Goal: Find specific page/section: Find specific page/section

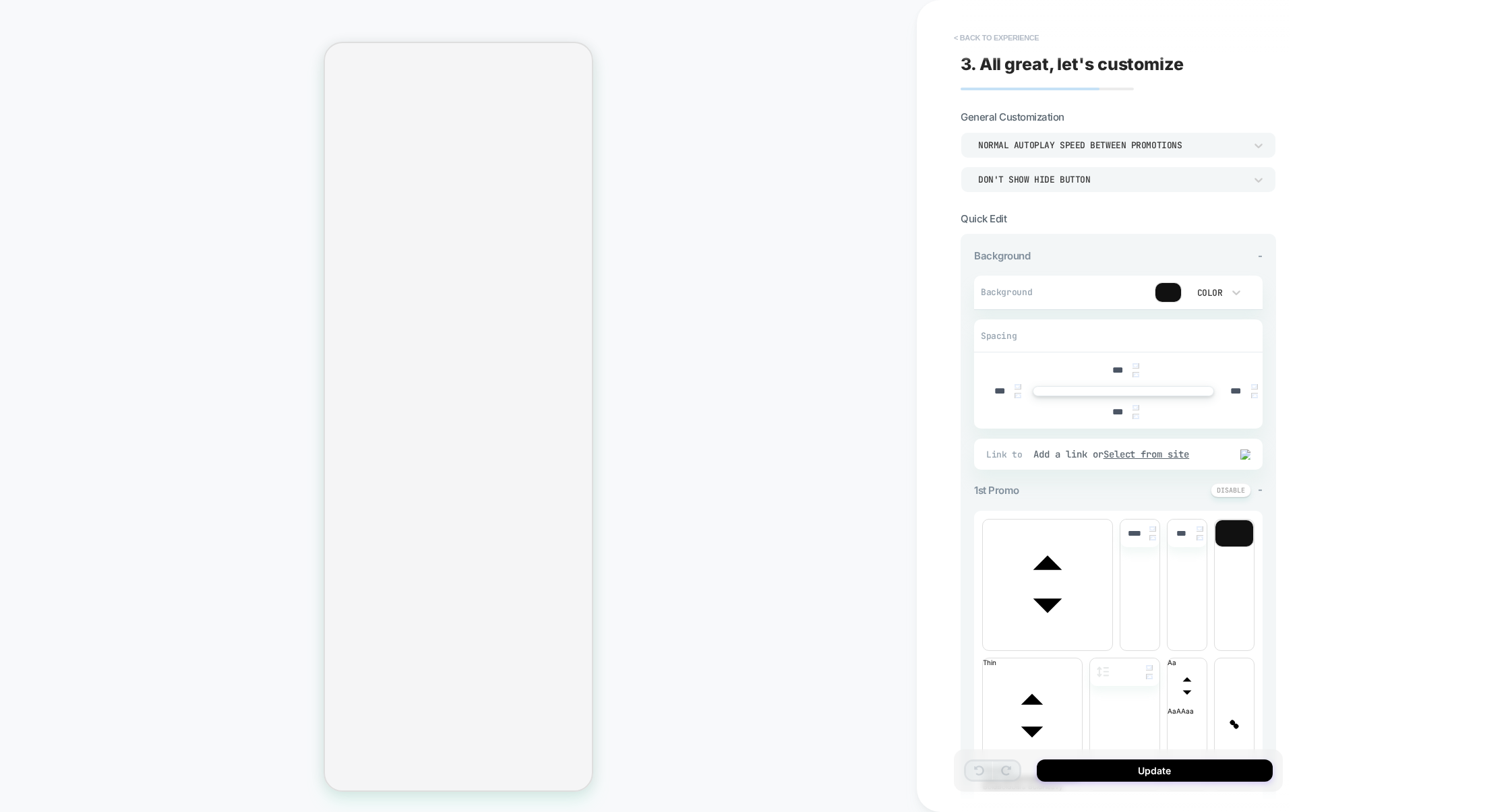
click at [1018, 30] on button "< Back to experience" at bounding box center [996, 38] width 99 height 22
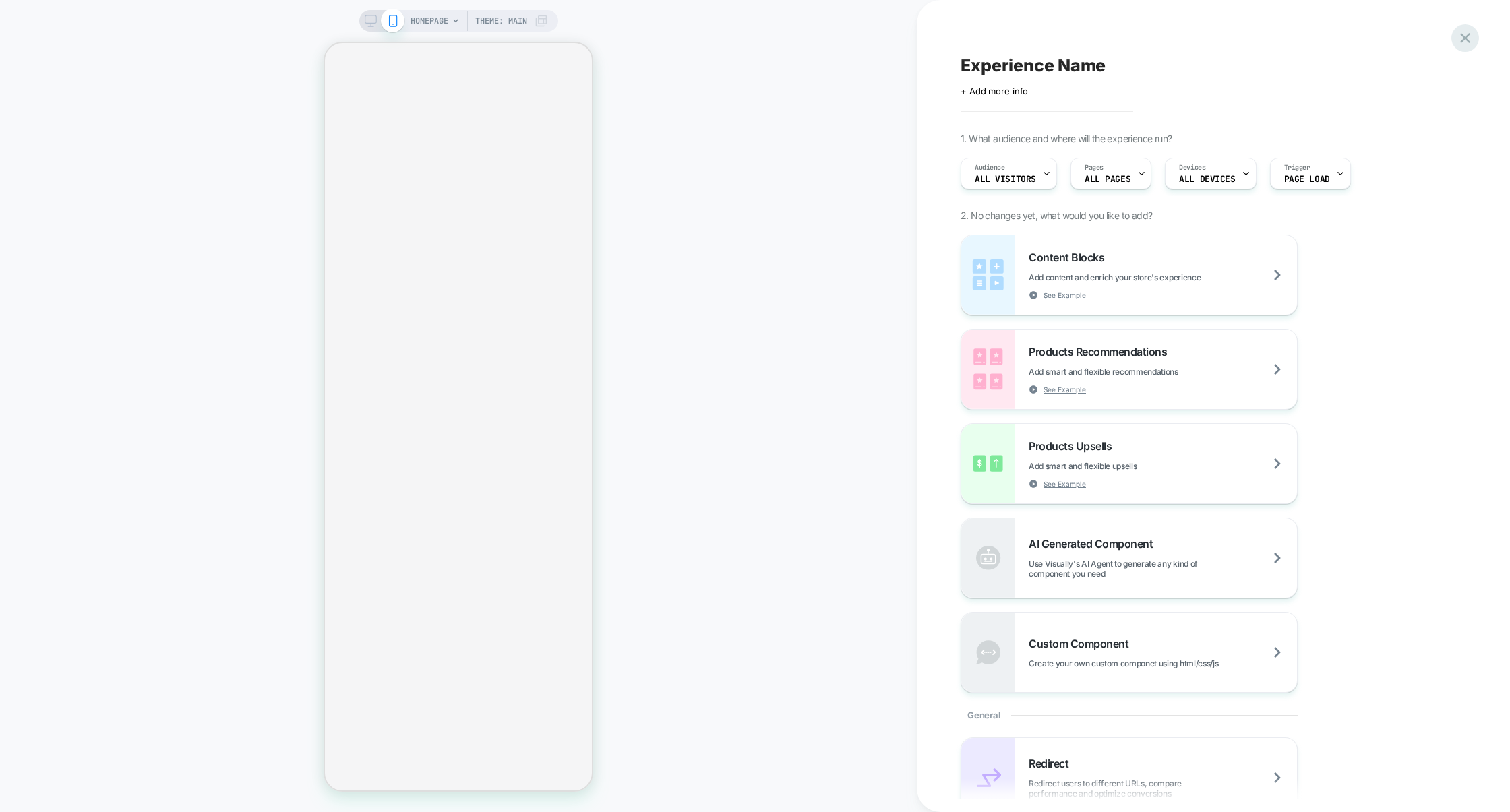
click at [1459, 36] on icon at bounding box center [1465, 39] width 19 height 19
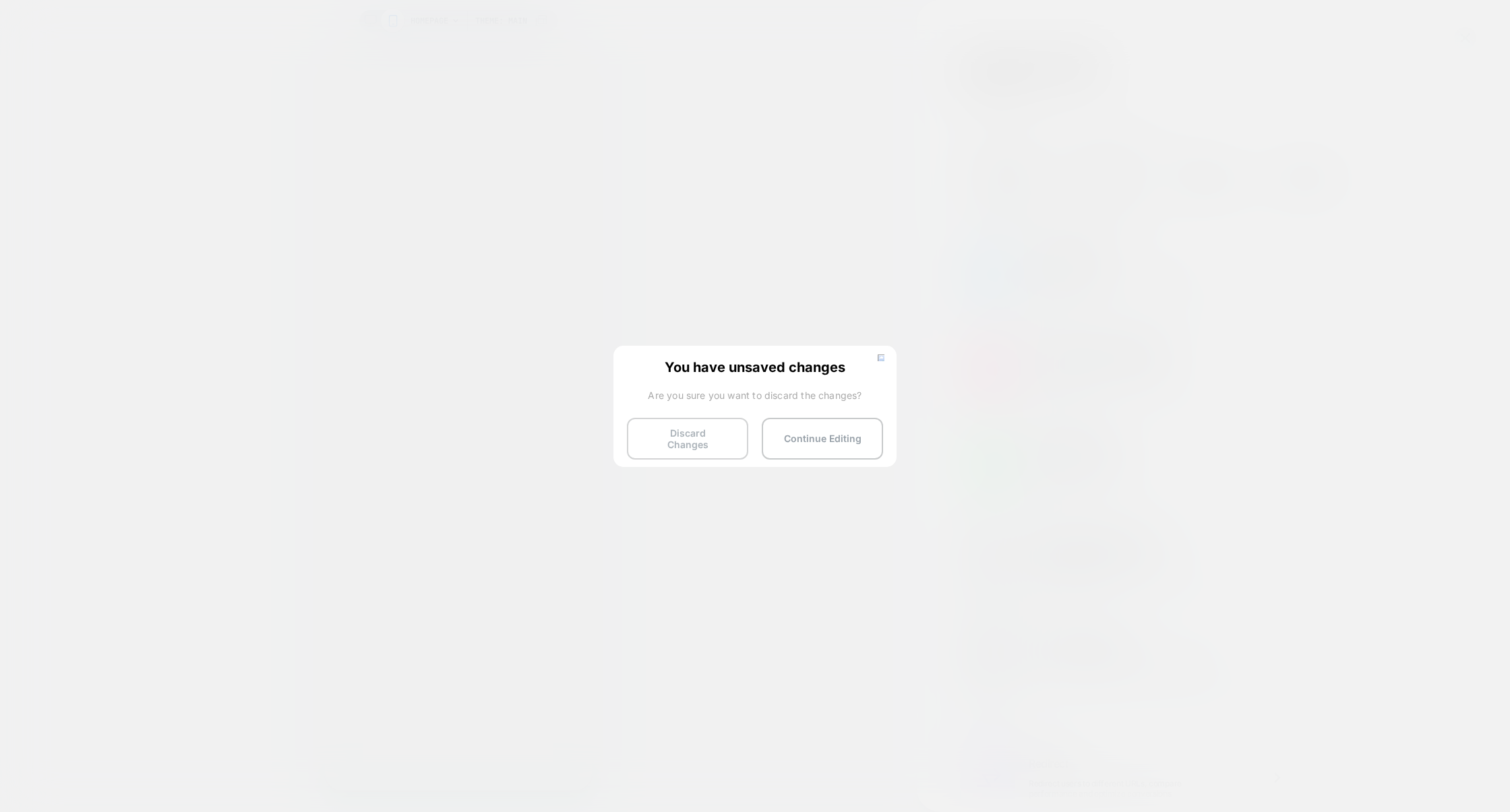
click at [682, 428] on button "Discard Changes" at bounding box center [687, 439] width 121 height 42
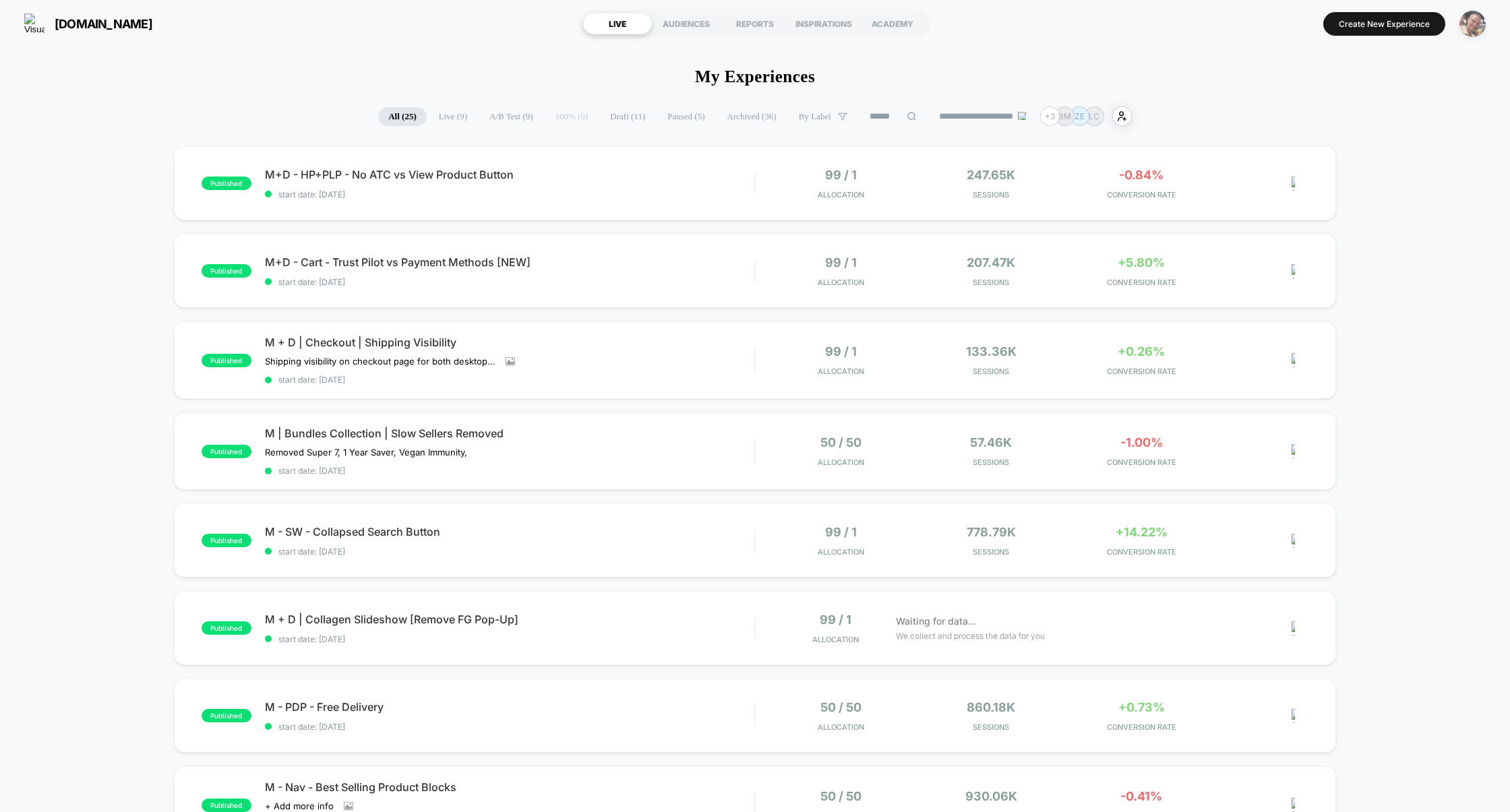
click at [1475, 26] on img "button" at bounding box center [1472, 24] width 26 height 26
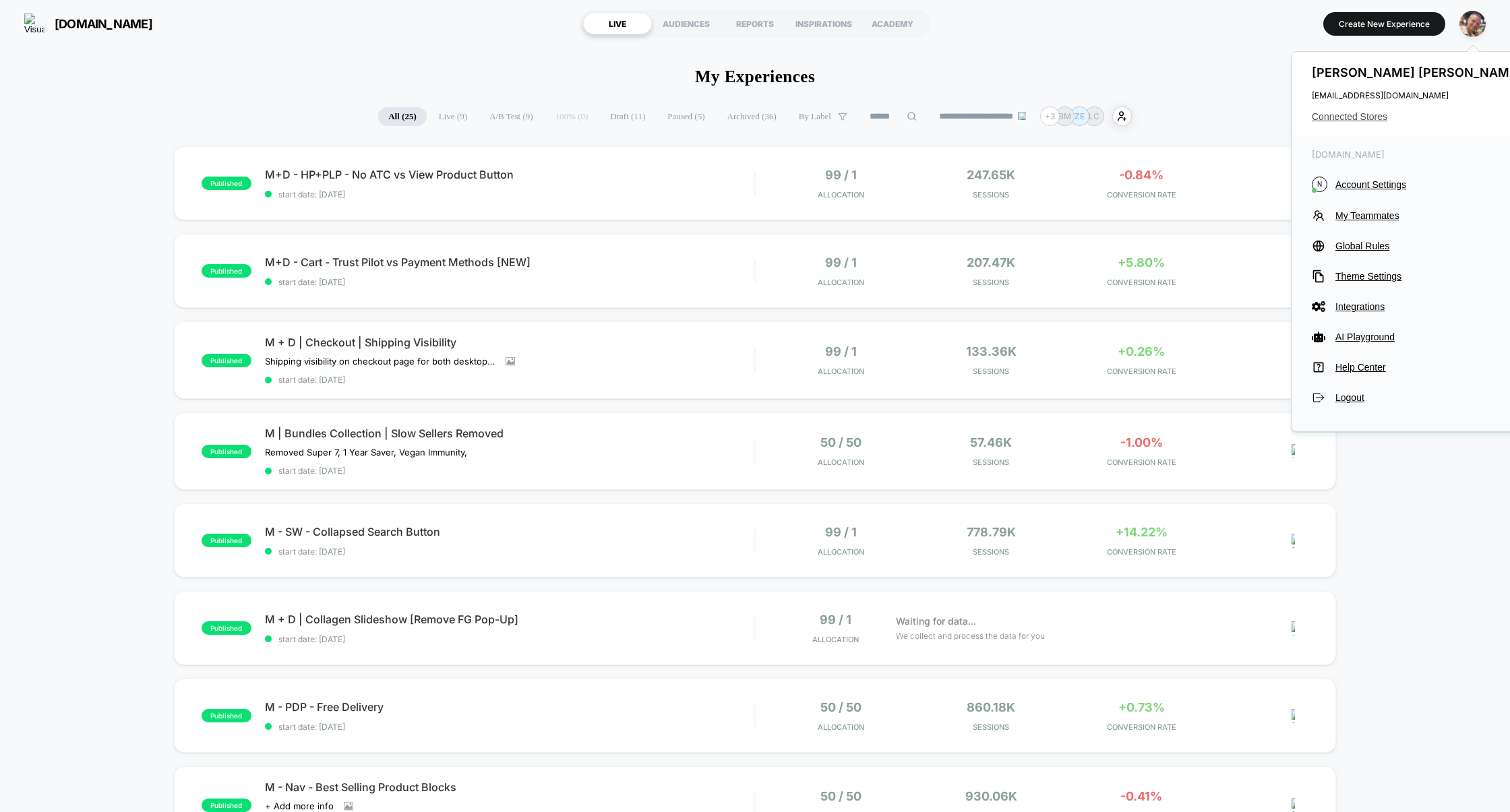
click at [1366, 121] on span "Connected Stores" at bounding box center [1418, 116] width 213 height 11
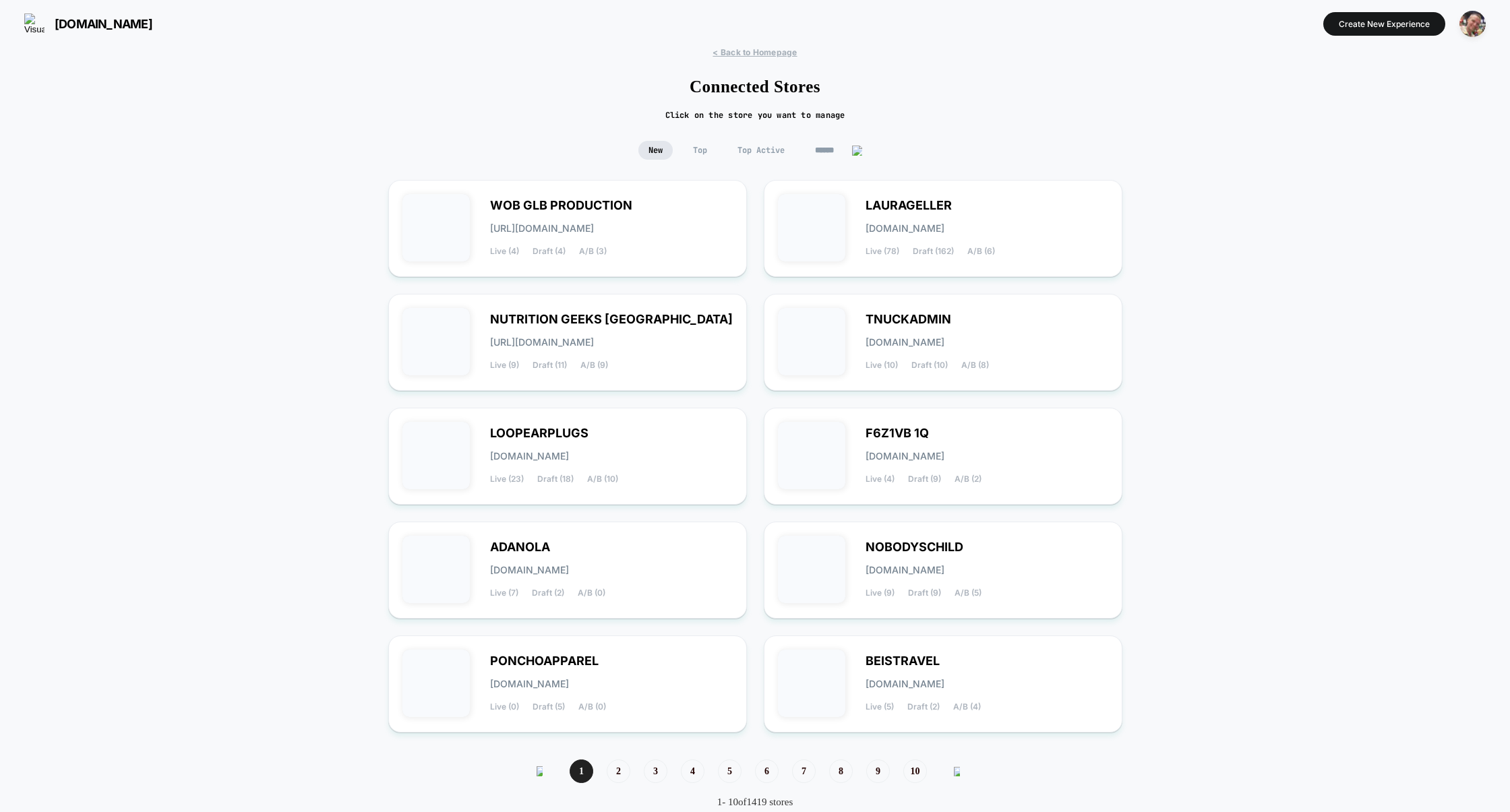
click at [836, 153] on input at bounding box center [838, 150] width 67 height 19
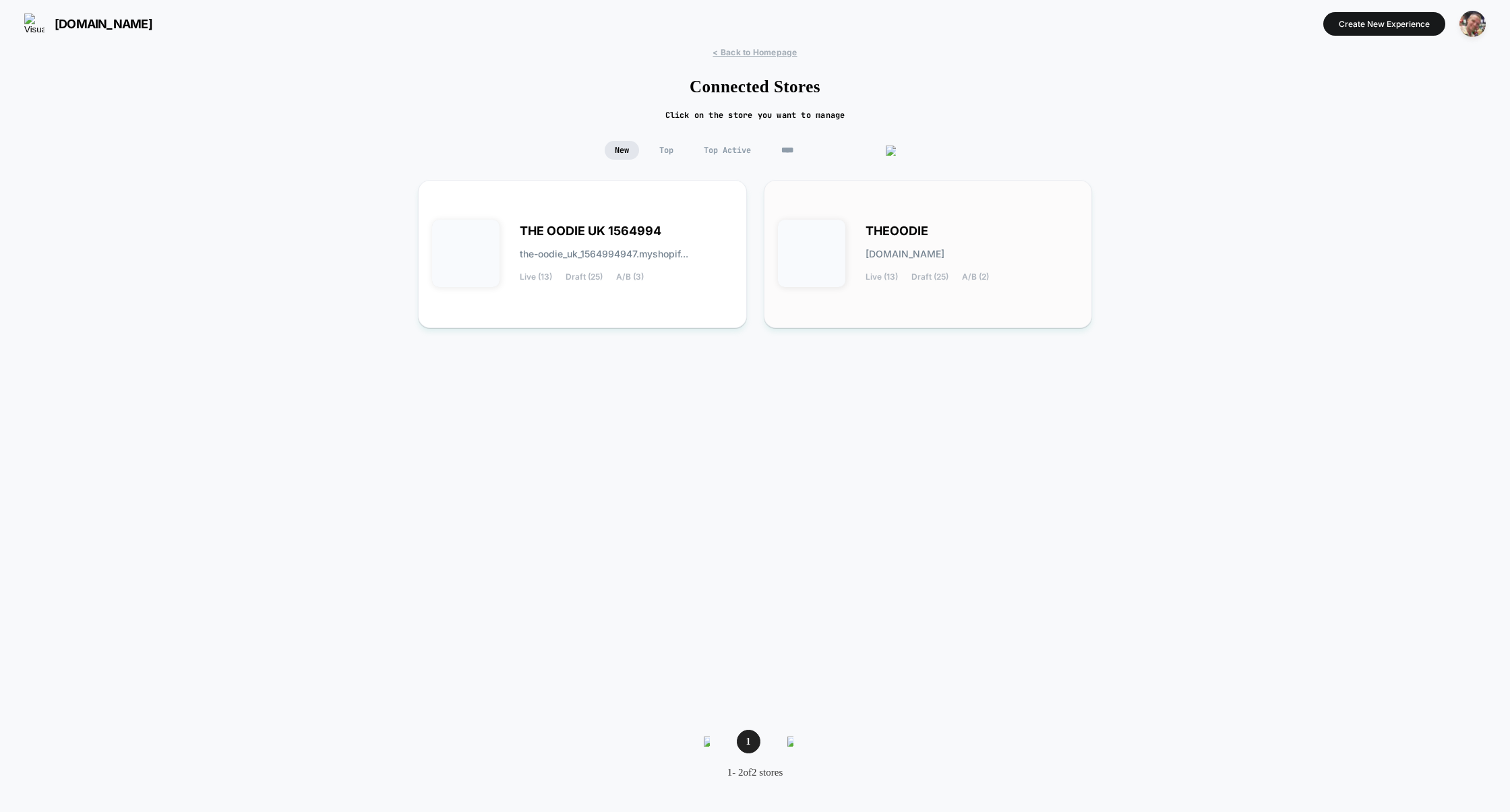
type input "****"
click at [876, 258] on span "theoodie.myshopify.com" at bounding box center [905, 254] width 79 height 9
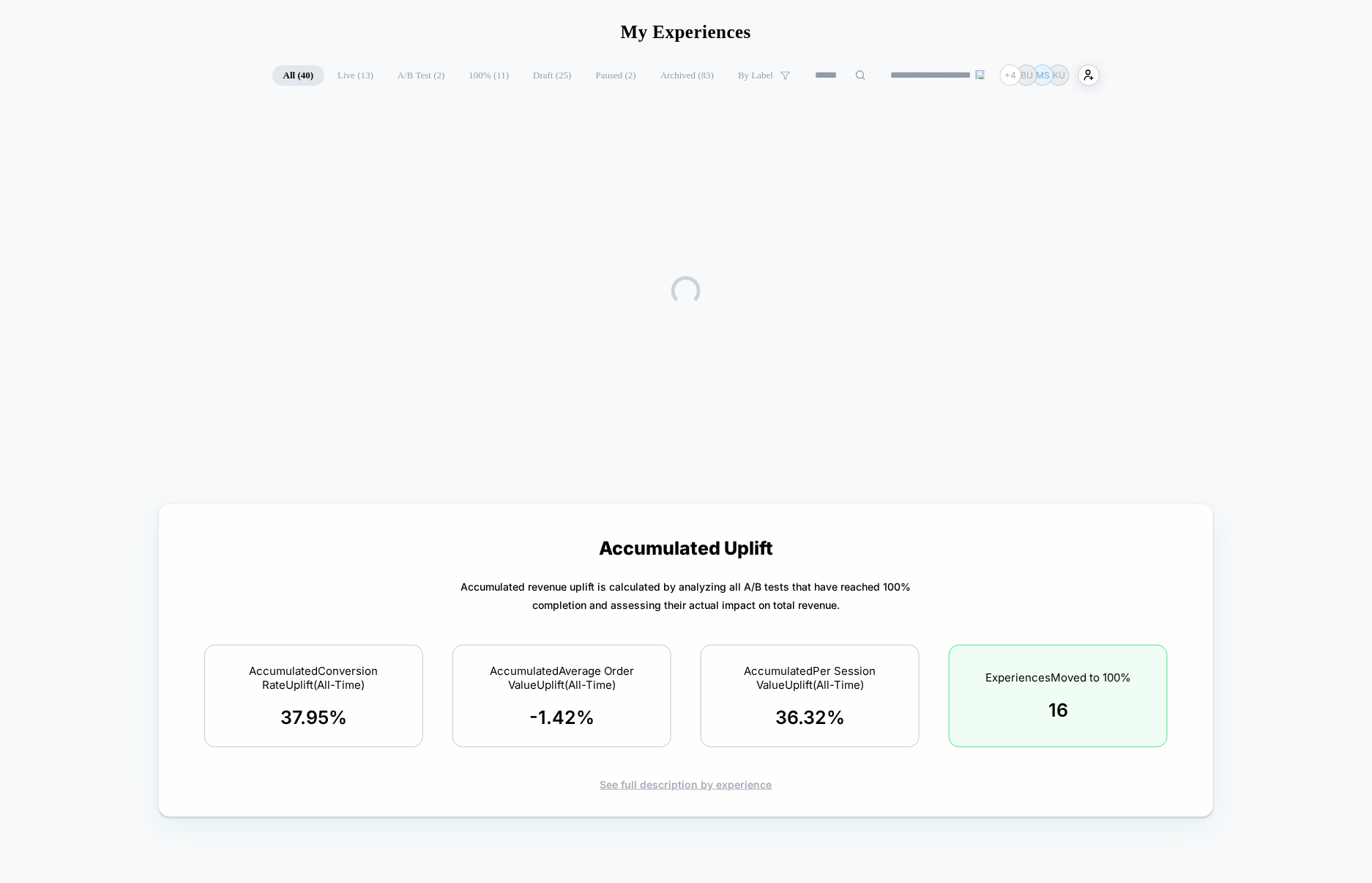
scroll to position [54, 0]
click at [663, 786] on div "See full description by experience" at bounding box center [686, 784] width 1004 height 13
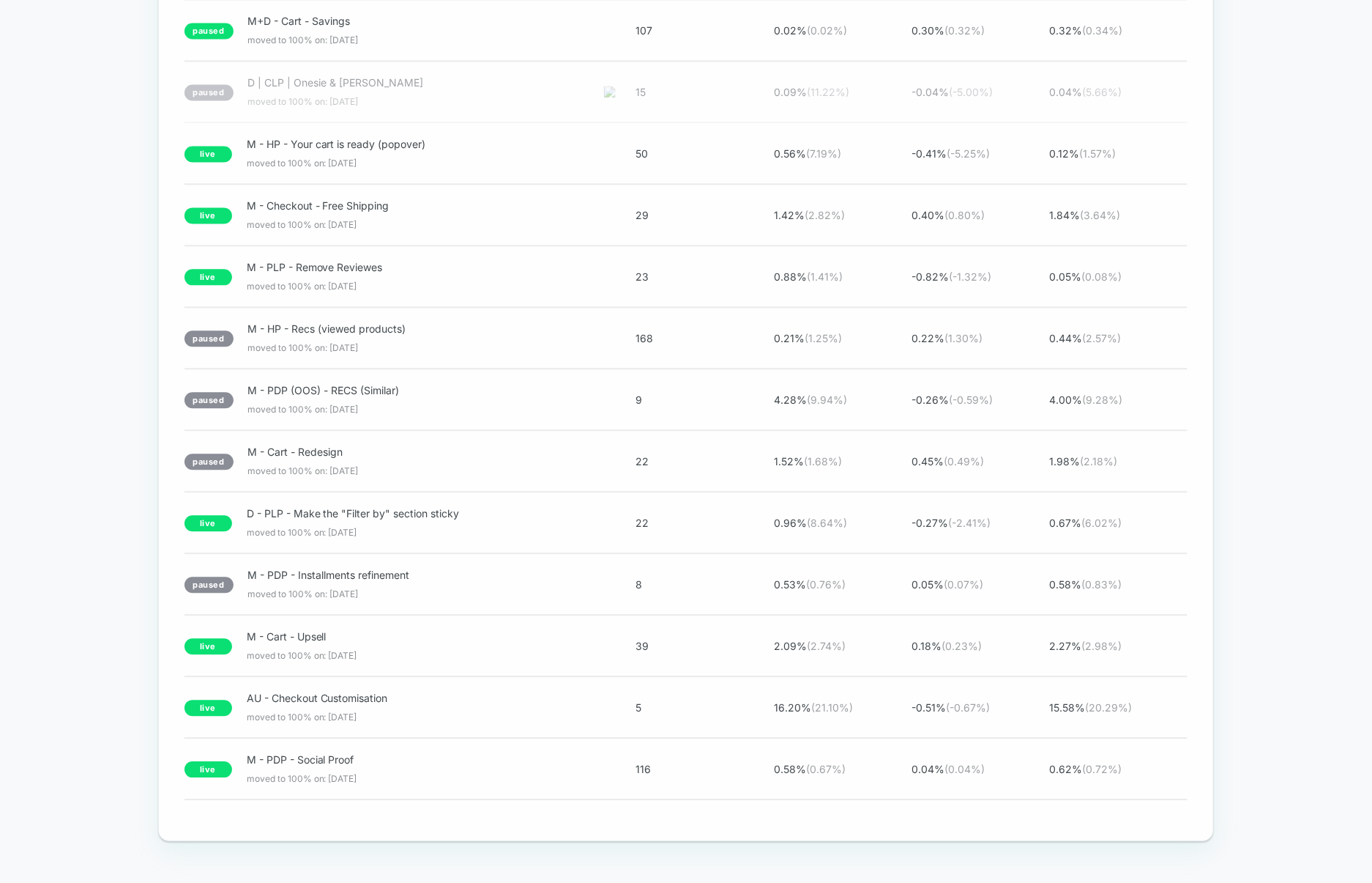
scroll to position [1093, 0]
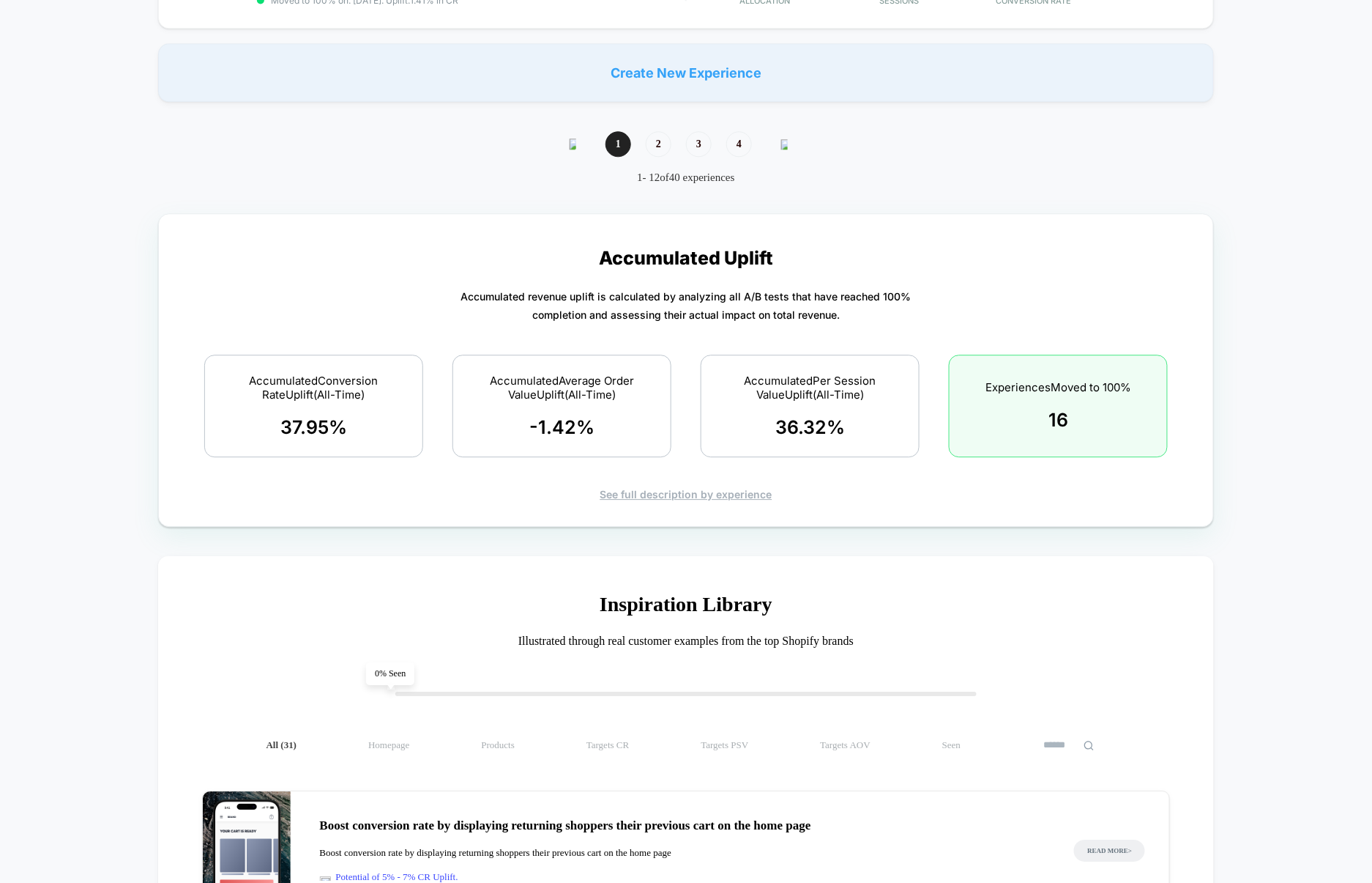
scroll to position [1270, 0]
click at [645, 491] on div "See full description by experience" at bounding box center [686, 492] width 1004 height 13
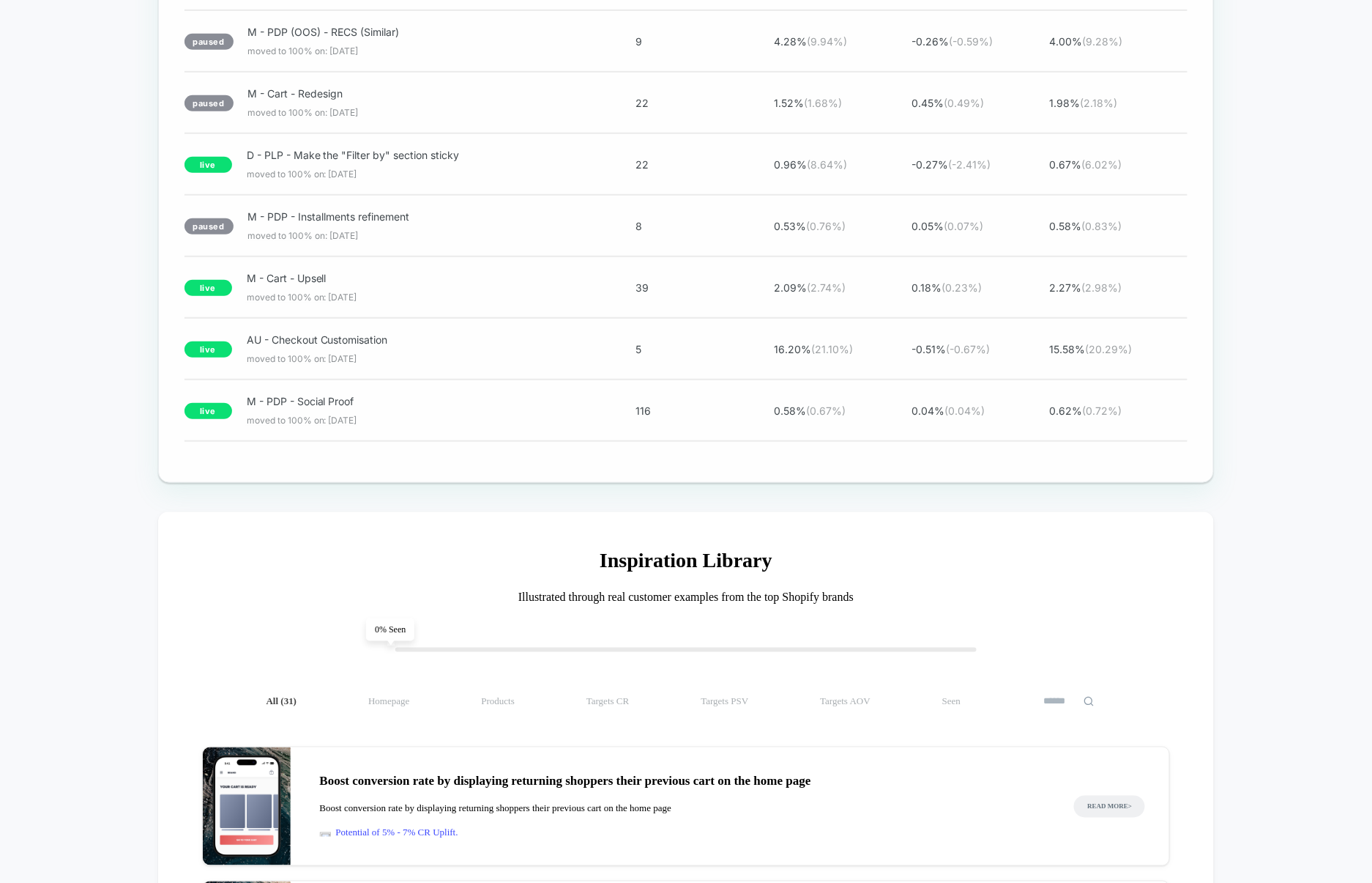
scroll to position [2363, 0]
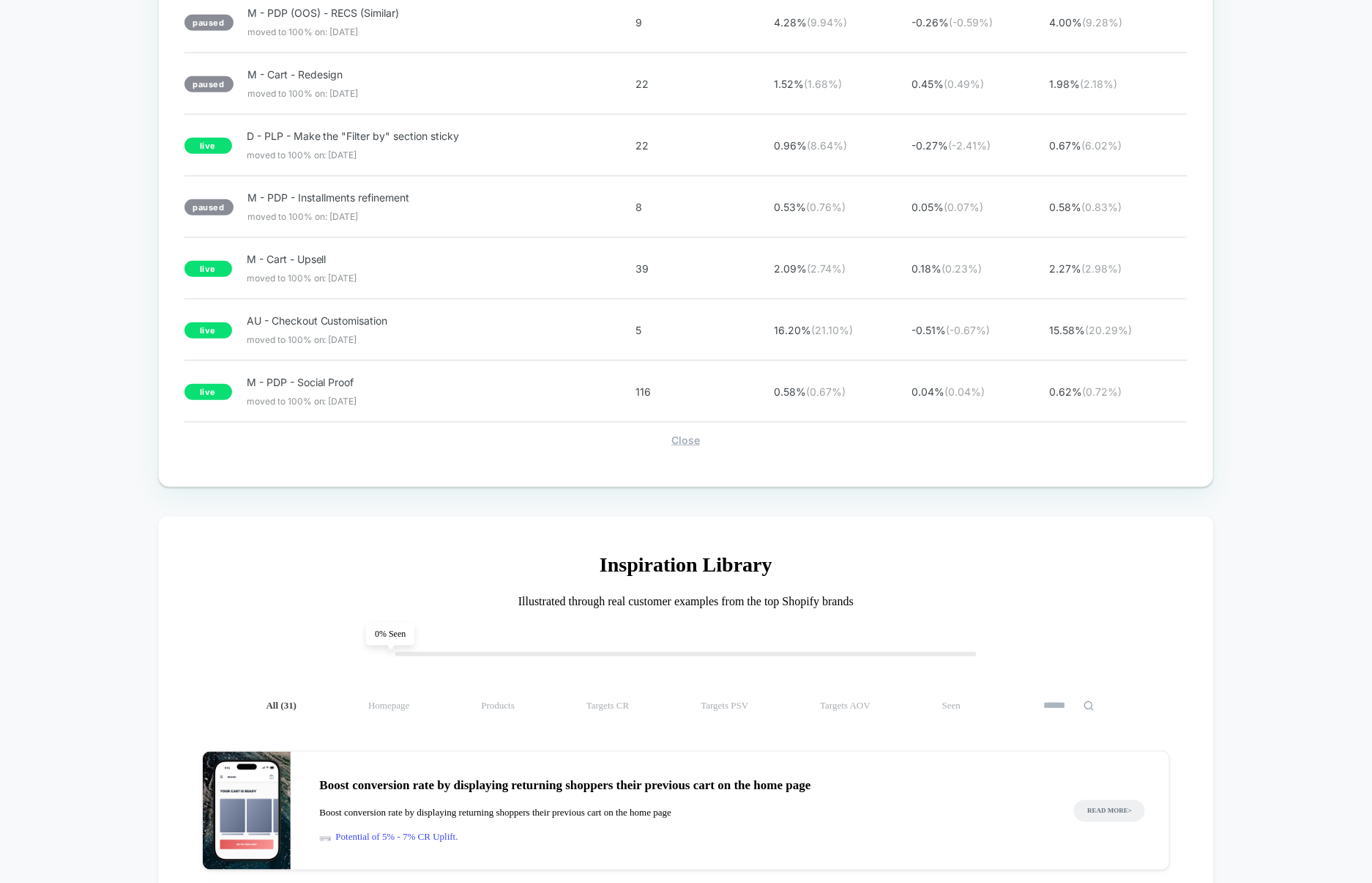
click at [679, 446] on div "Close" at bounding box center [686, 439] width 1004 height 13
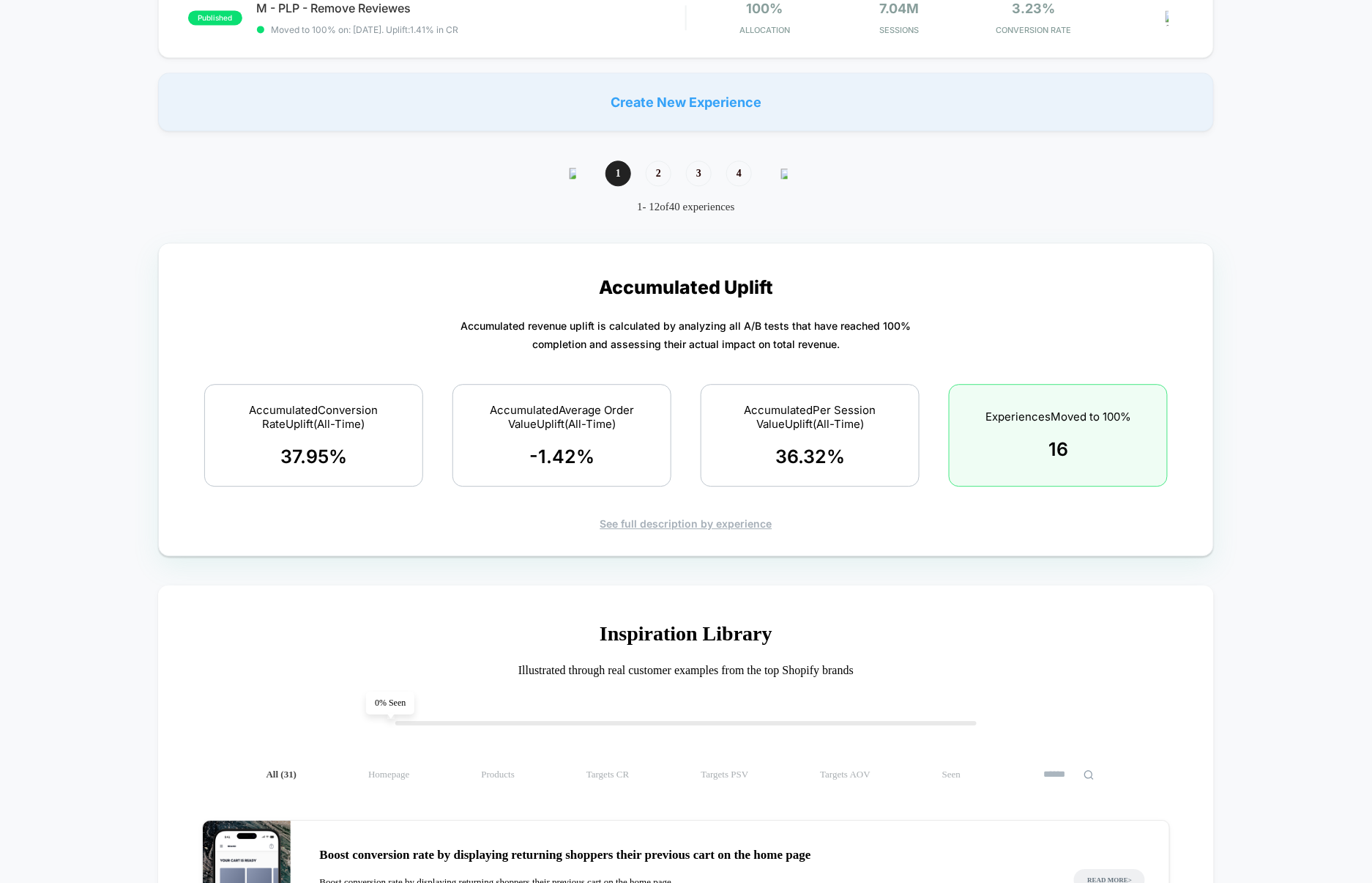
scroll to position [1205, 0]
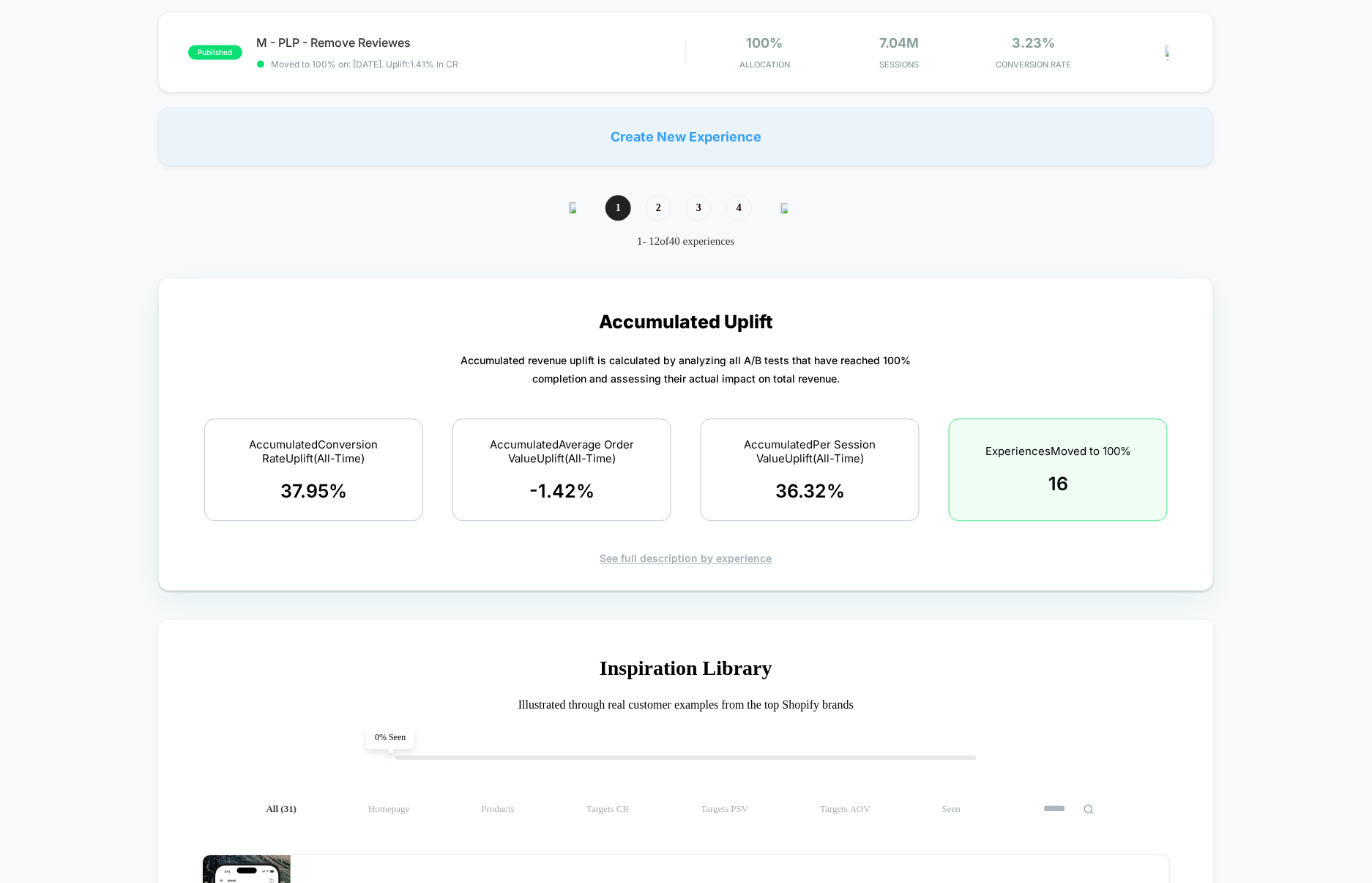
click at [676, 563] on div "See full description by experience" at bounding box center [686, 558] width 1004 height 13
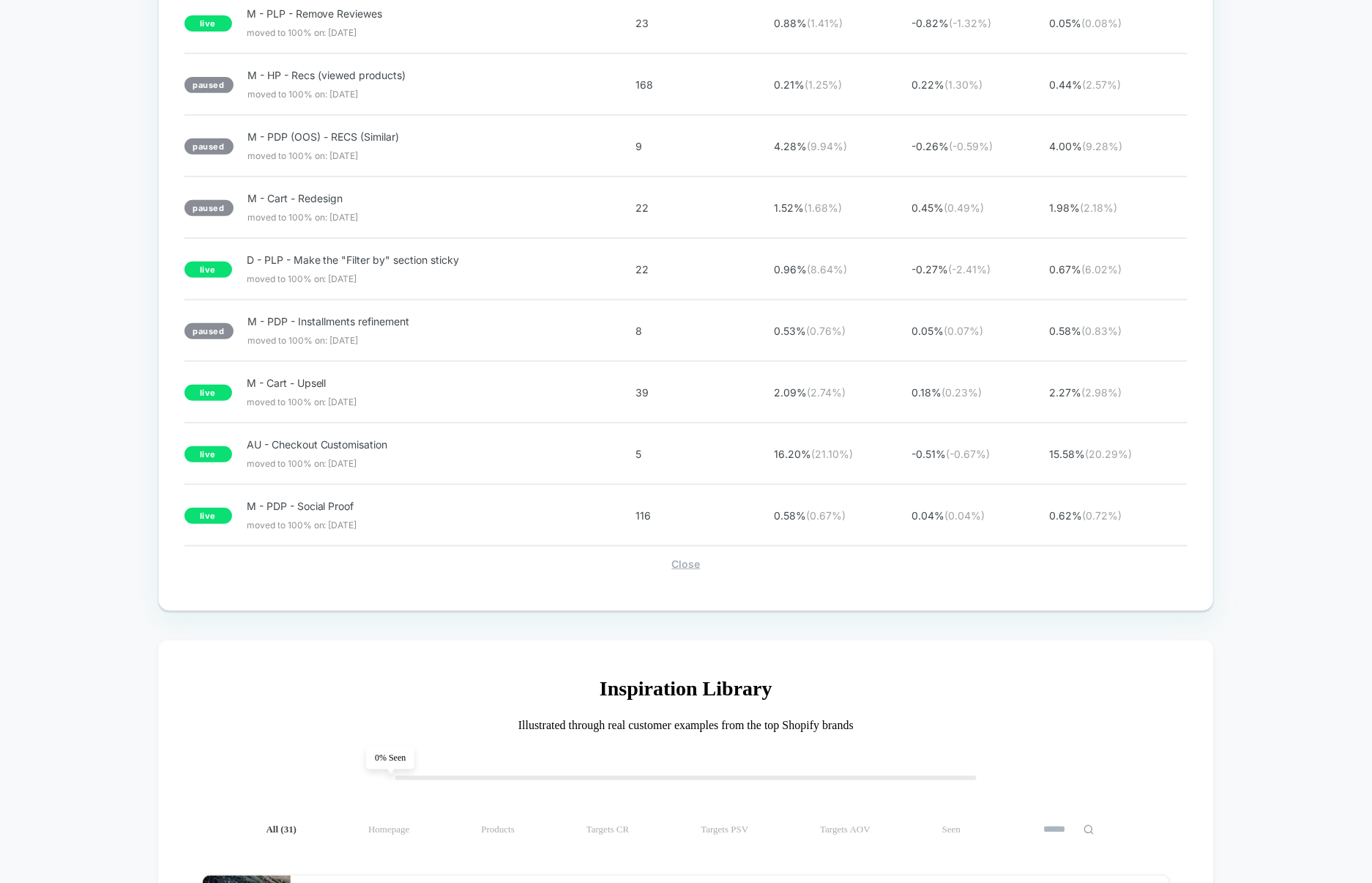
click at [686, 570] on div "Close" at bounding box center [686, 564] width 1004 height 13
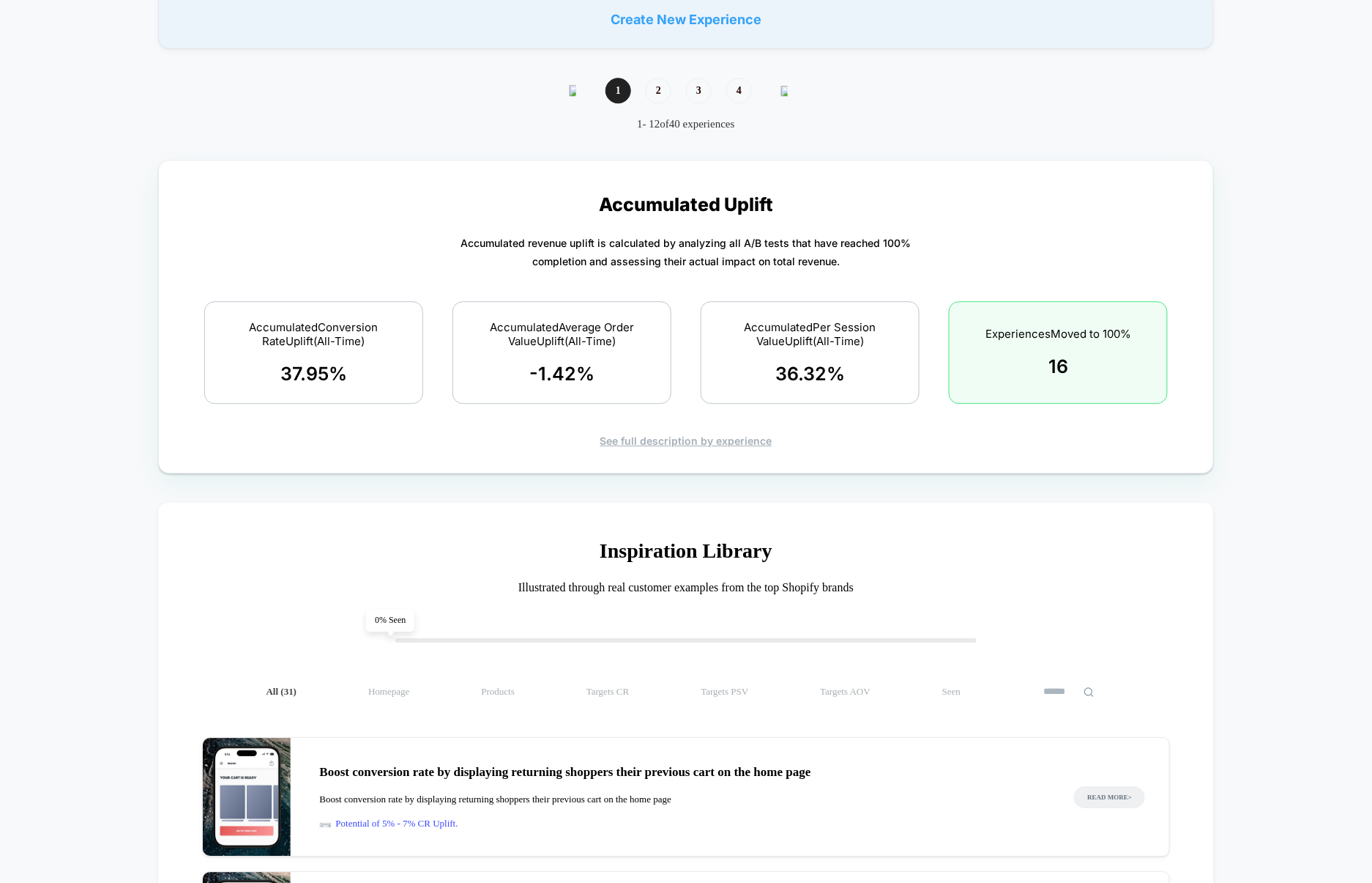
scroll to position [1296, 0]
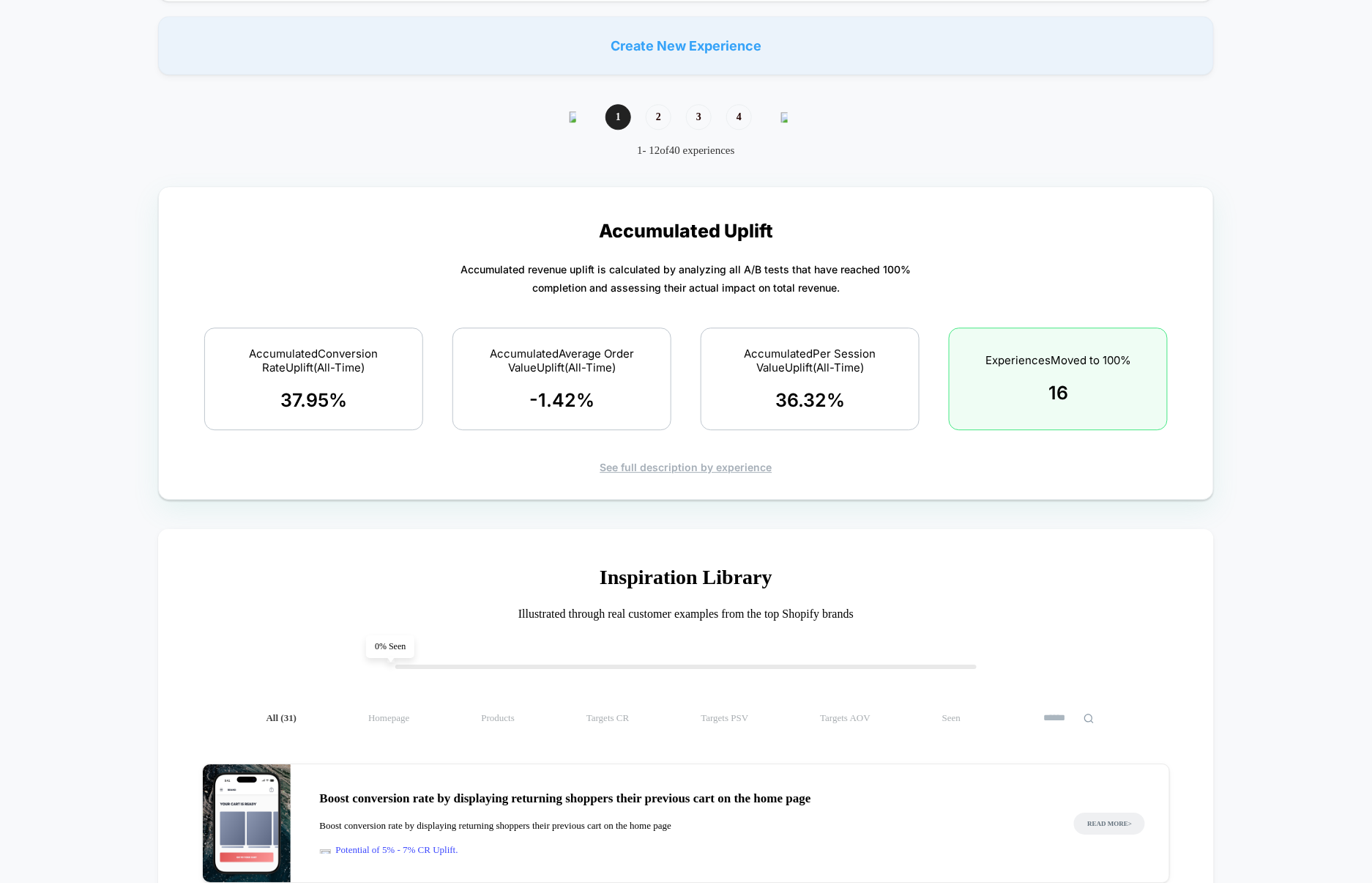
click at [697, 473] on div "See full description by experience" at bounding box center [686, 466] width 1004 height 13
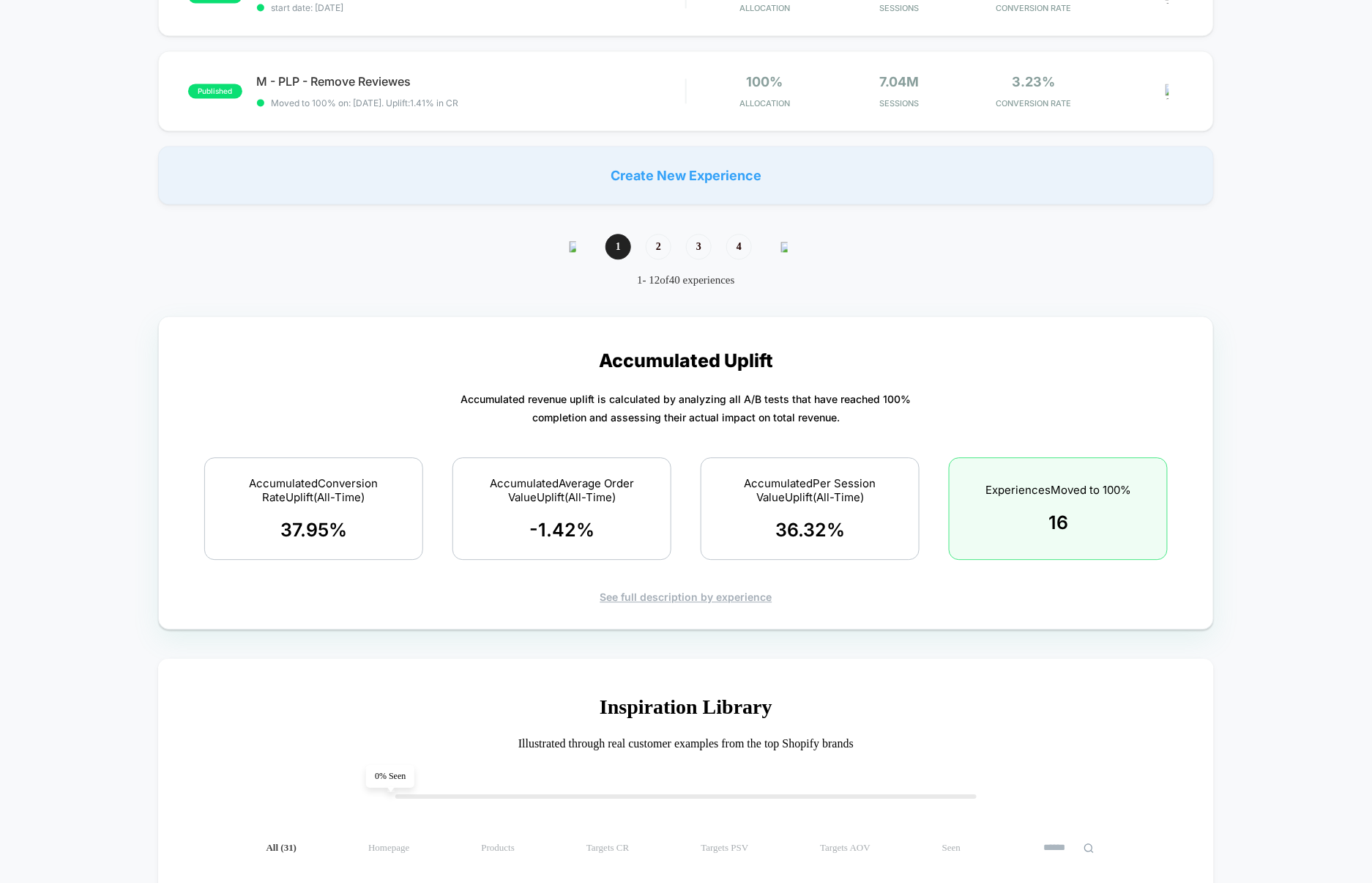
scroll to position [1188, 0]
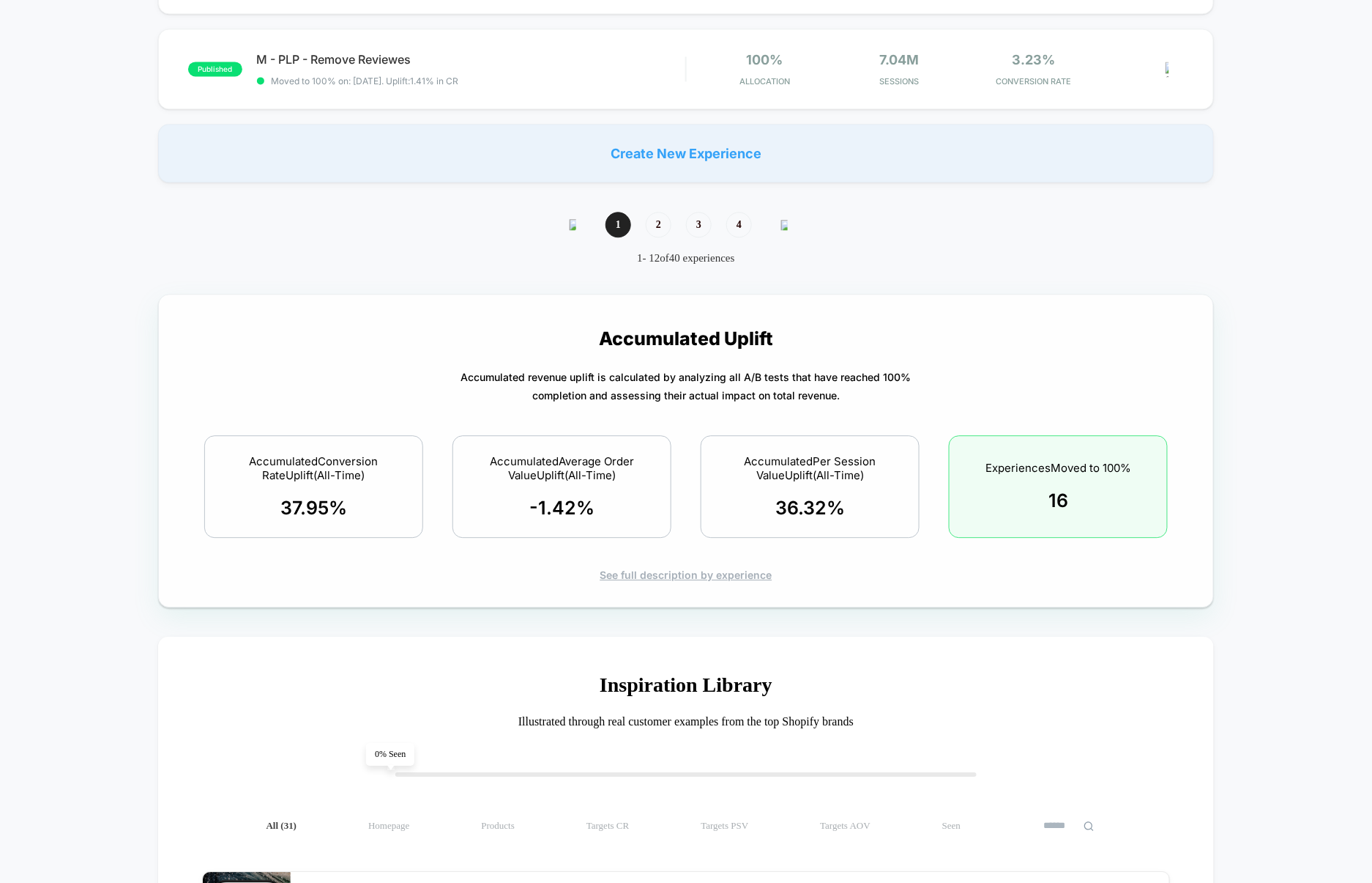
click at [661, 576] on div "See full description by experience" at bounding box center [686, 574] width 1004 height 13
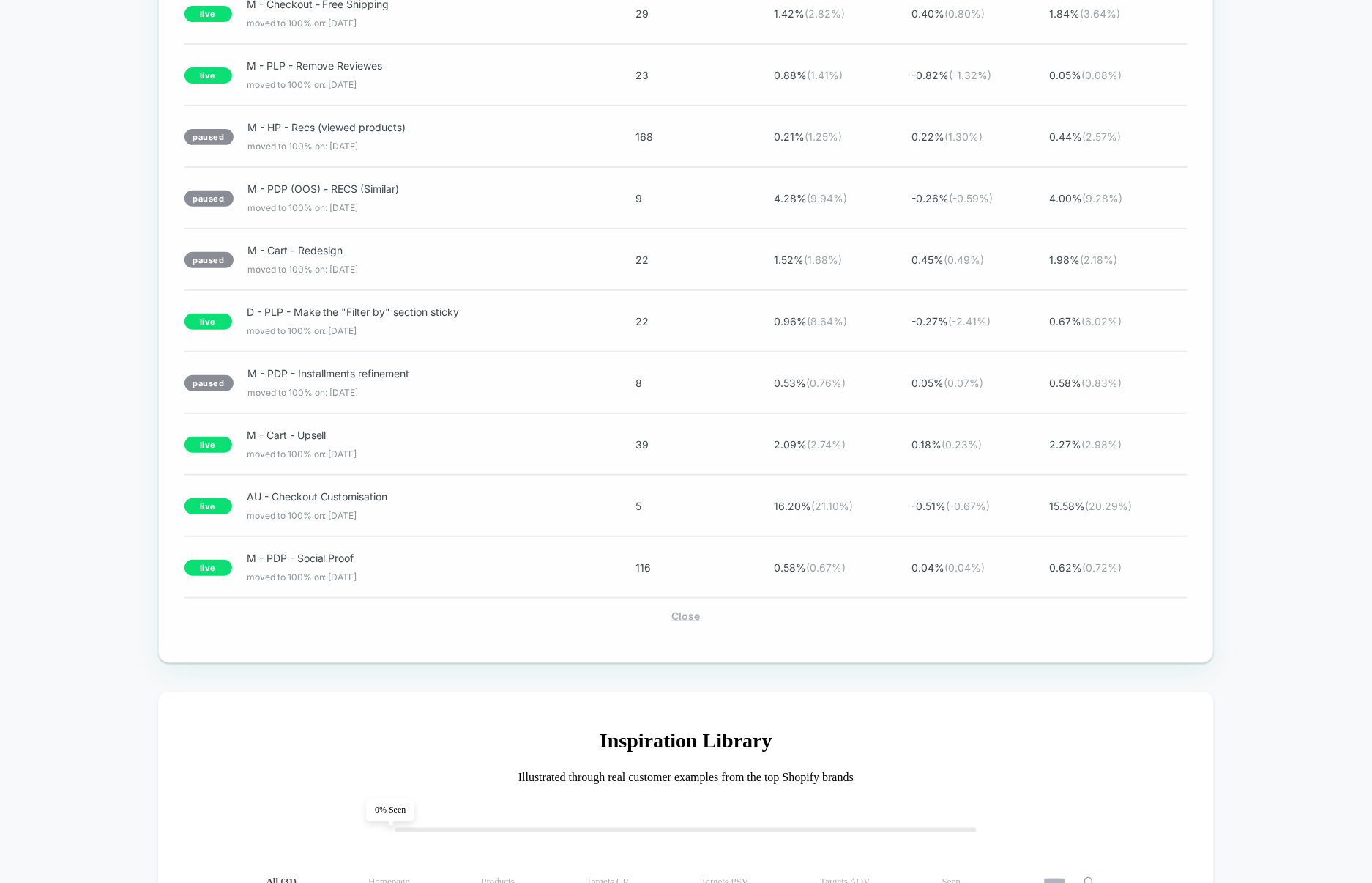
scroll to position [2251, 0]
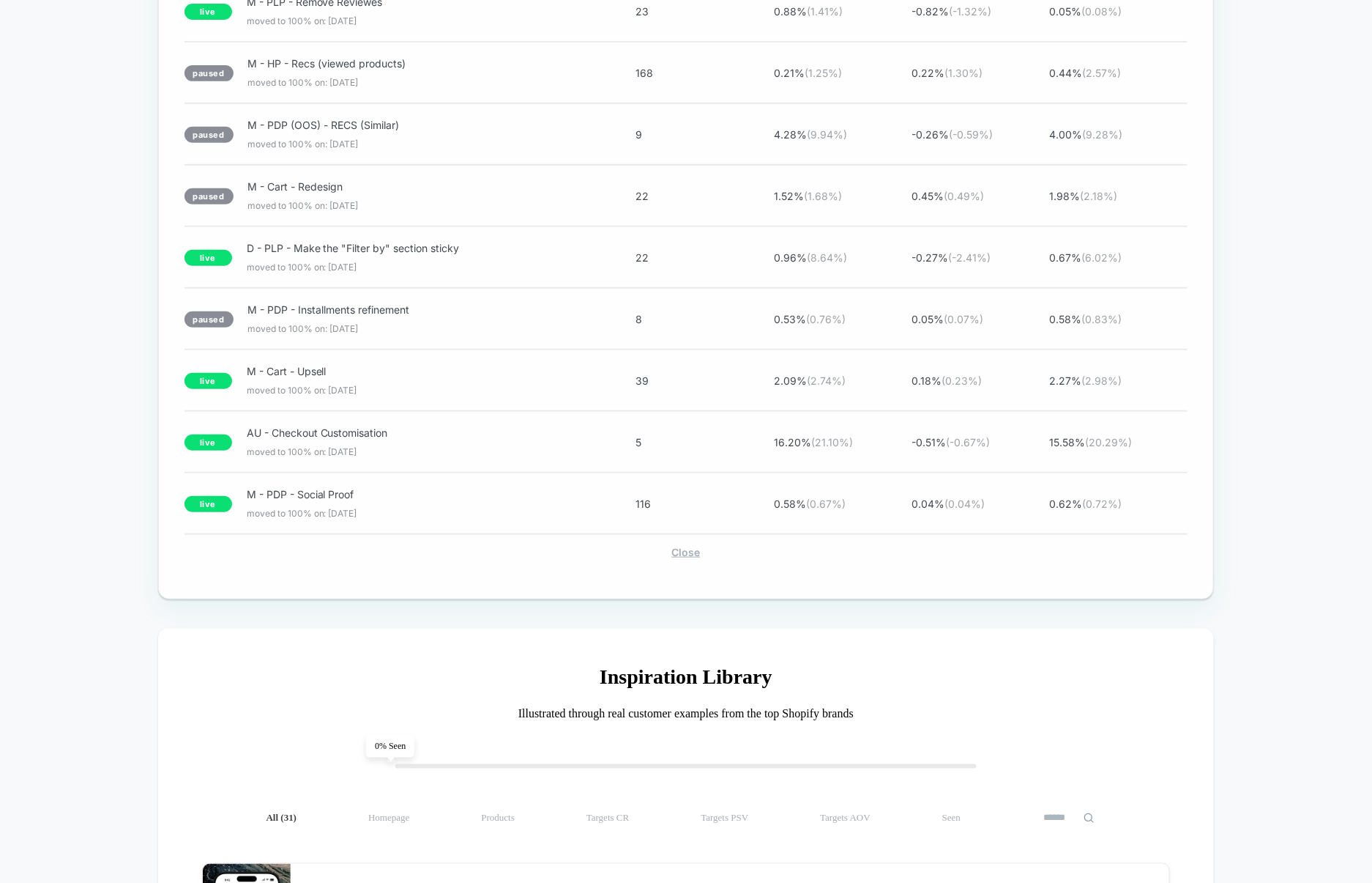
click at [692, 558] on div "Close" at bounding box center [686, 552] width 1004 height 13
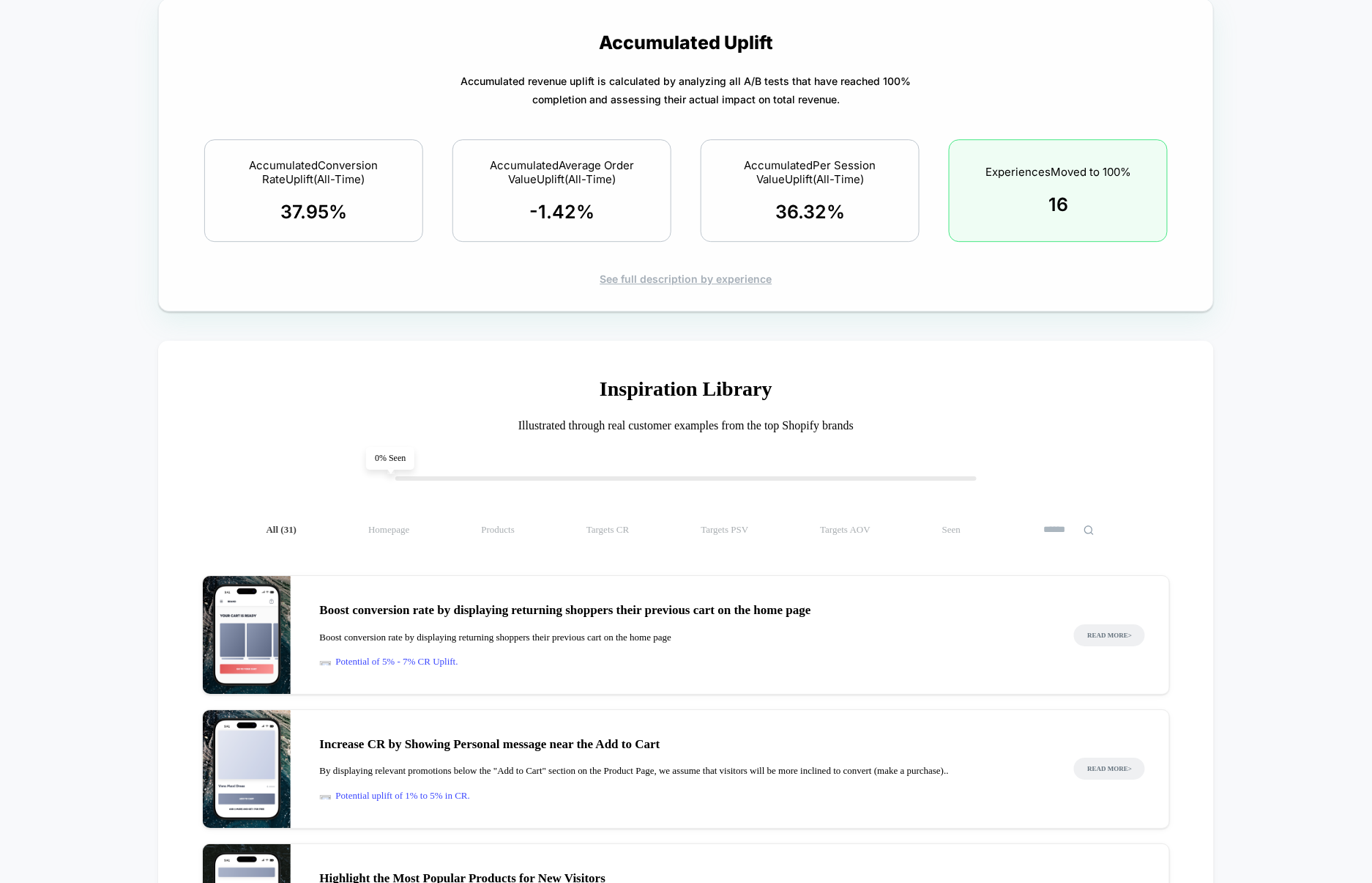
scroll to position [1483, 0]
click at [722, 283] on div "See full description by experience" at bounding box center [686, 279] width 1004 height 13
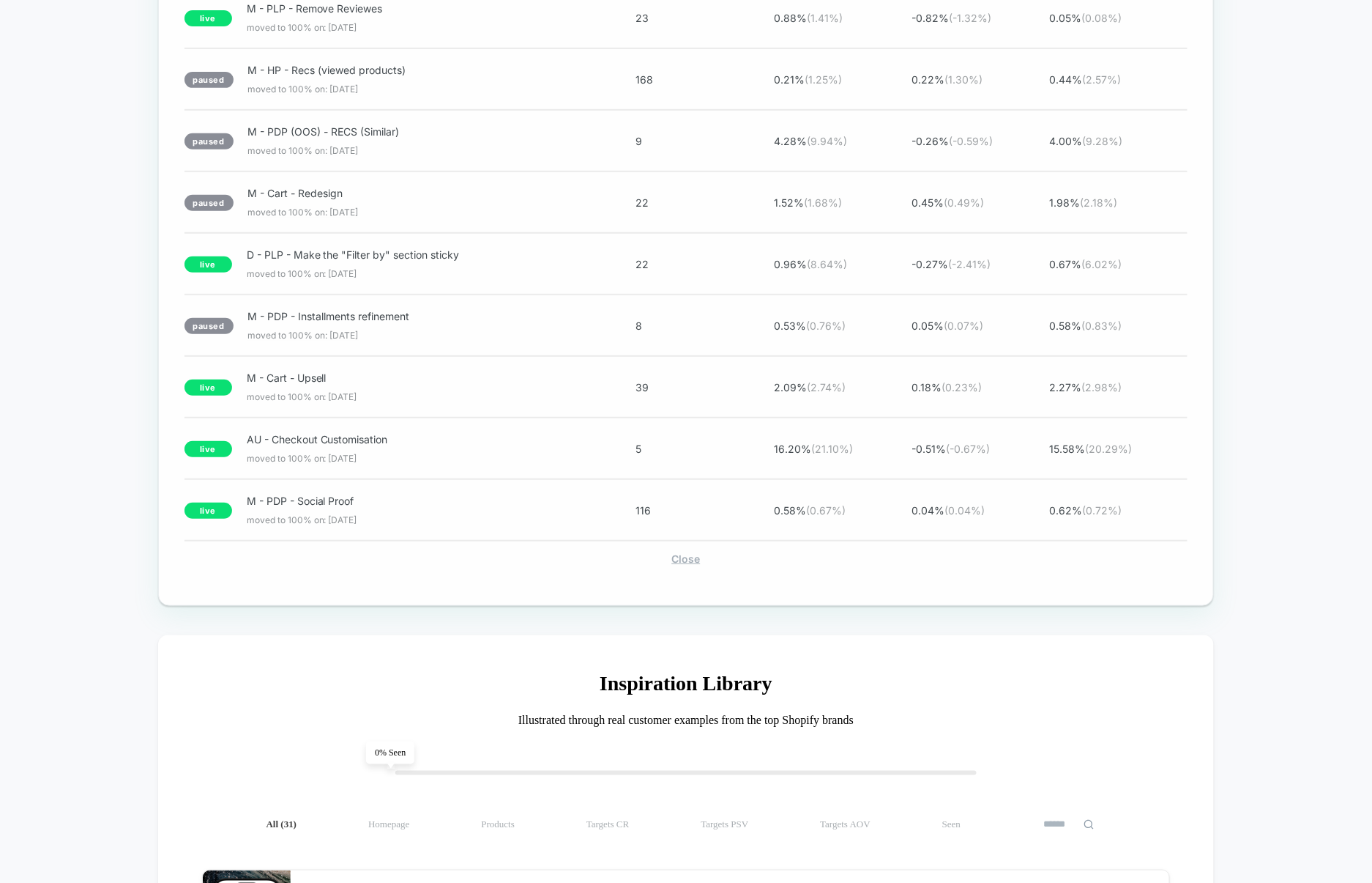
scroll to position [2281, 0]
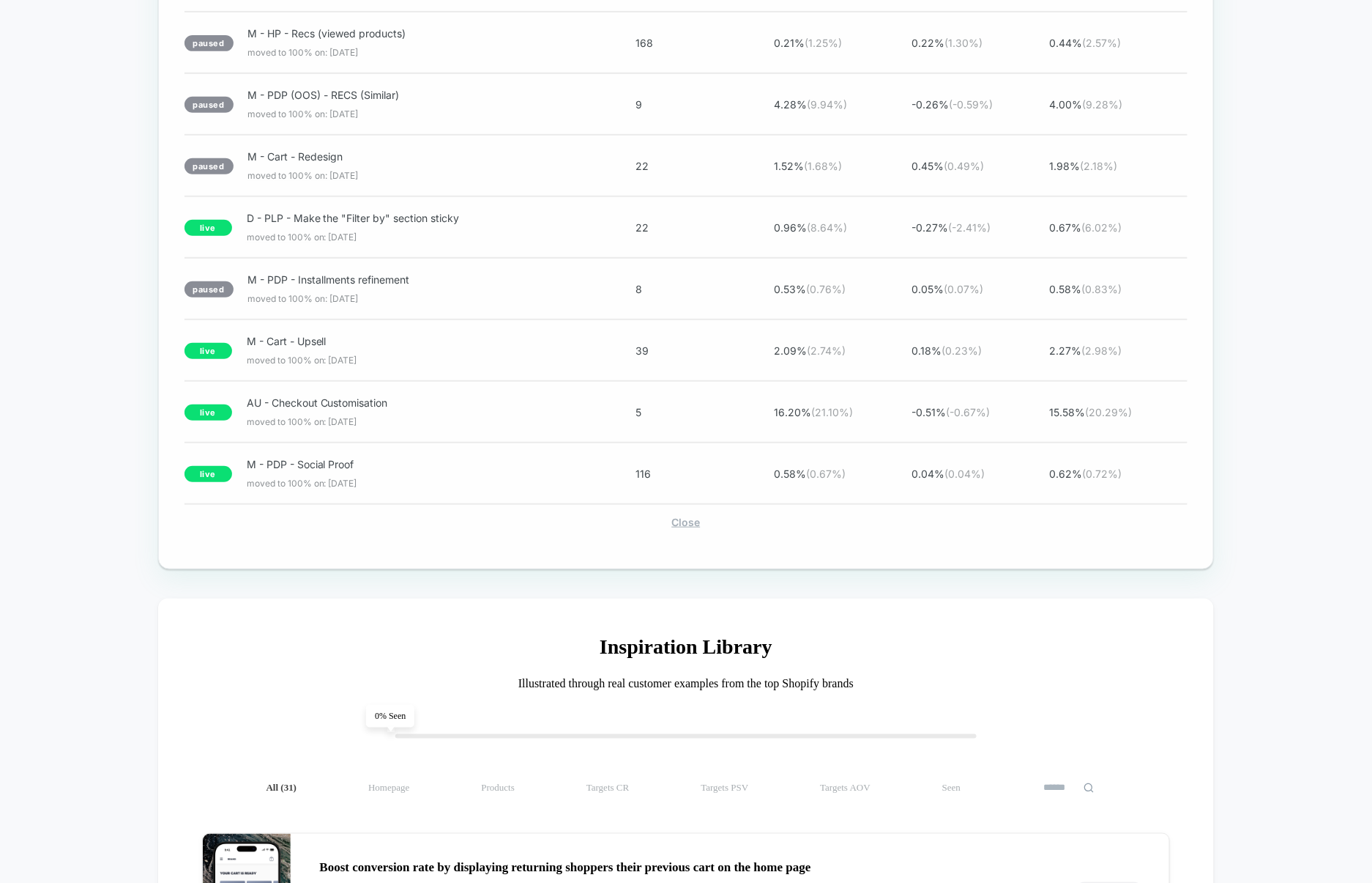
click at [686, 528] on div "Close" at bounding box center [686, 522] width 1004 height 13
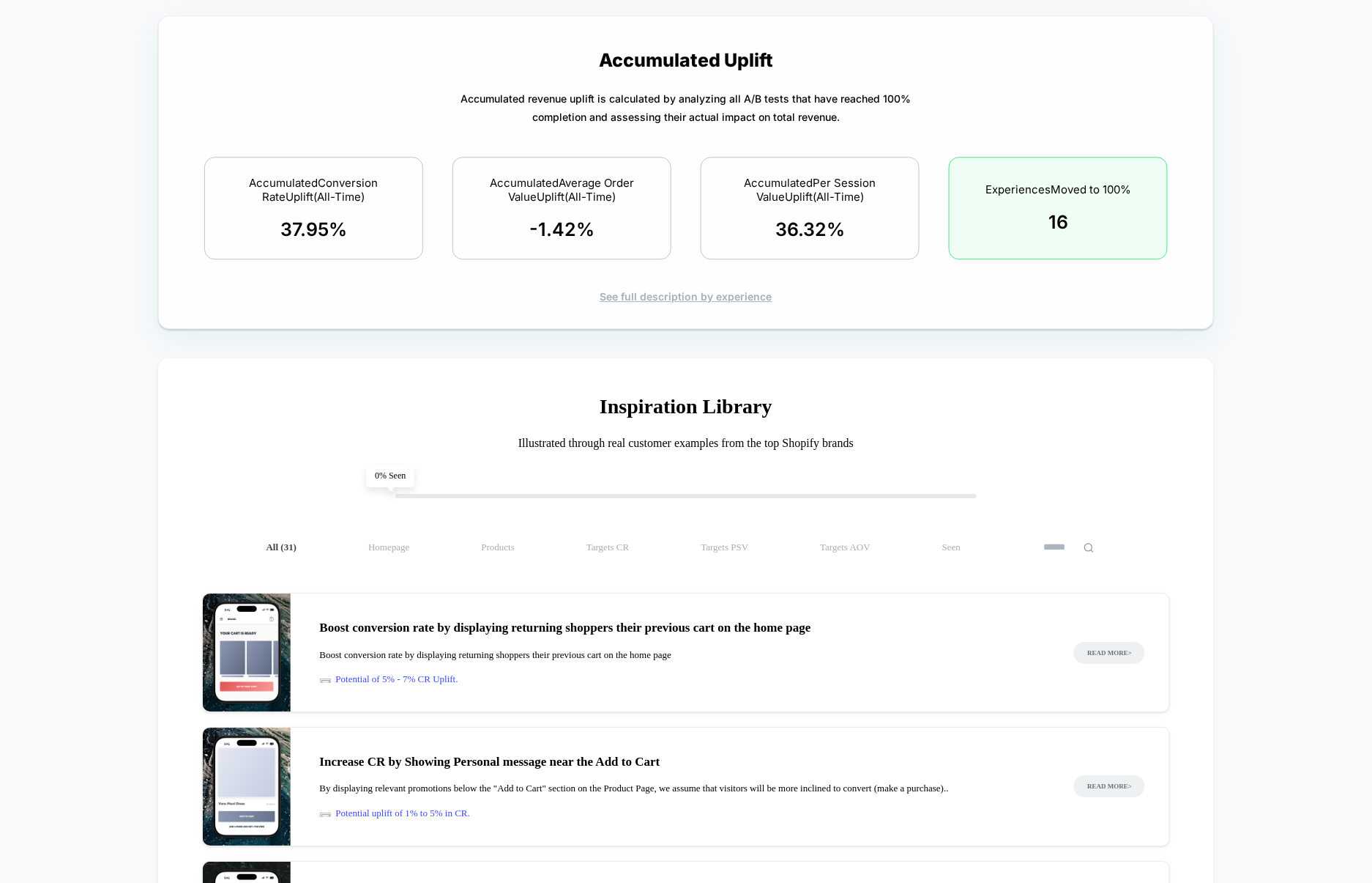
scroll to position [1462, 0]
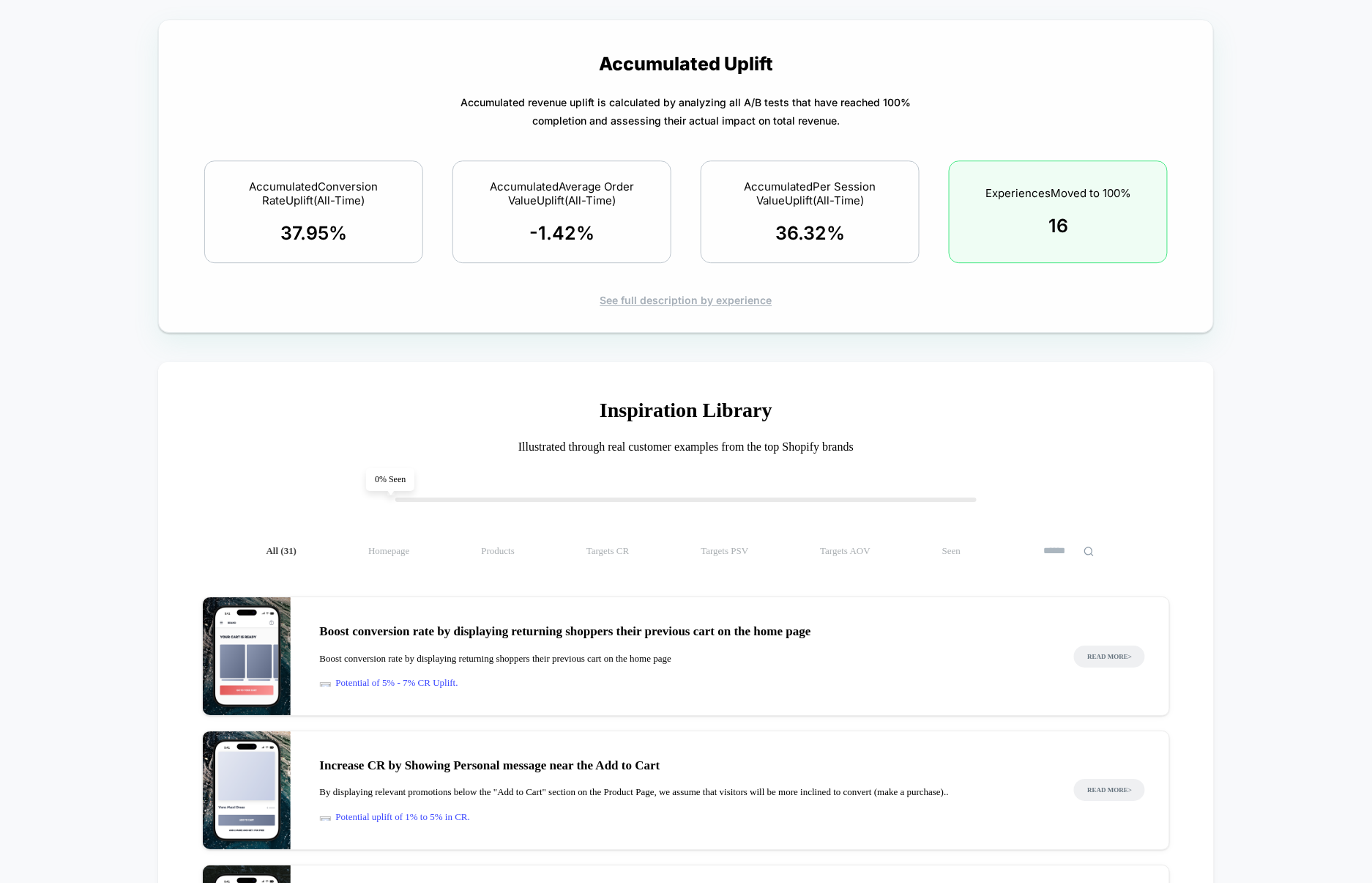
click at [733, 299] on div "See full description by experience" at bounding box center [686, 299] width 1004 height 13
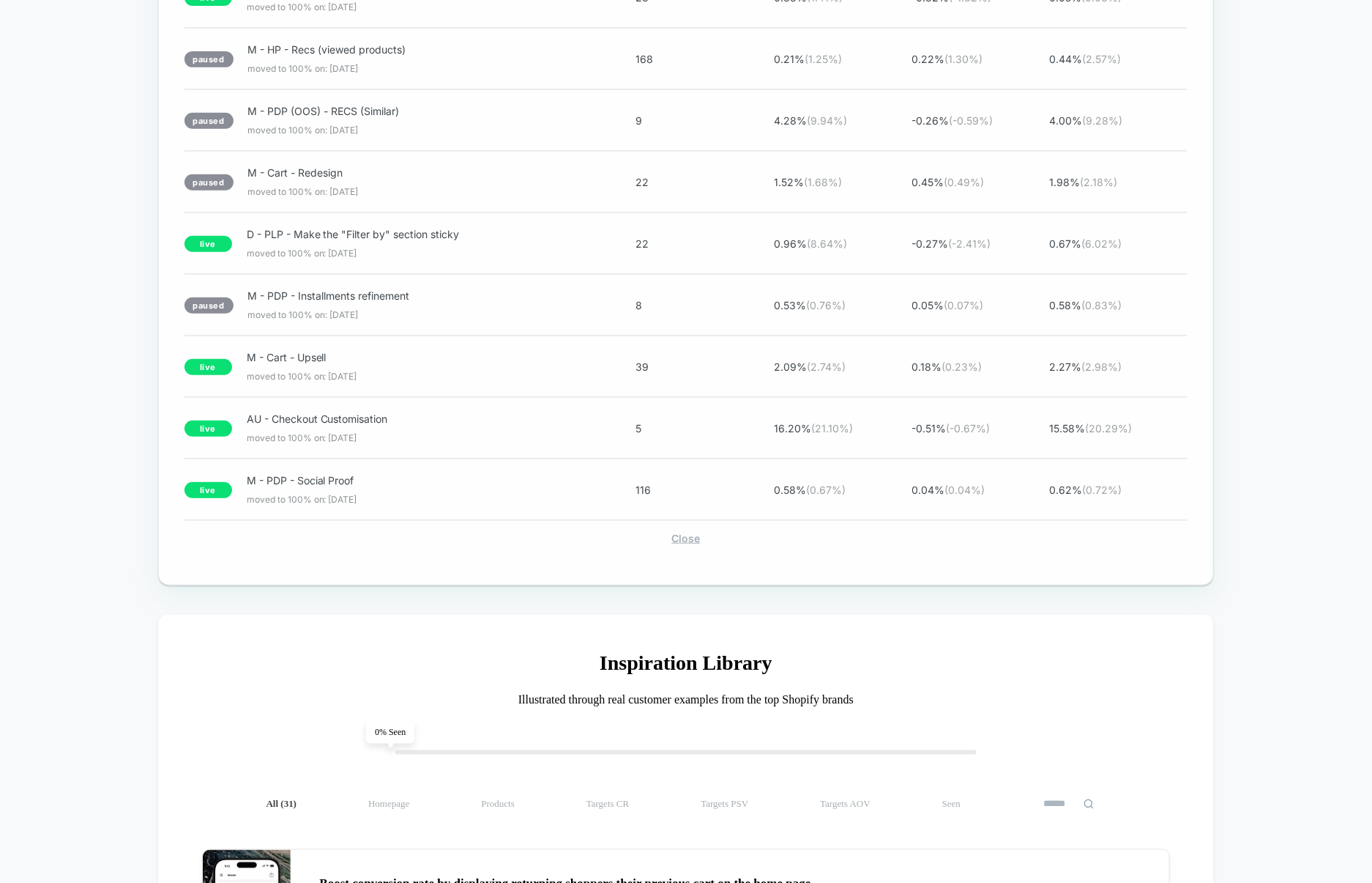
click at [692, 544] on div "Close" at bounding box center [686, 538] width 1004 height 13
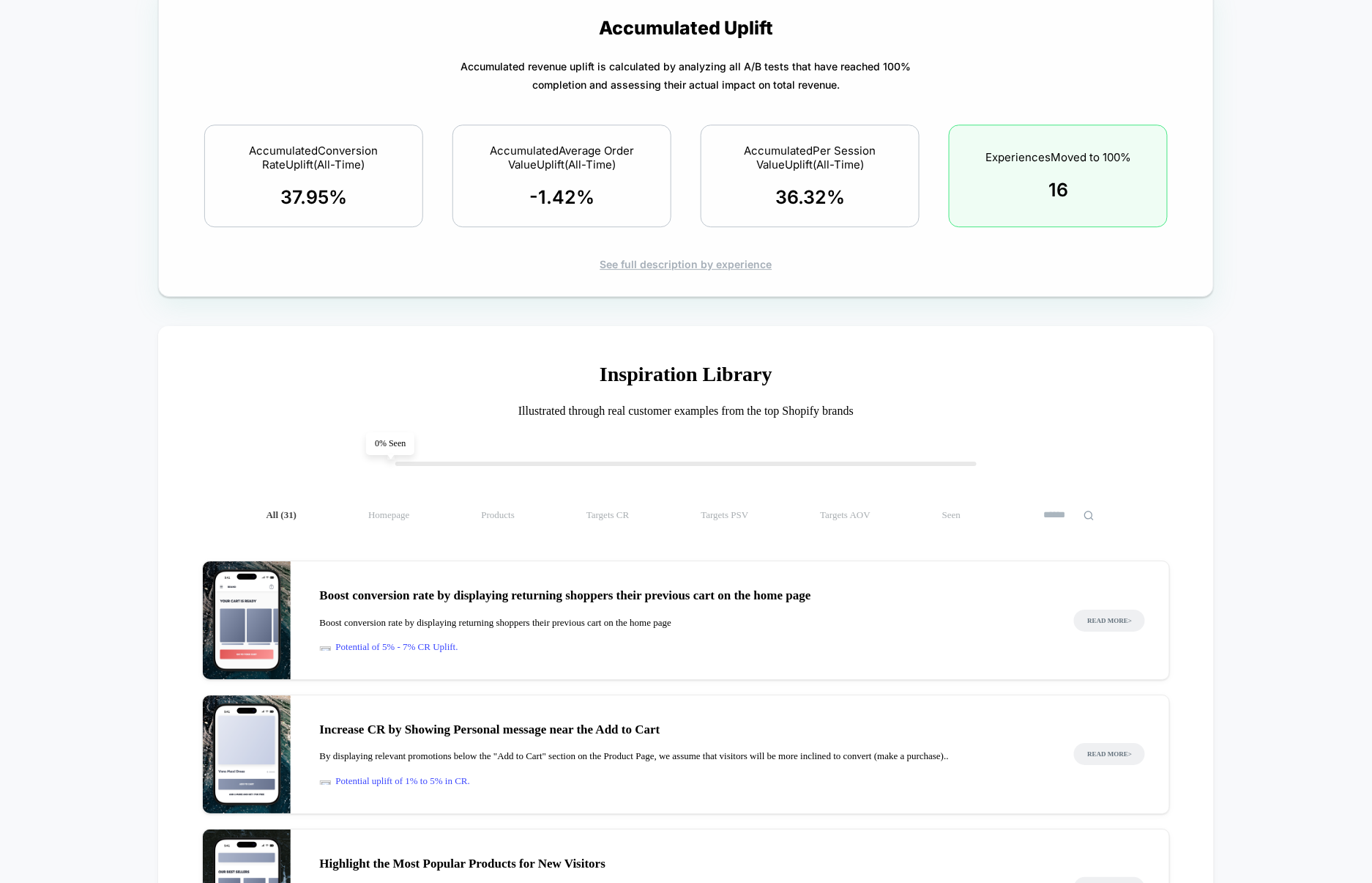
scroll to position [1483, 0]
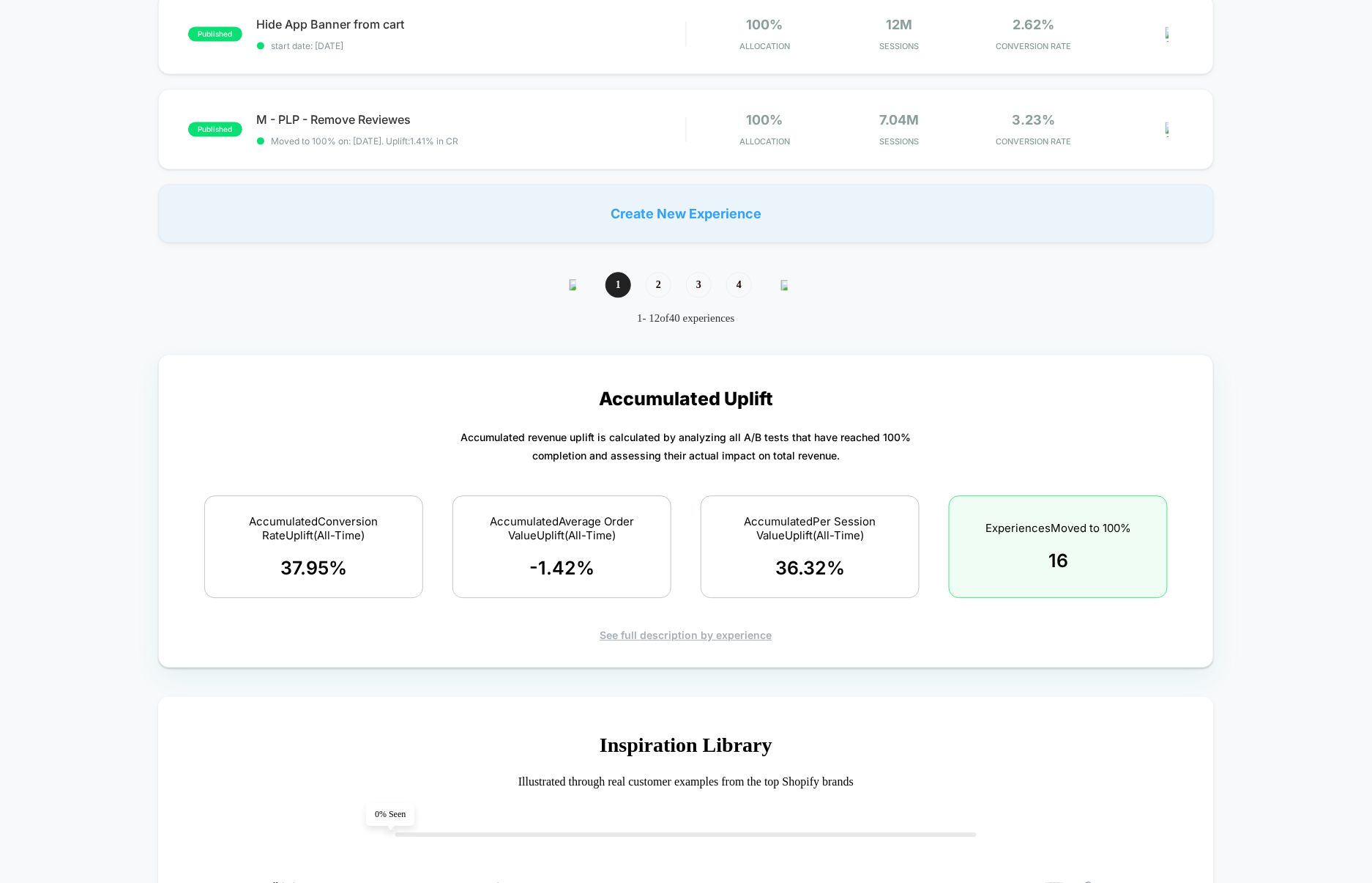
scroll to position [1151, 0]
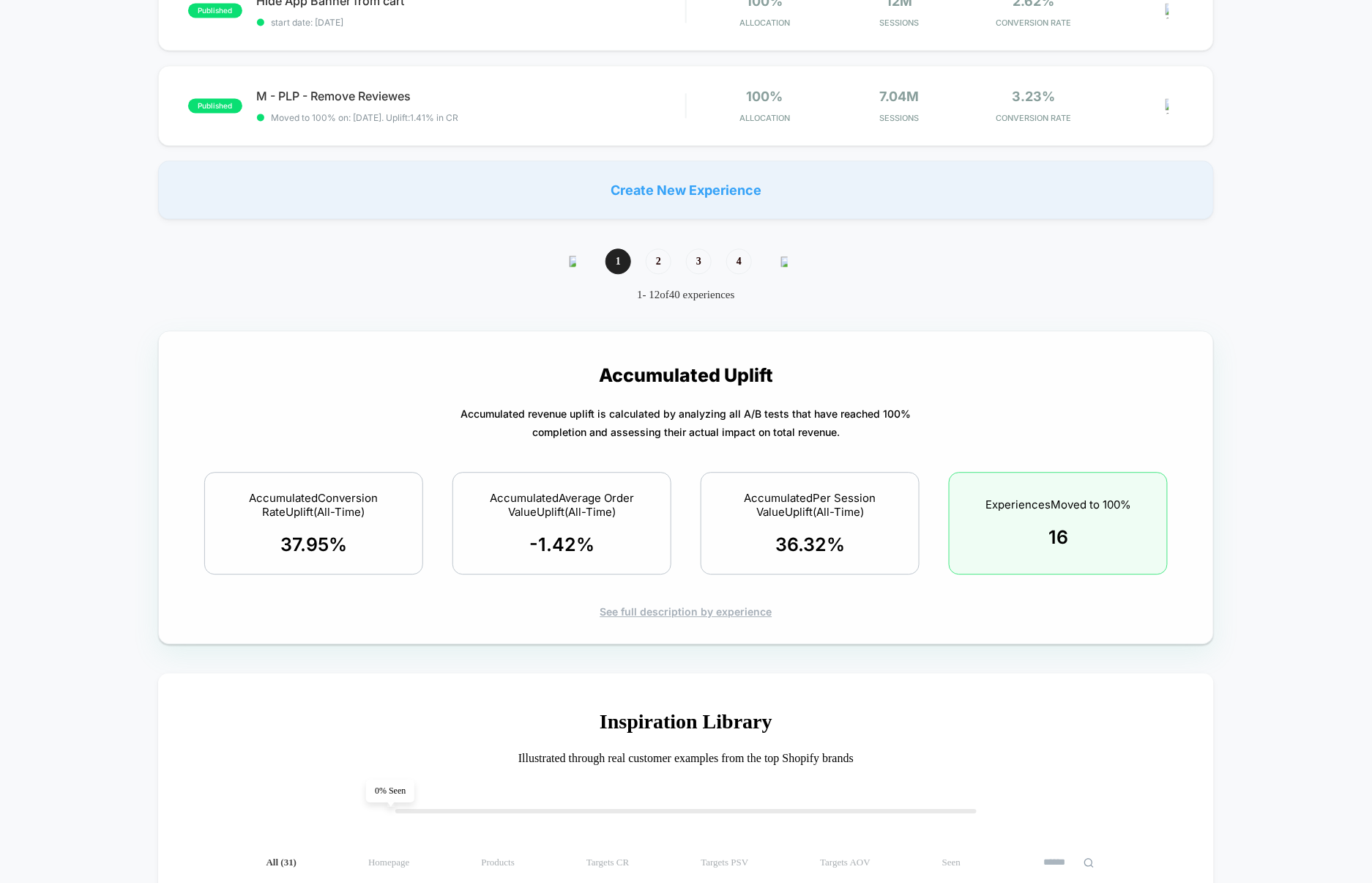
click at [665, 616] on div "See full description by experience" at bounding box center [686, 611] width 1004 height 13
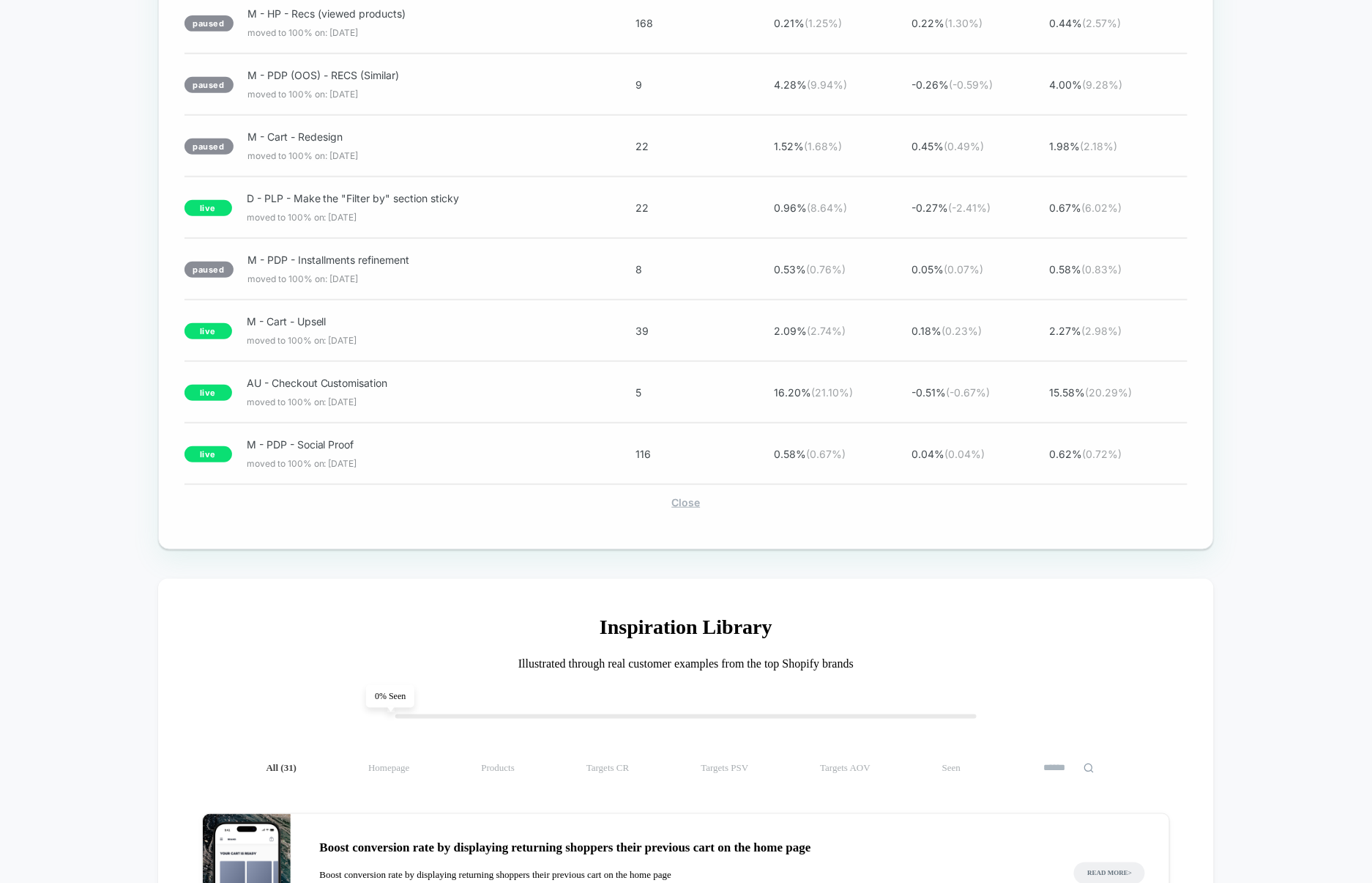
click at [686, 508] on div "Close" at bounding box center [686, 501] width 1004 height 13
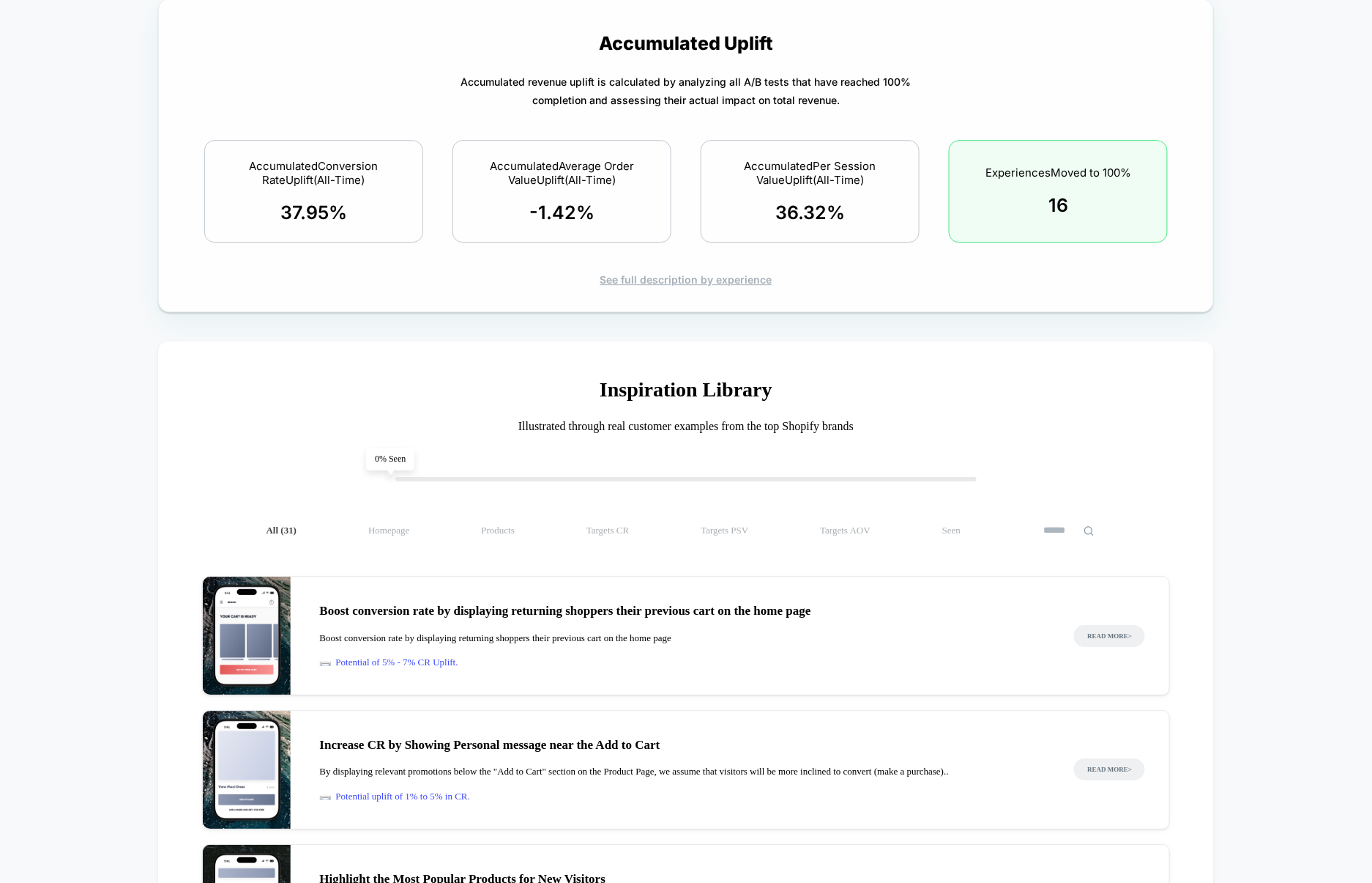
scroll to position [1416, 0]
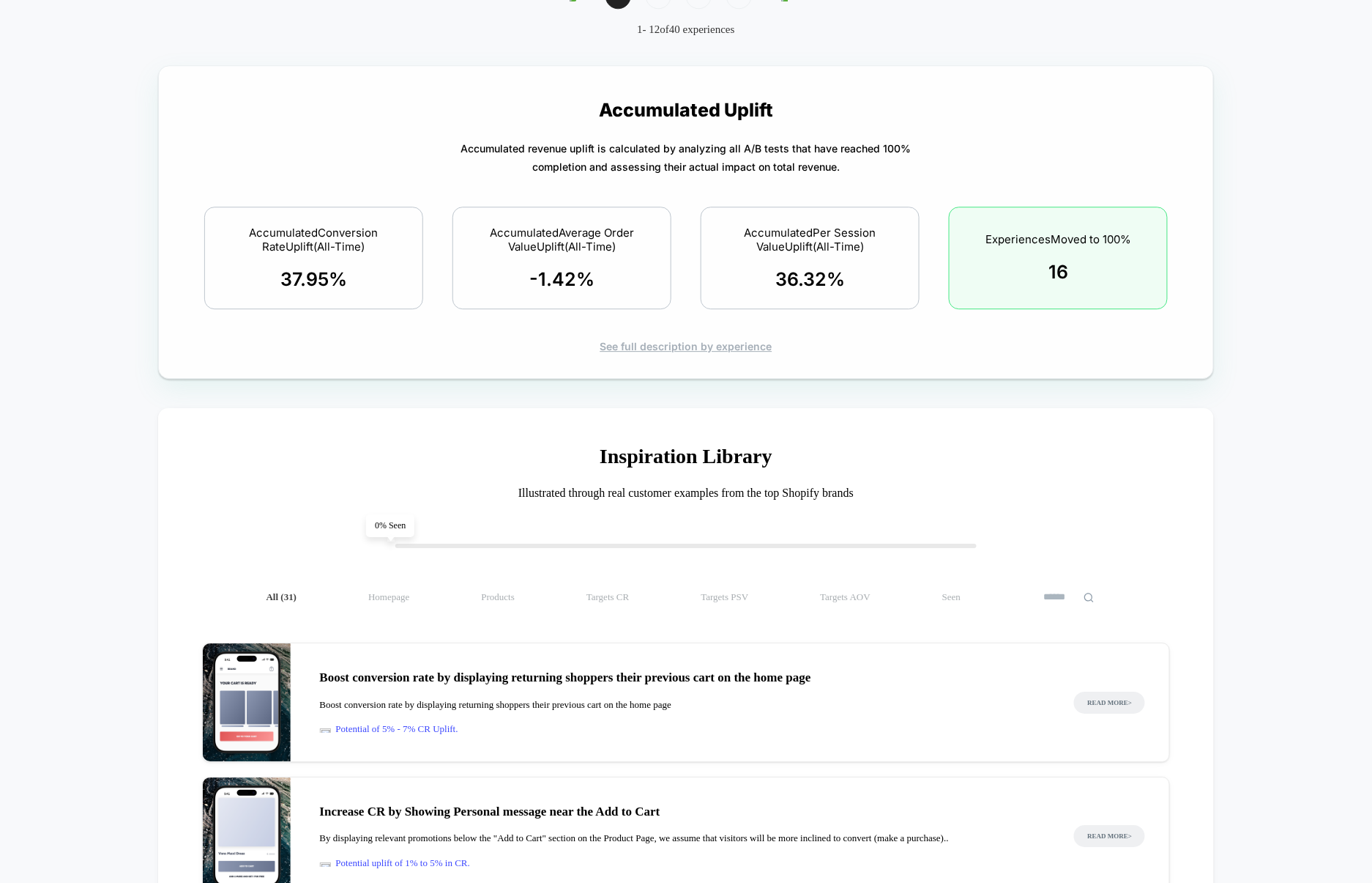
click at [712, 346] on div "See full description by experience" at bounding box center [686, 345] width 1004 height 13
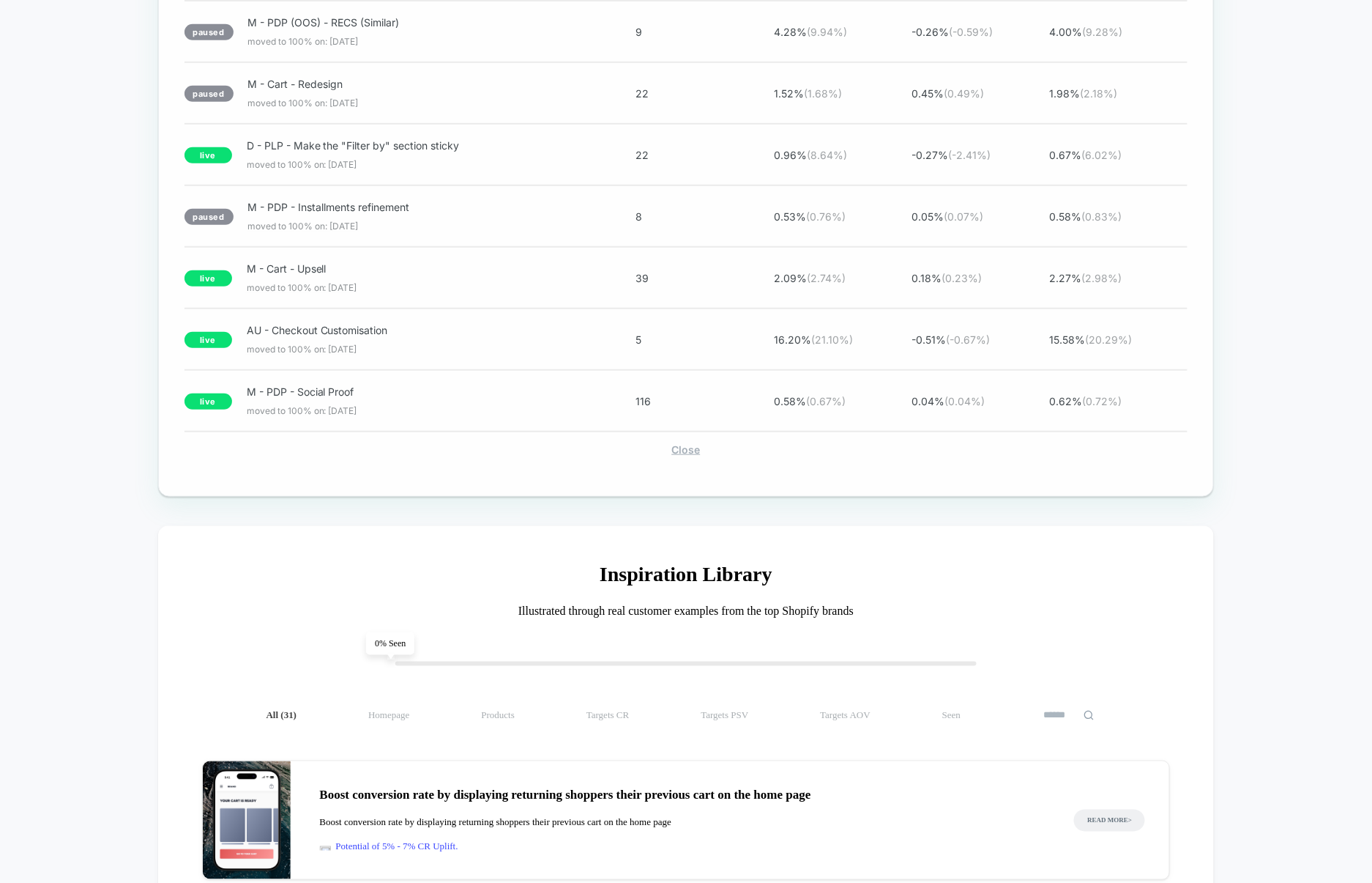
scroll to position [2480, 0]
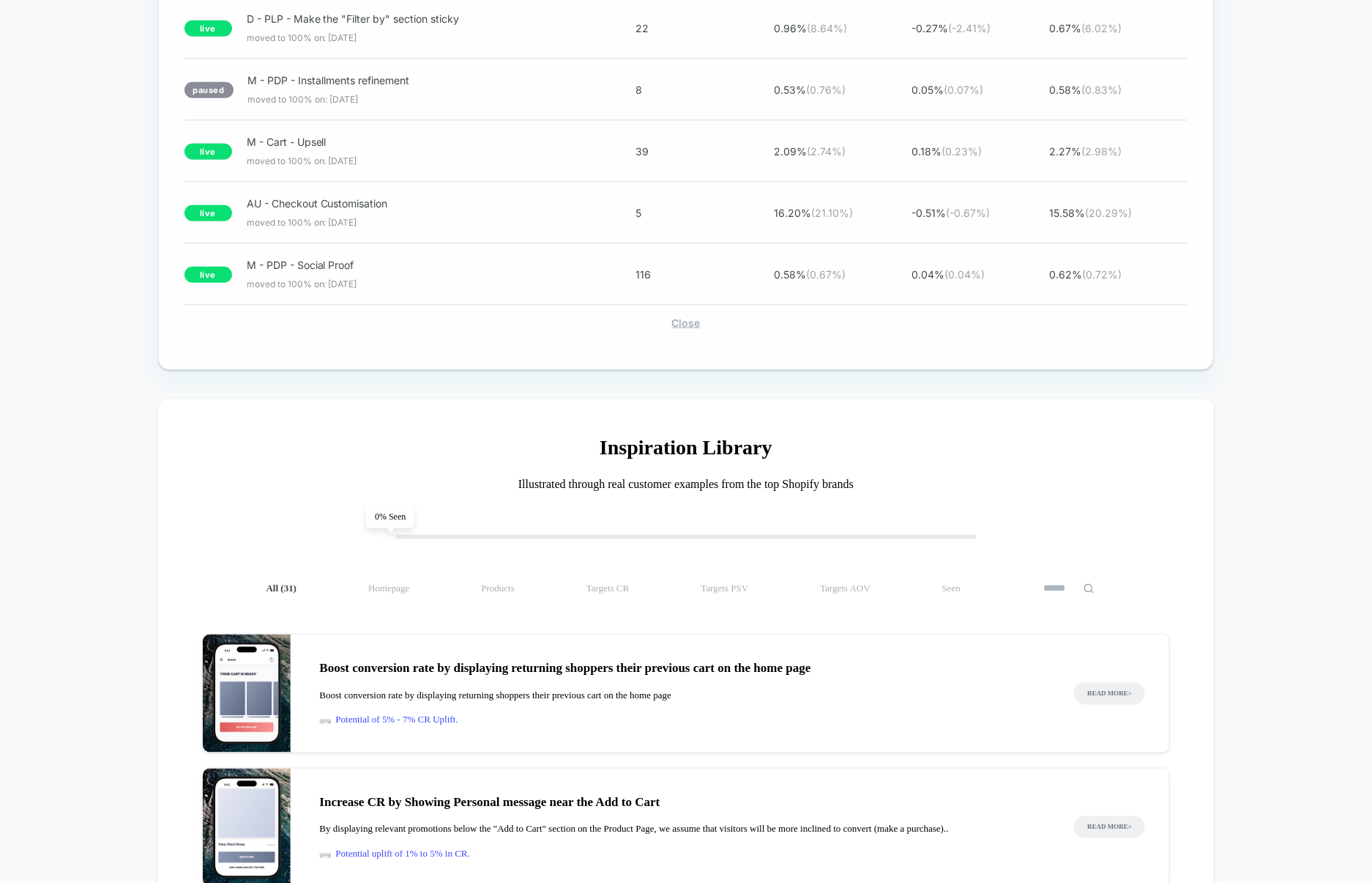
click at [695, 329] on div "Close" at bounding box center [686, 322] width 1004 height 13
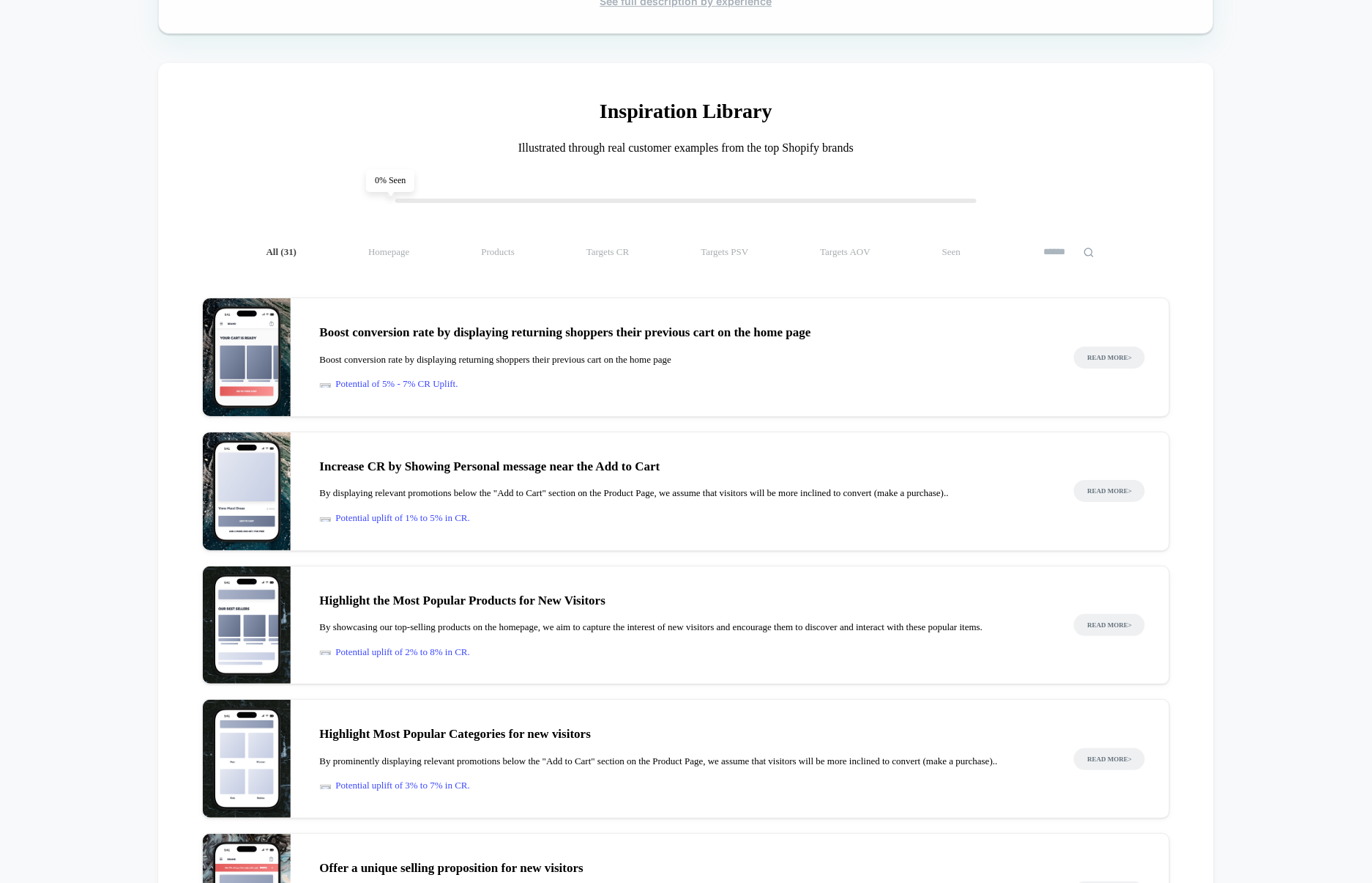
scroll to position [1732, 0]
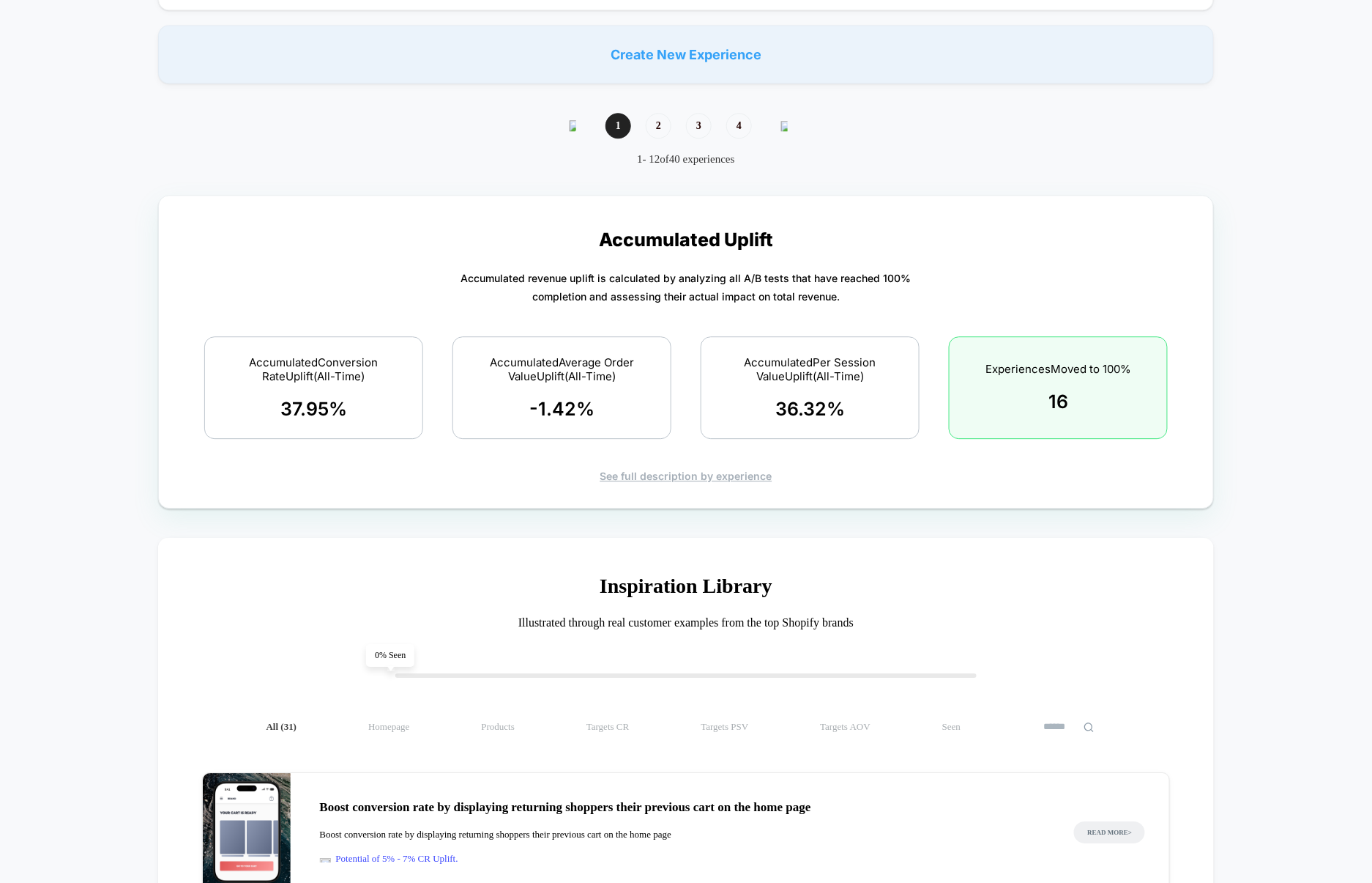
scroll to position [1282, 0]
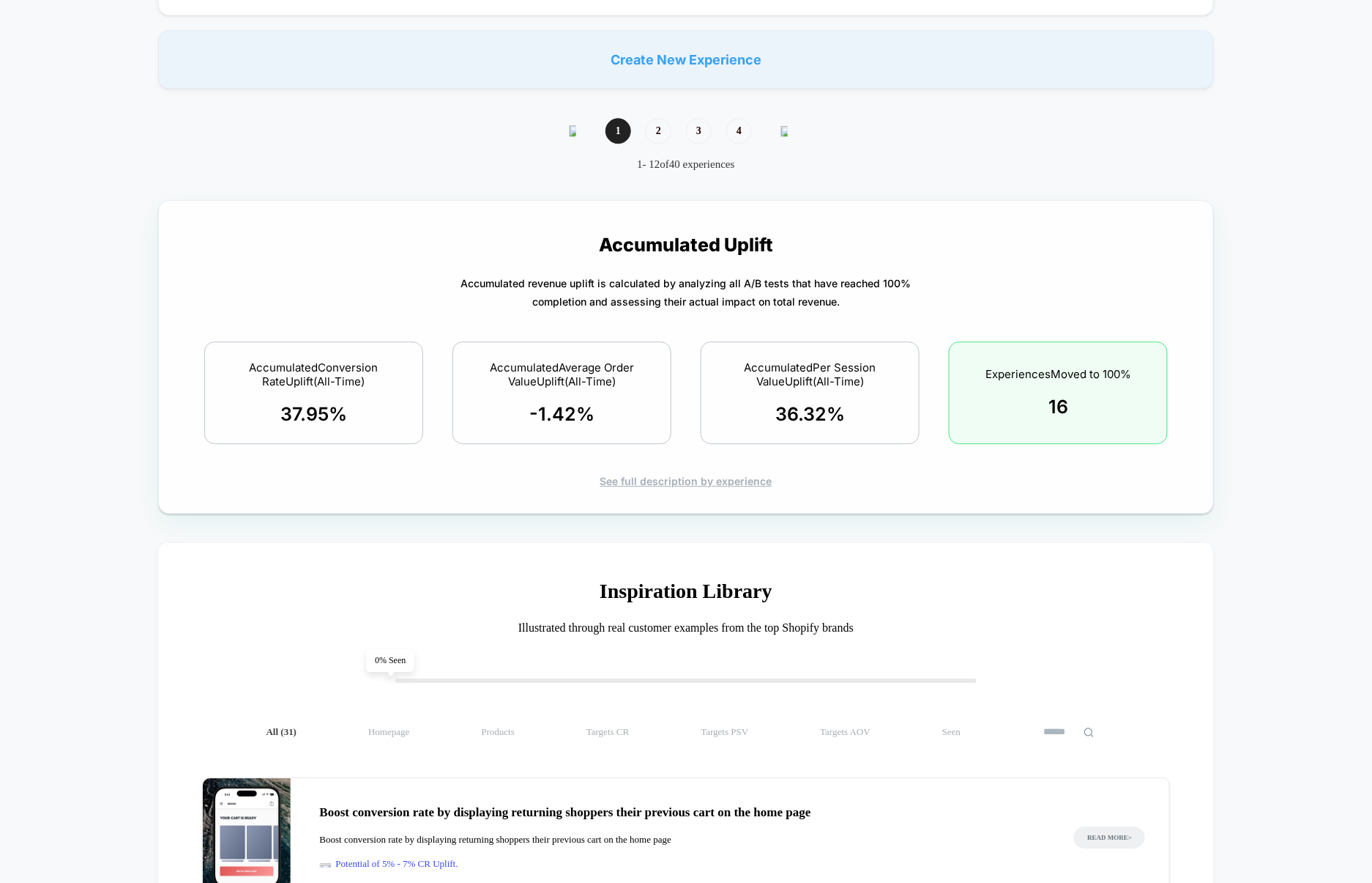
click at [661, 479] on div "See full description by experience" at bounding box center [686, 480] width 1004 height 13
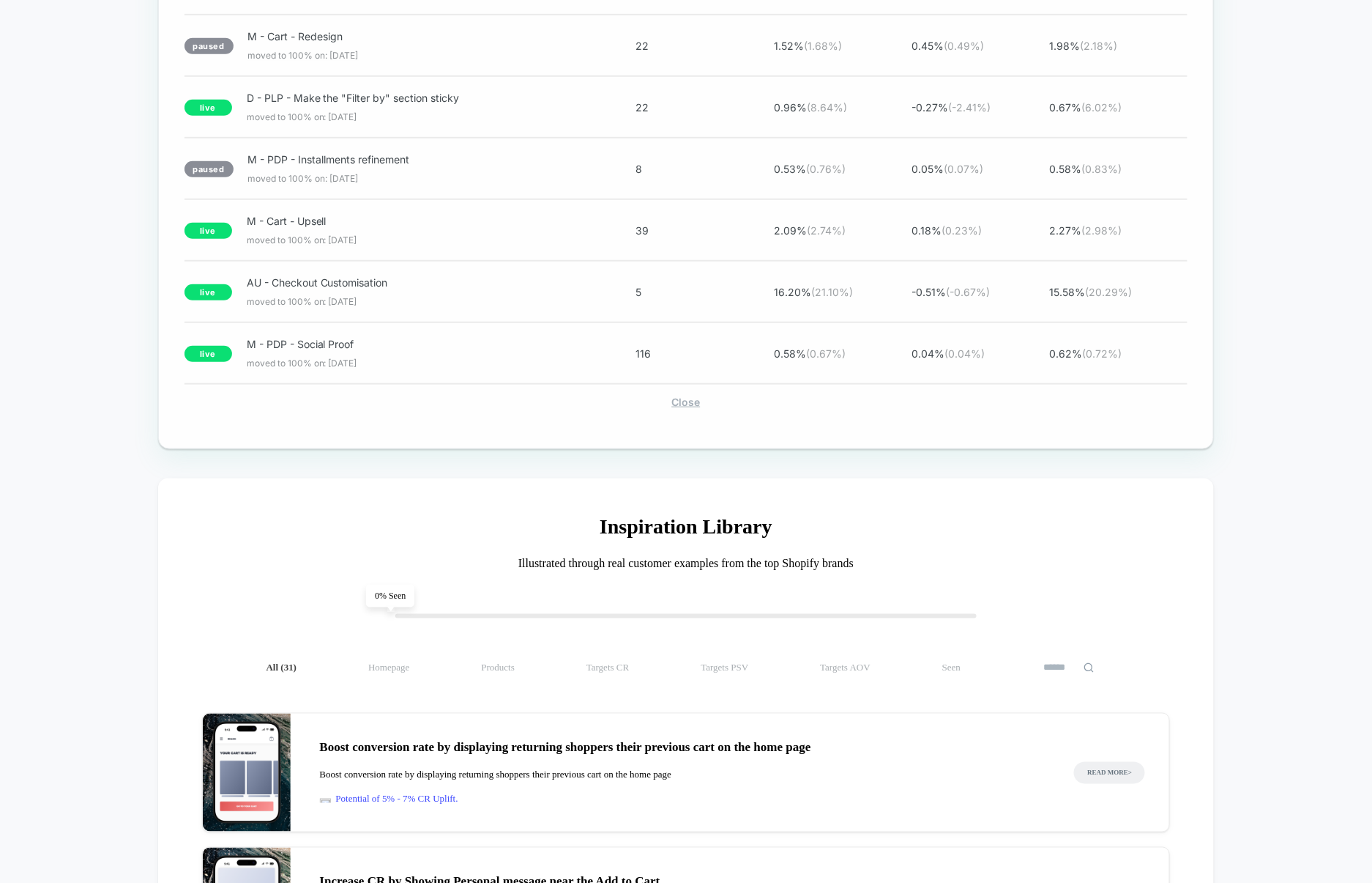
scroll to position [2418, 0]
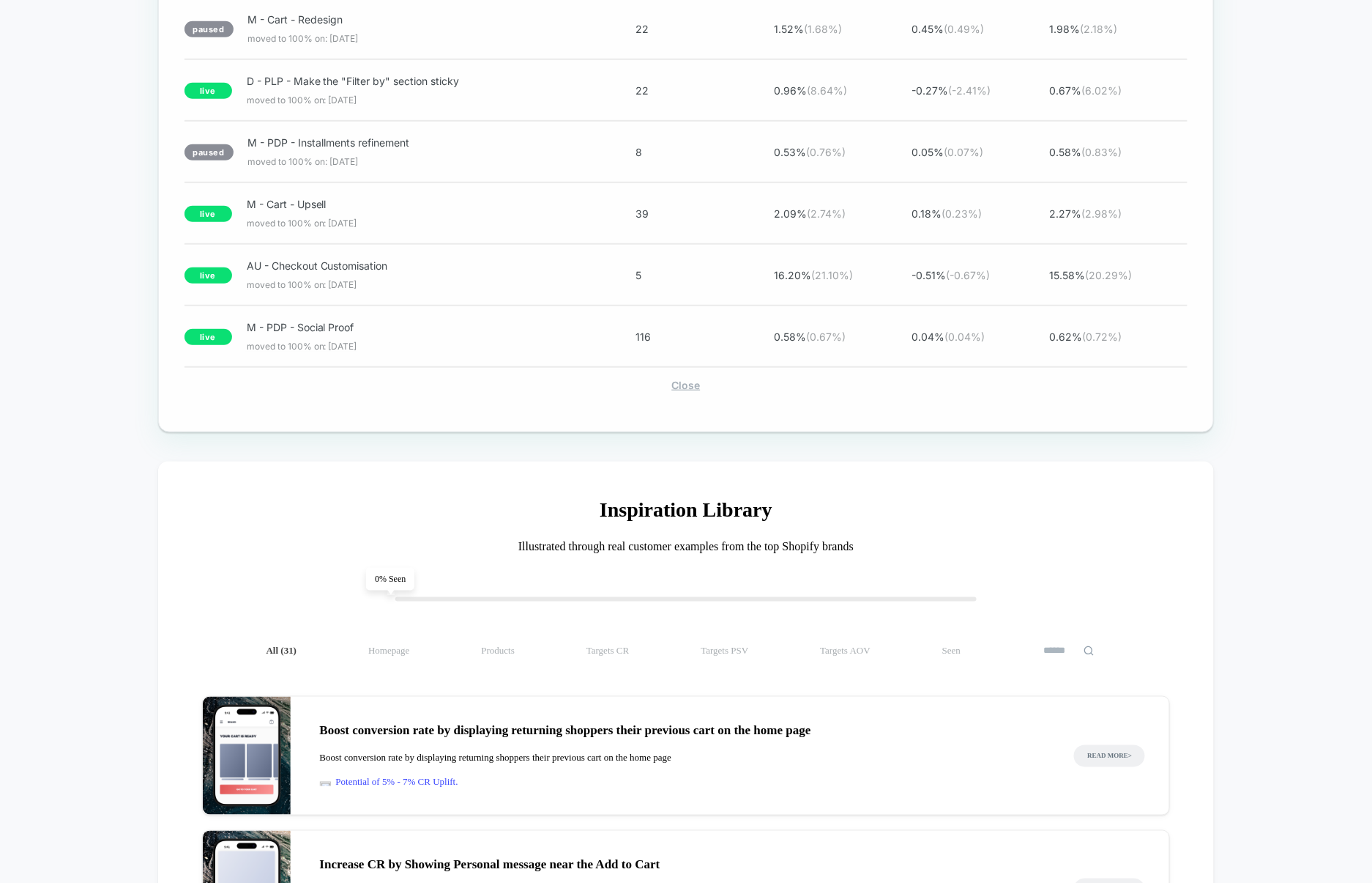
click at [700, 391] on div "Close" at bounding box center [686, 385] width 1004 height 13
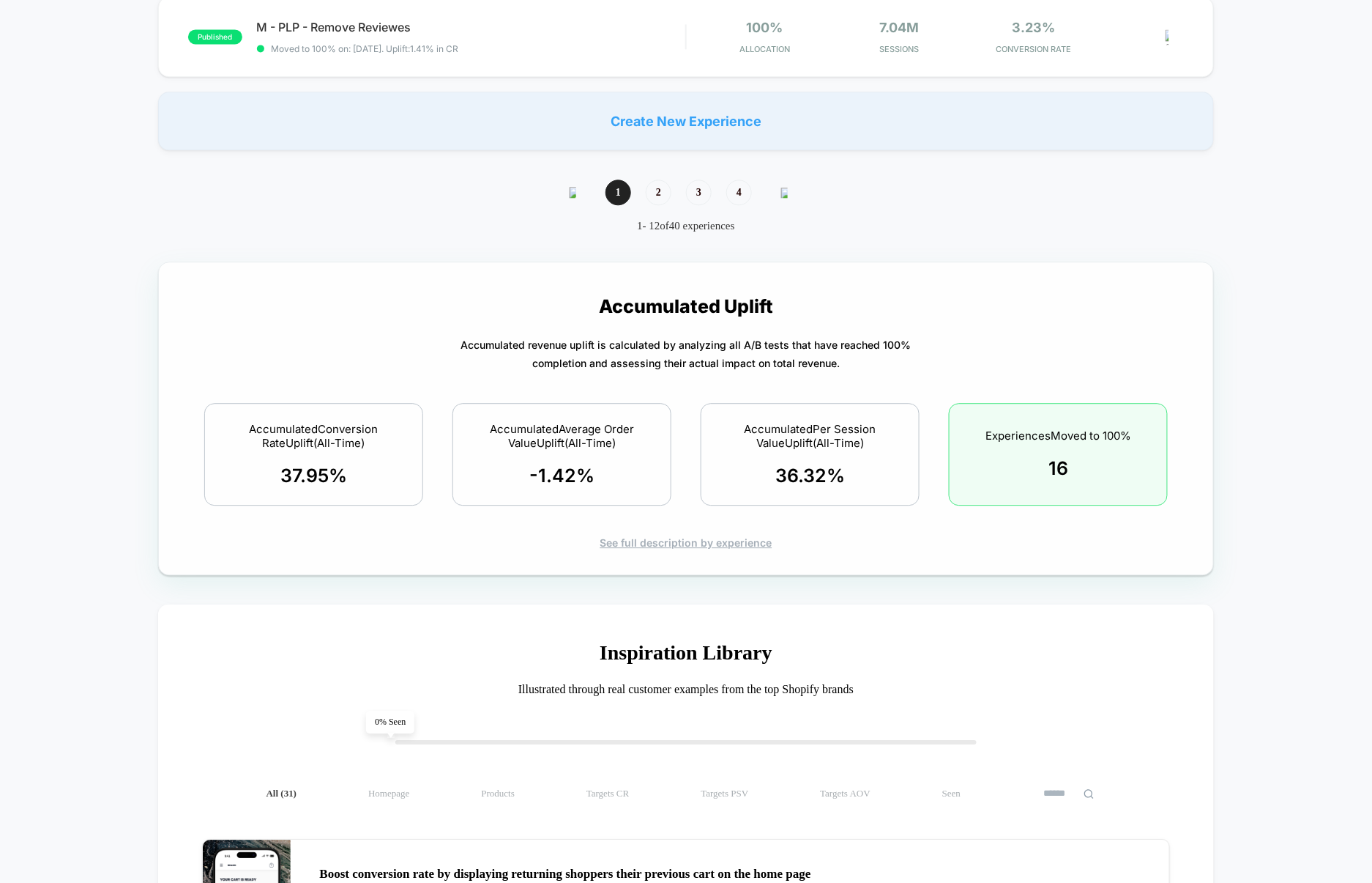
scroll to position [1199, 0]
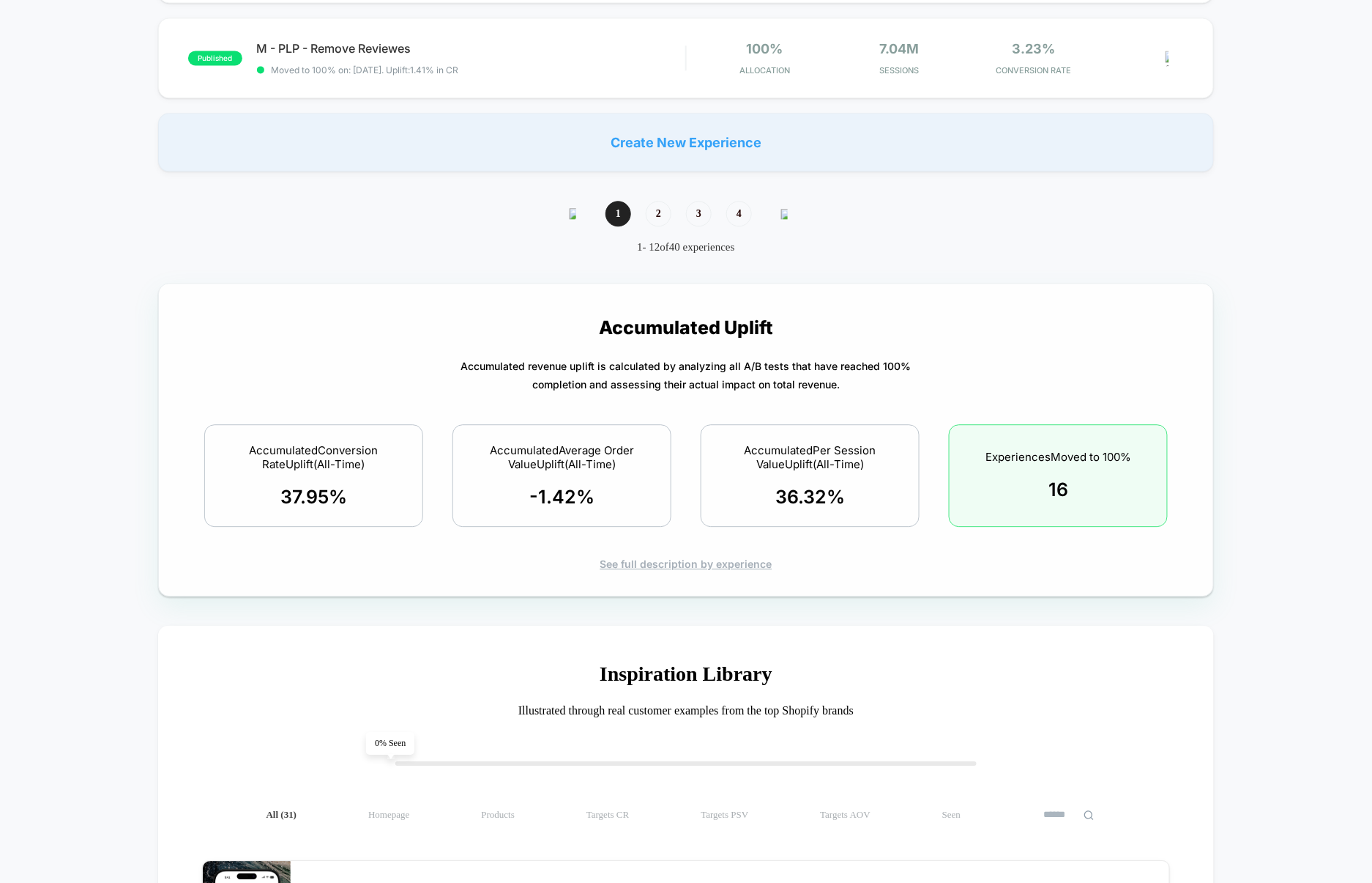
click at [657, 570] on div "See full description by experience" at bounding box center [686, 564] width 1004 height 13
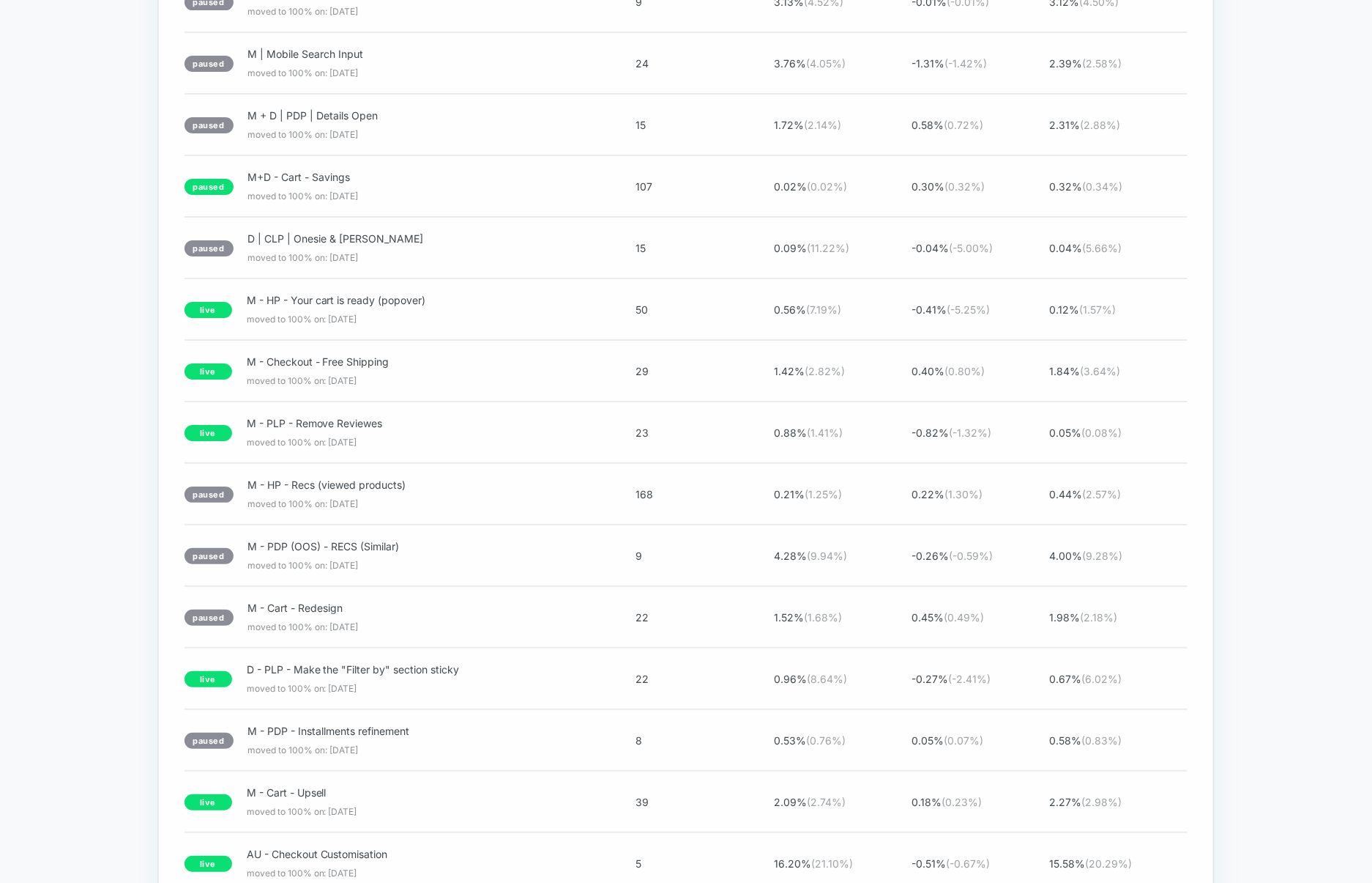
scroll to position [2350, 0]
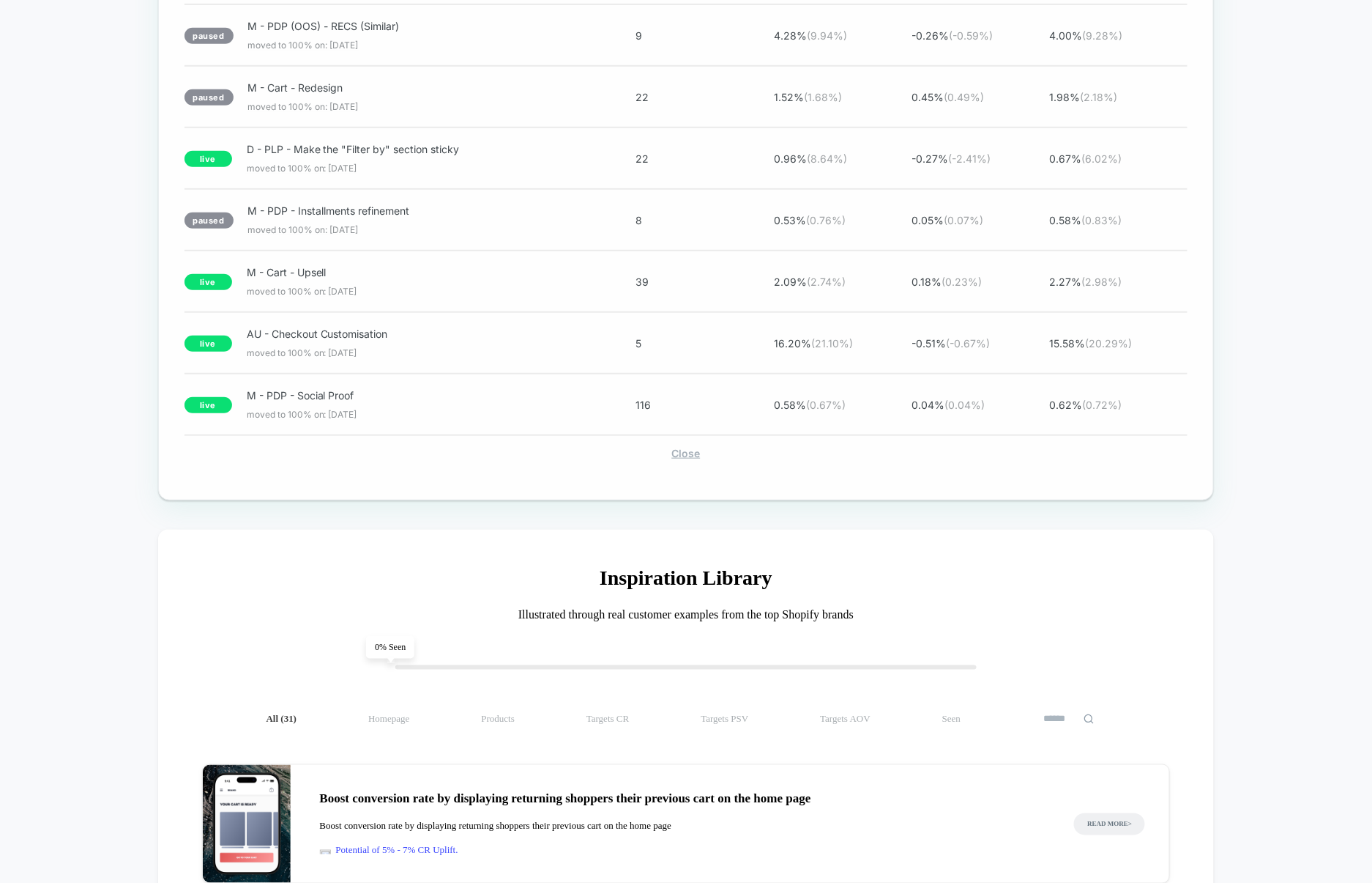
click at [698, 460] on div "Close" at bounding box center [686, 453] width 1004 height 13
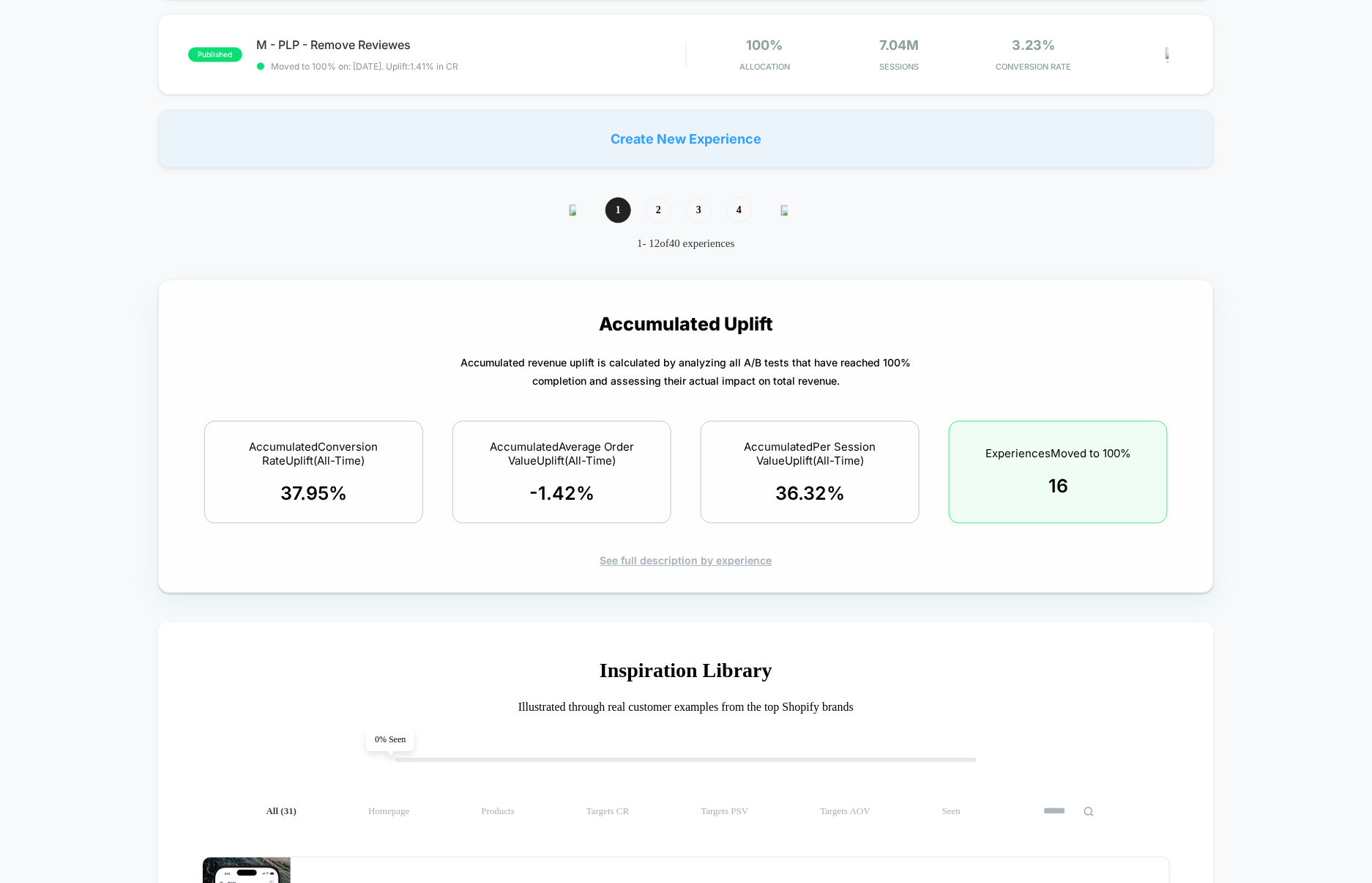
scroll to position [1199, 0]
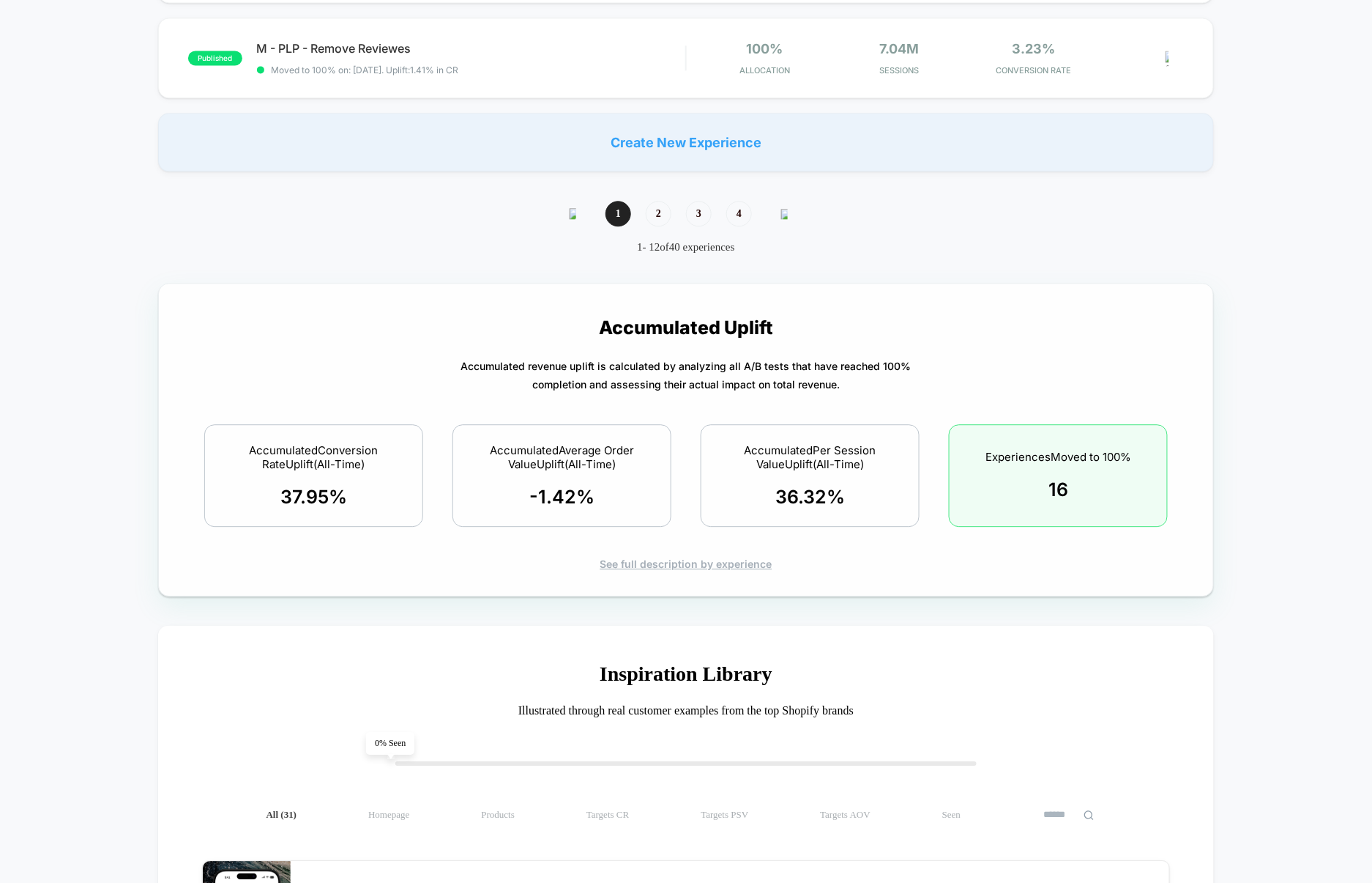
click at [665, 565] on div "See full description by experience" at bounding box center [686, 564] width 1004 height 13
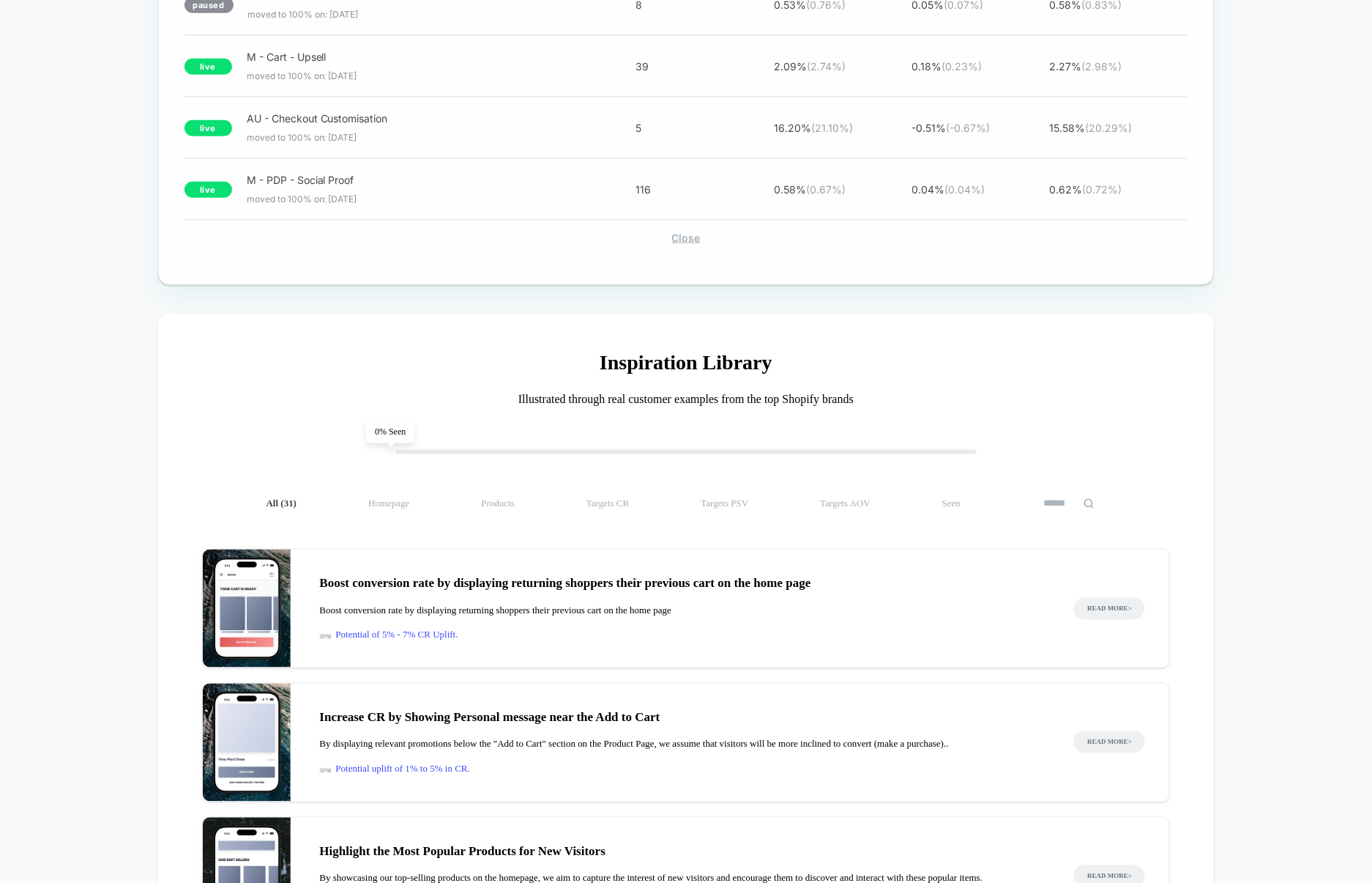
scroll to position [2577, 0]
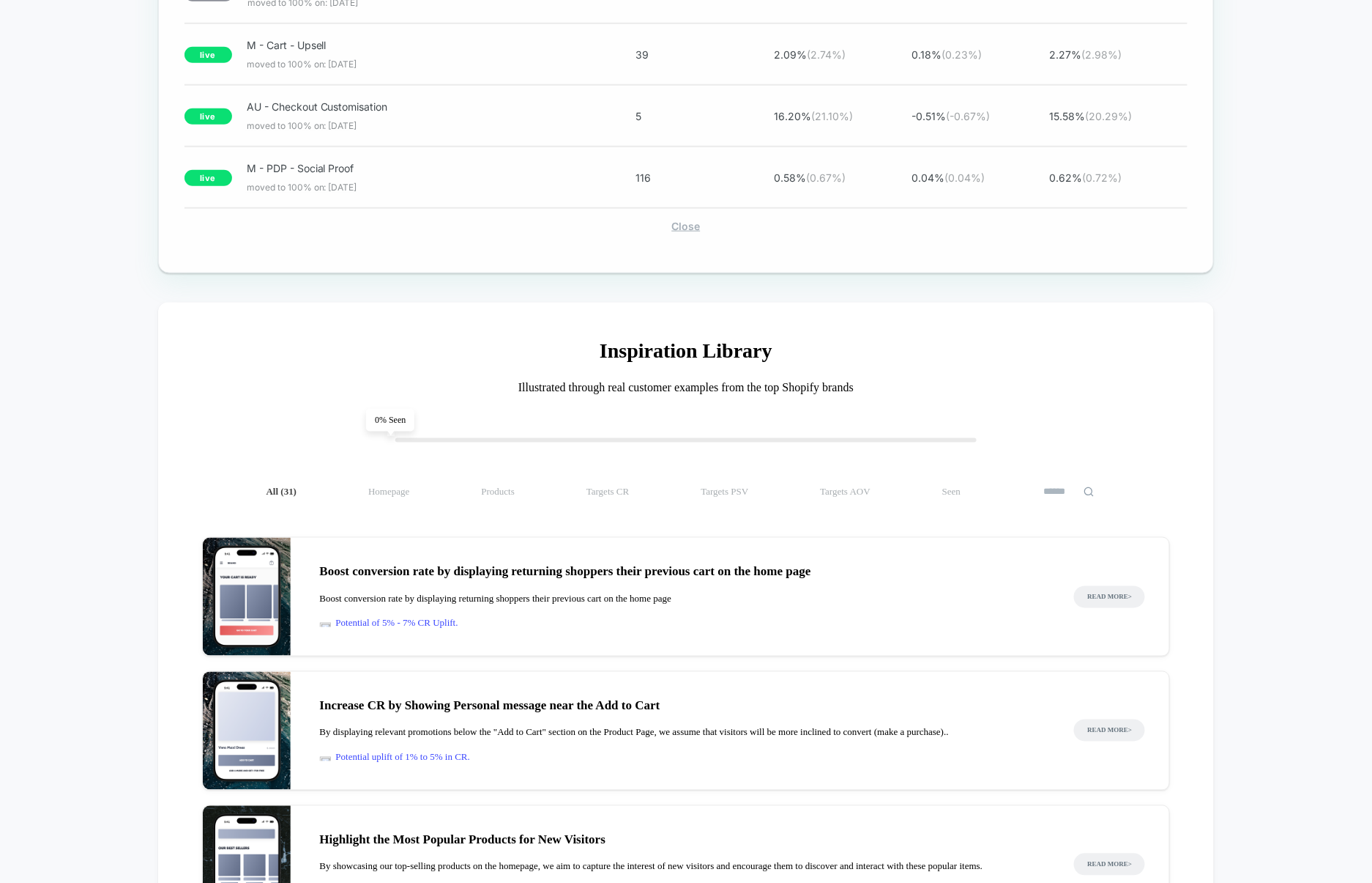
click at [692, 232] on div "Close" at bounding box center [686, 226] width 1004 height 13
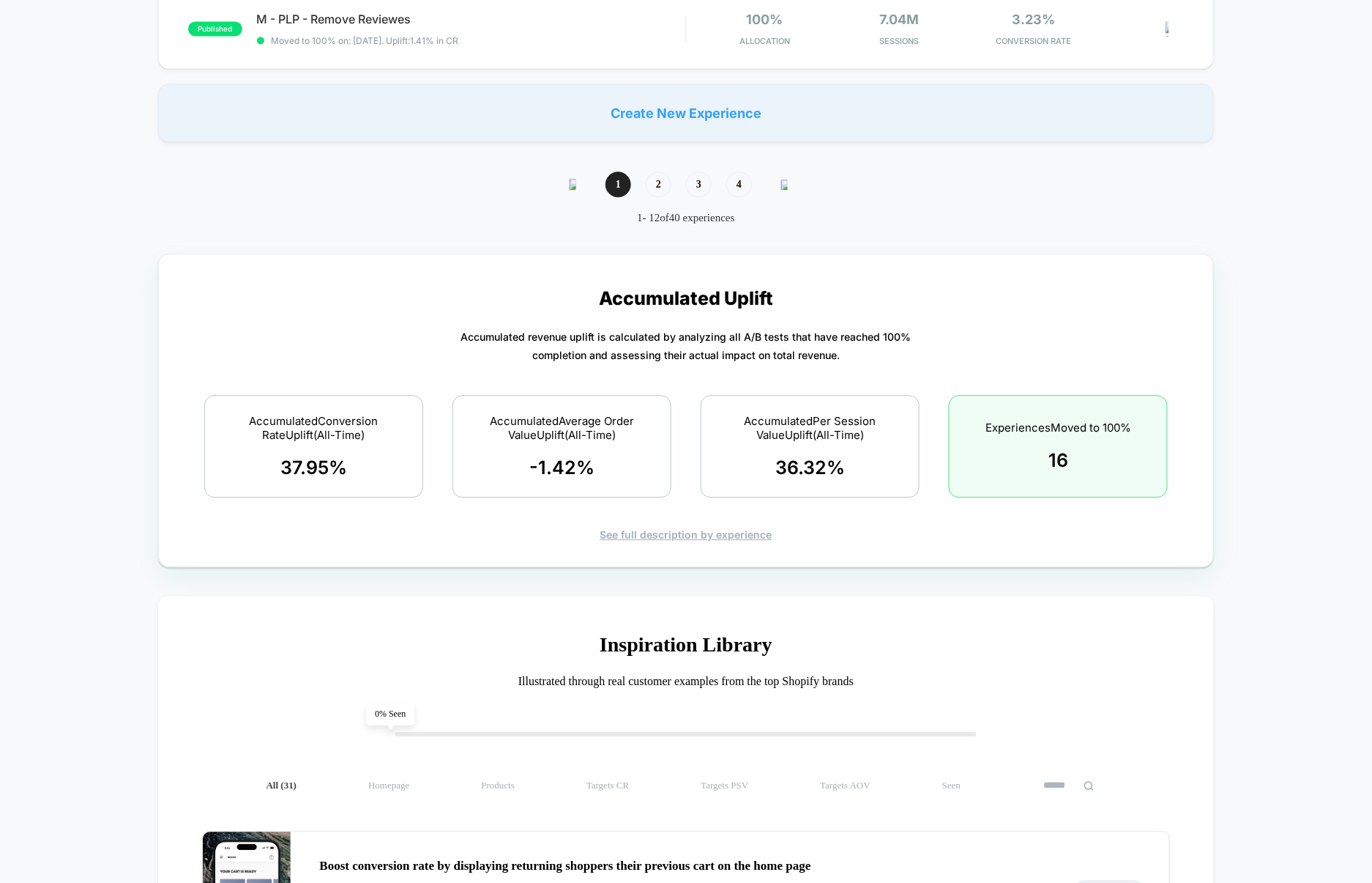
scroll to position [1199, 0]
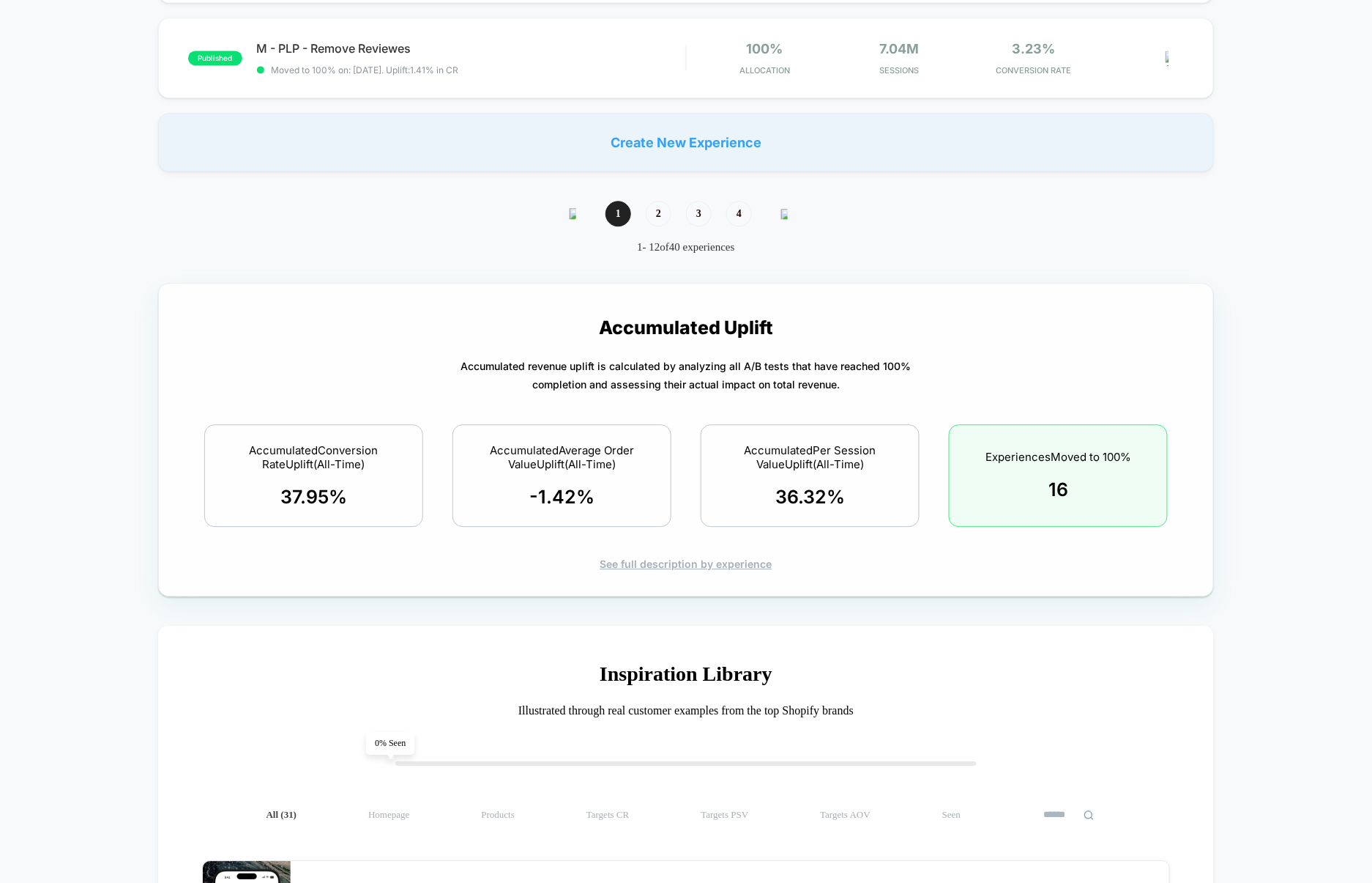
click at [696, 563] on div "See full description by experience" at bounding box center [686, 564] width 1004 height 13
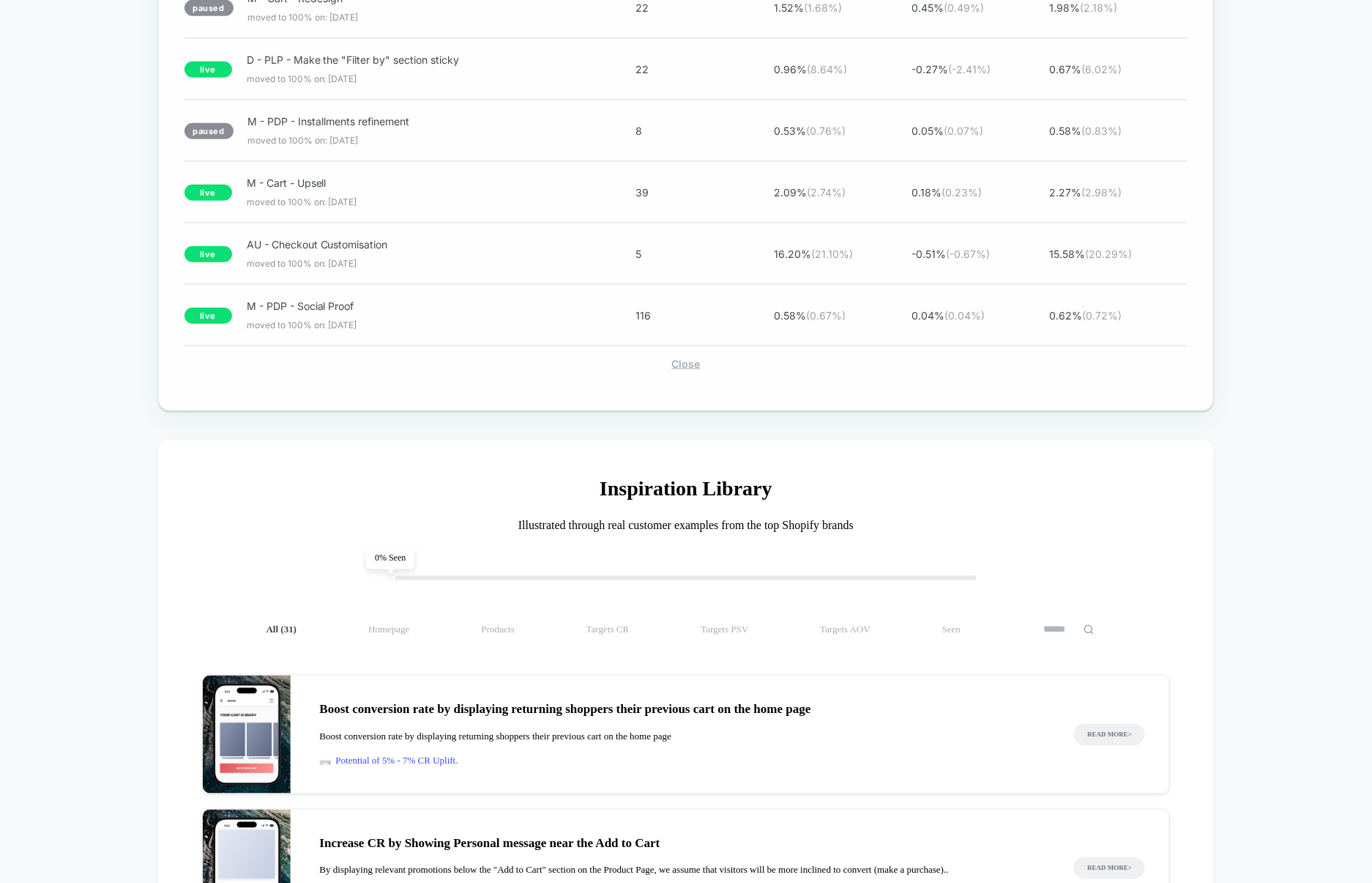
scroll to position [2444, 0]
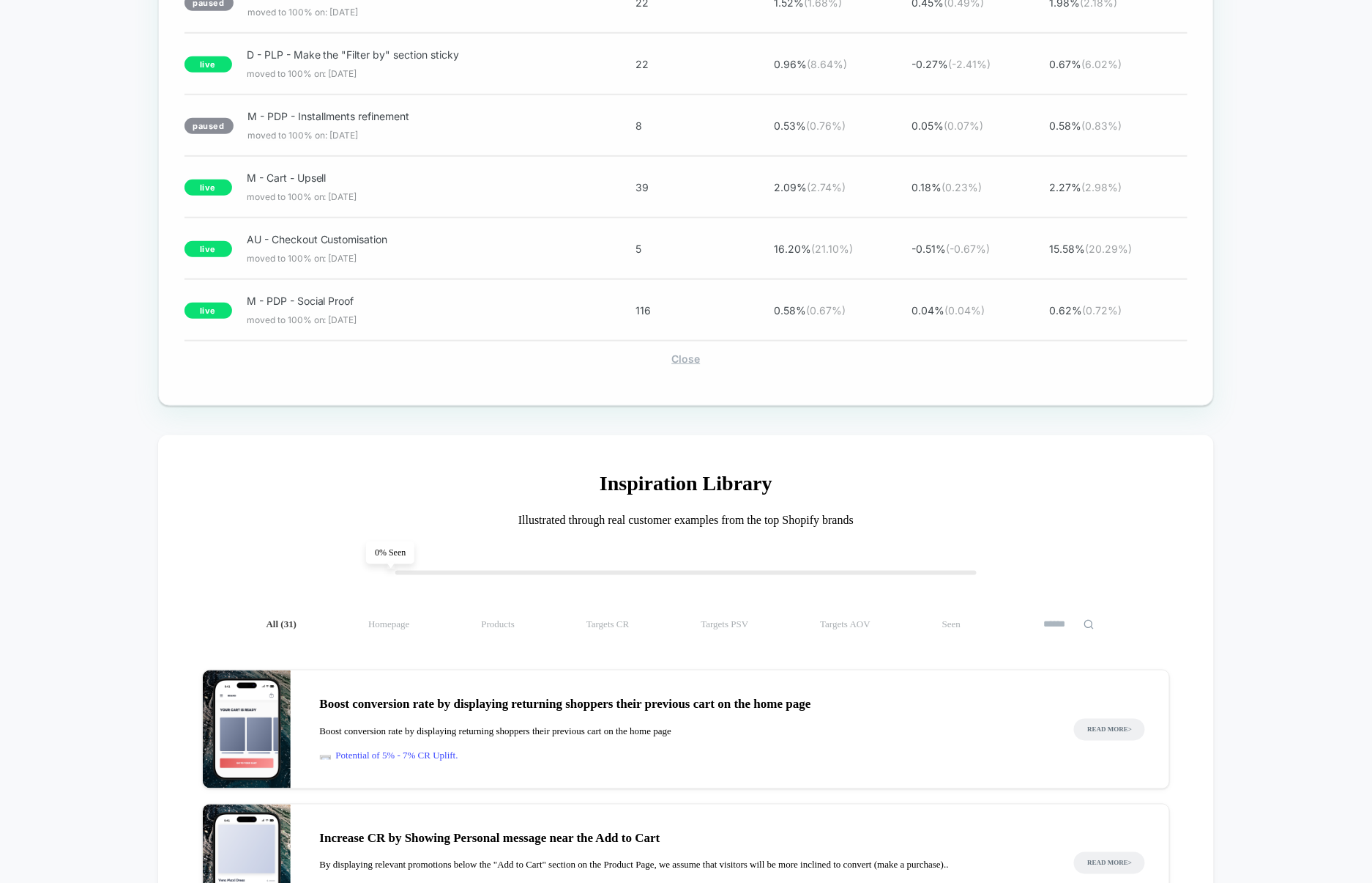
click at [692, 365] on div "Close" at bounding box center [686, 358] width 1004 height 13
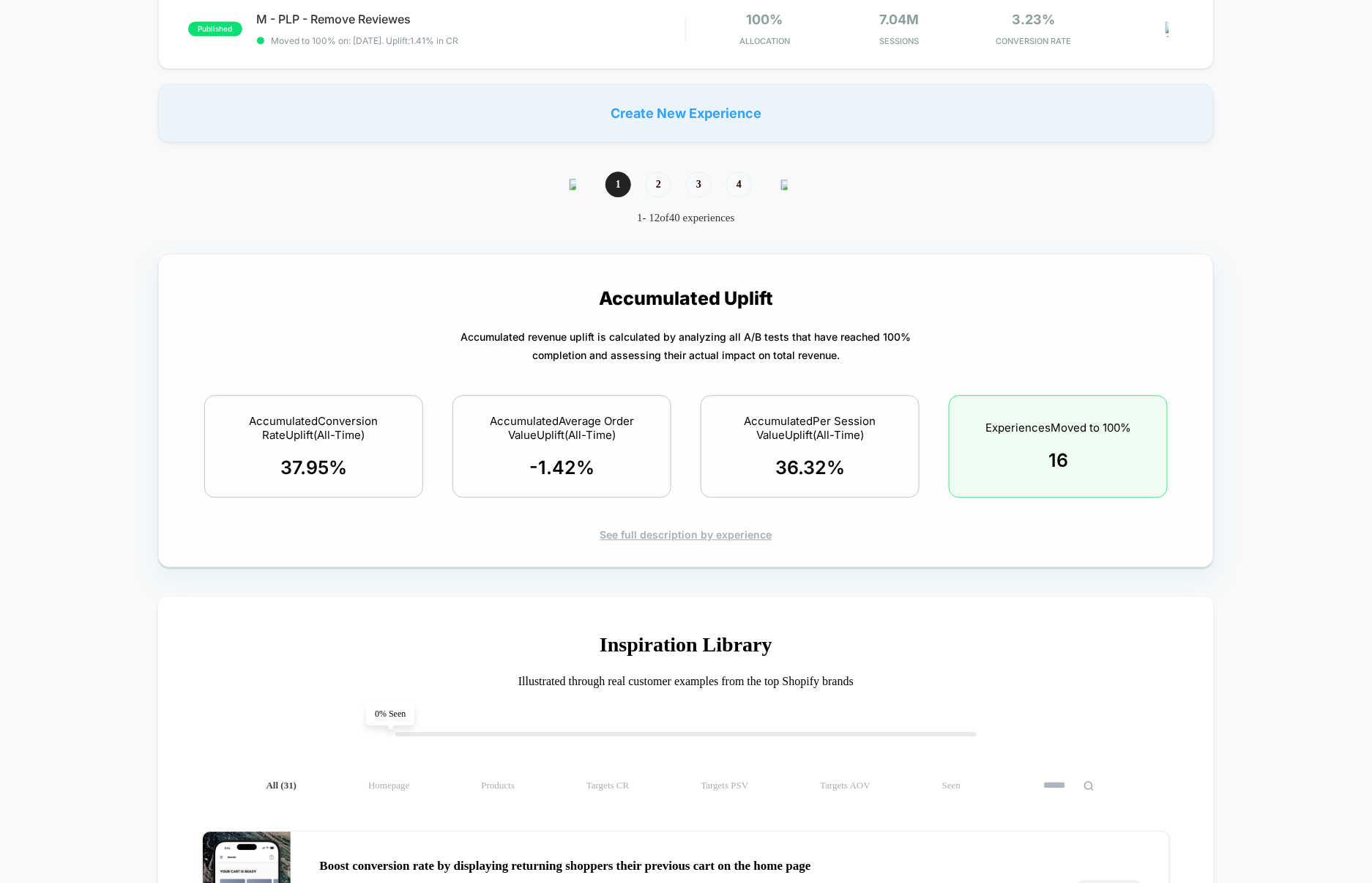
scroll to position [1199, 0]
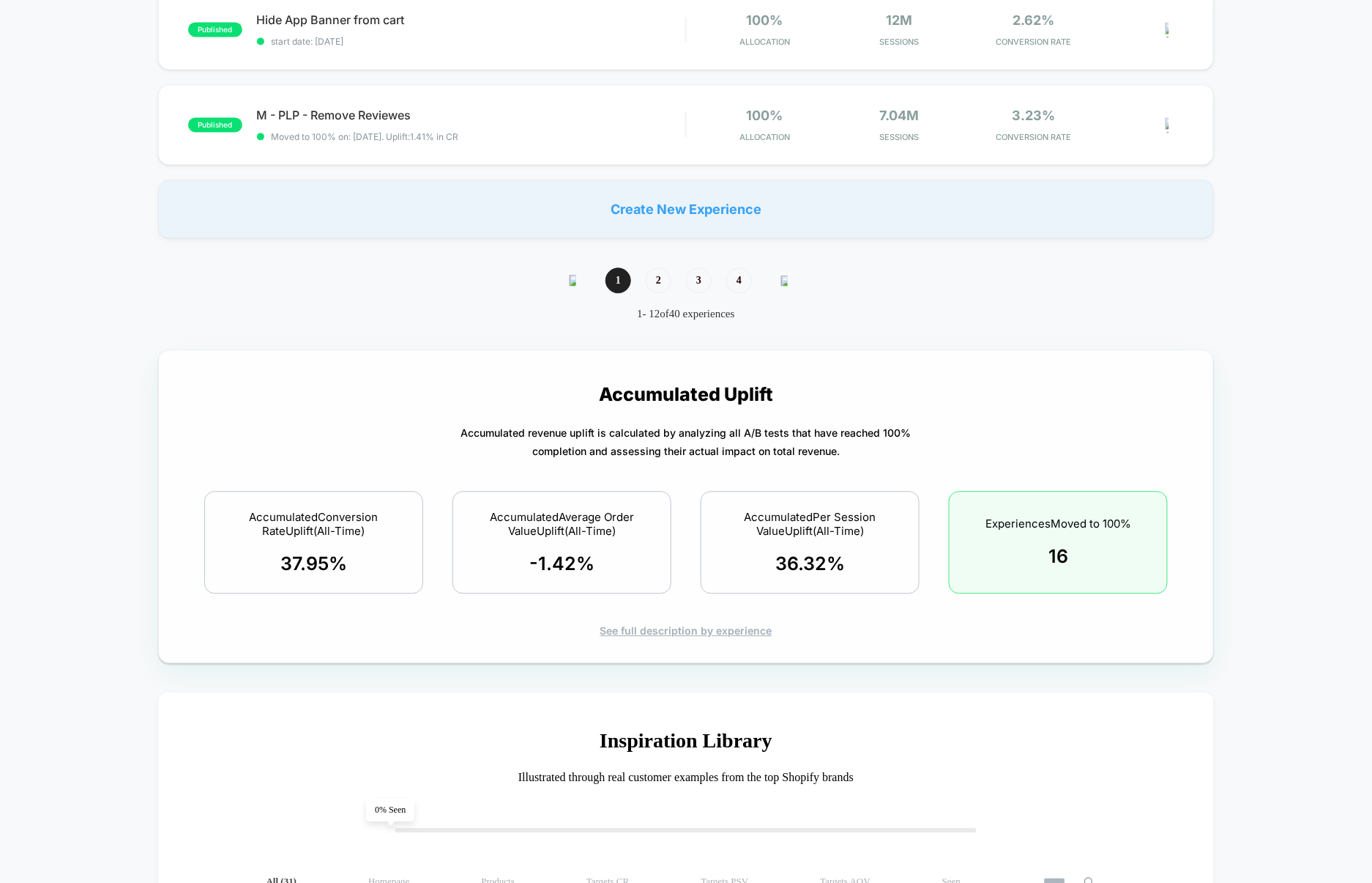
scroll to position [1178, 0]
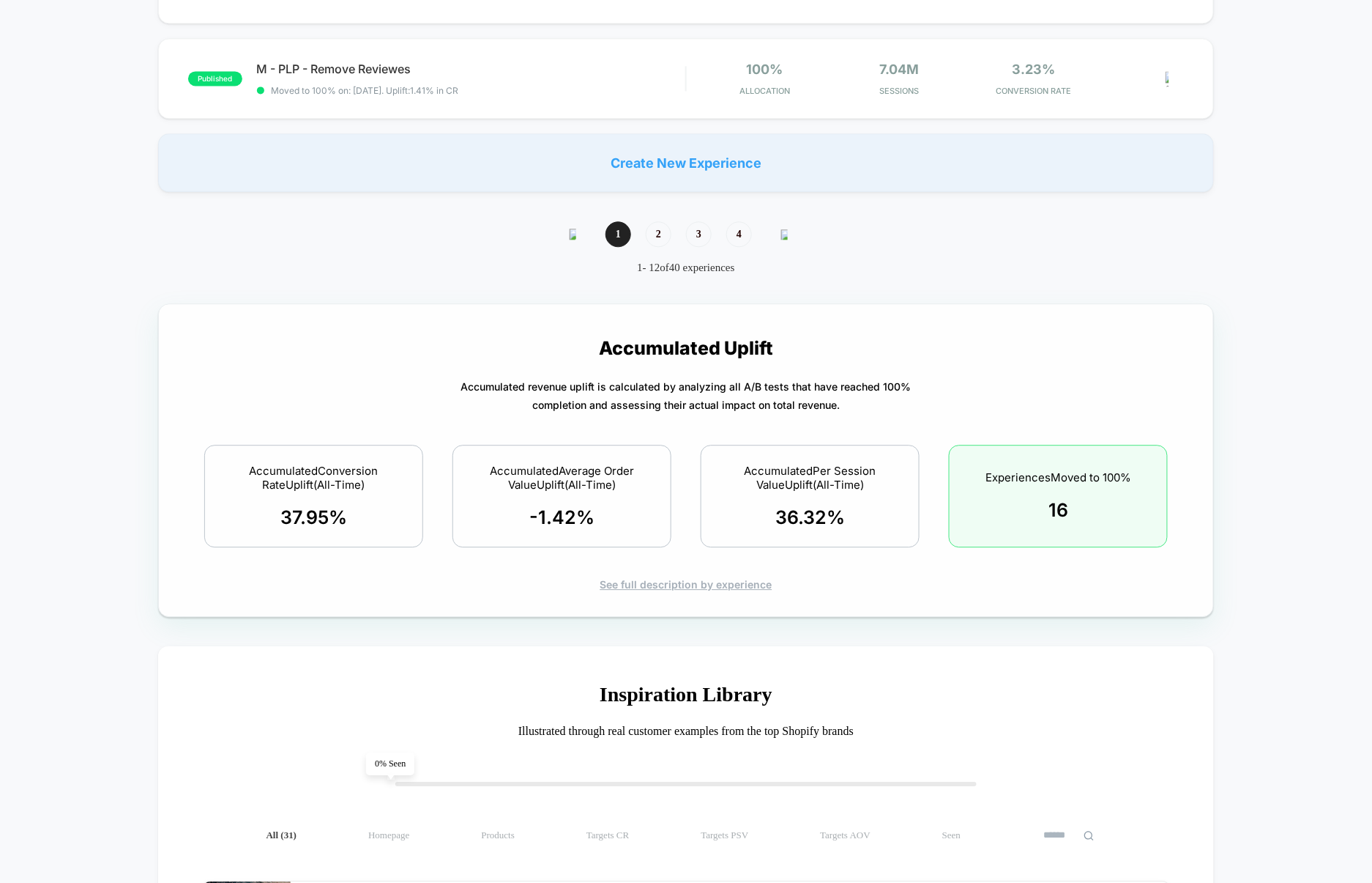
click at [686, 580] on div "Accumulated Uplift Accumulated revenue uplift is calculated by analyzing all A/…" at bounding box center [686, 454] width 1004 height 272
click at [680, 587] on div "See full description by experience" at bounding box center [686, 584] width 1004 height 13
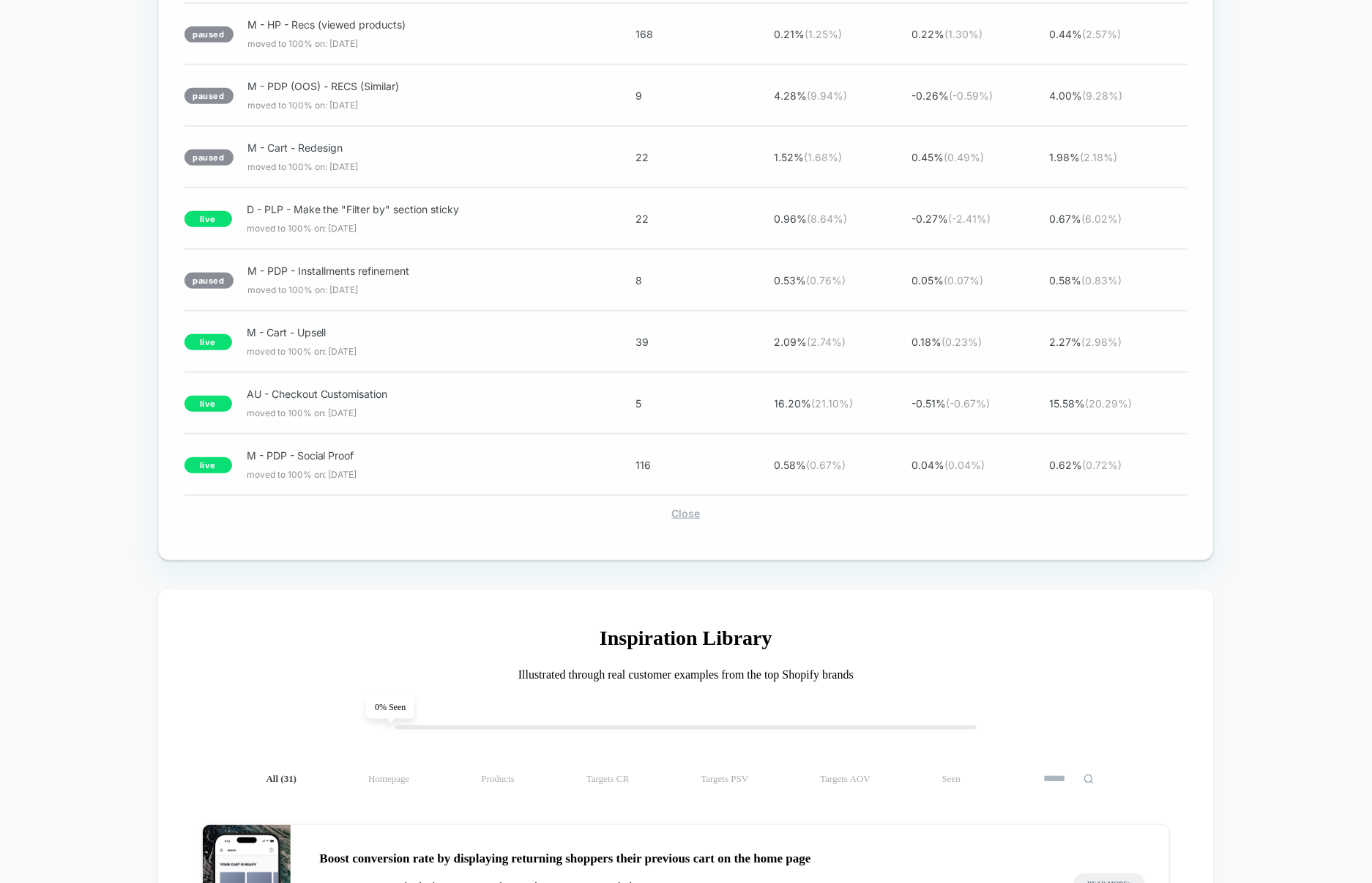
click at [691, 519] on div "Close" at bounding box center [686, 512] width 1004 height 13
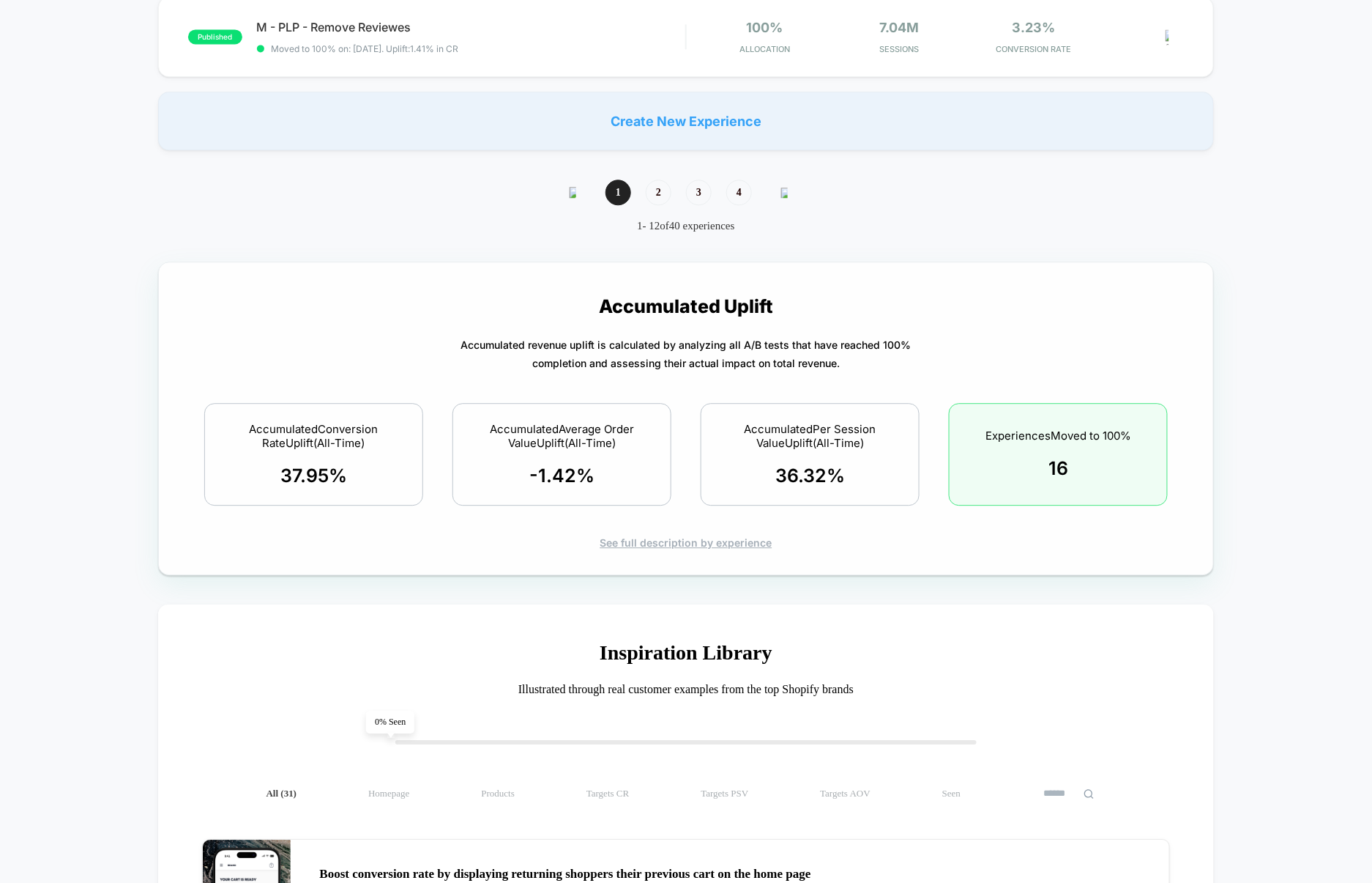
scroll to position [1199, 0]
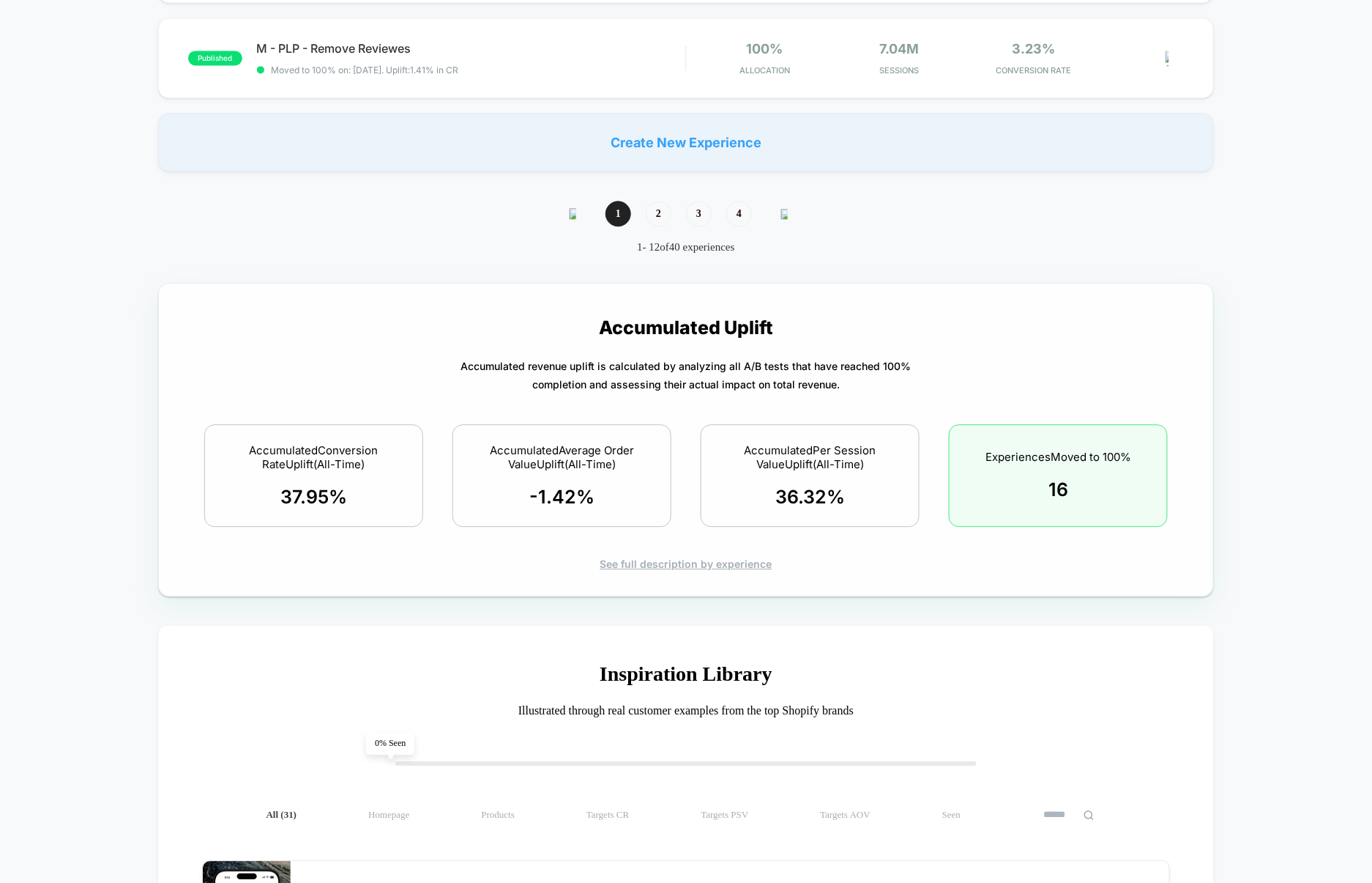
click at [676, 569] on div "See full description by experience" at bounding box center [686, 564] width 1004 height 13
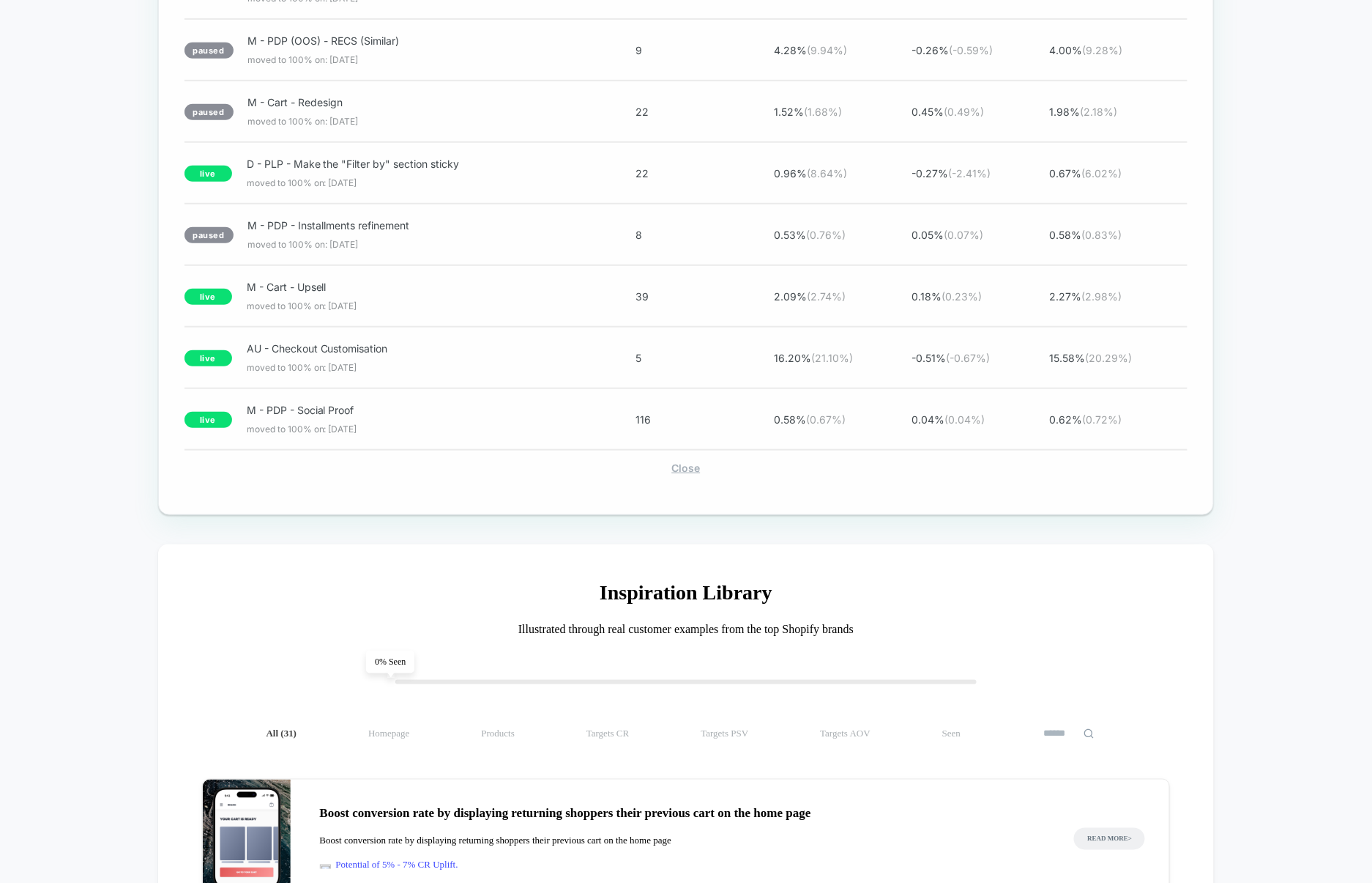
click at [693, 474] on div "Close" at bounding box center [686, 467] width 1004 height 13
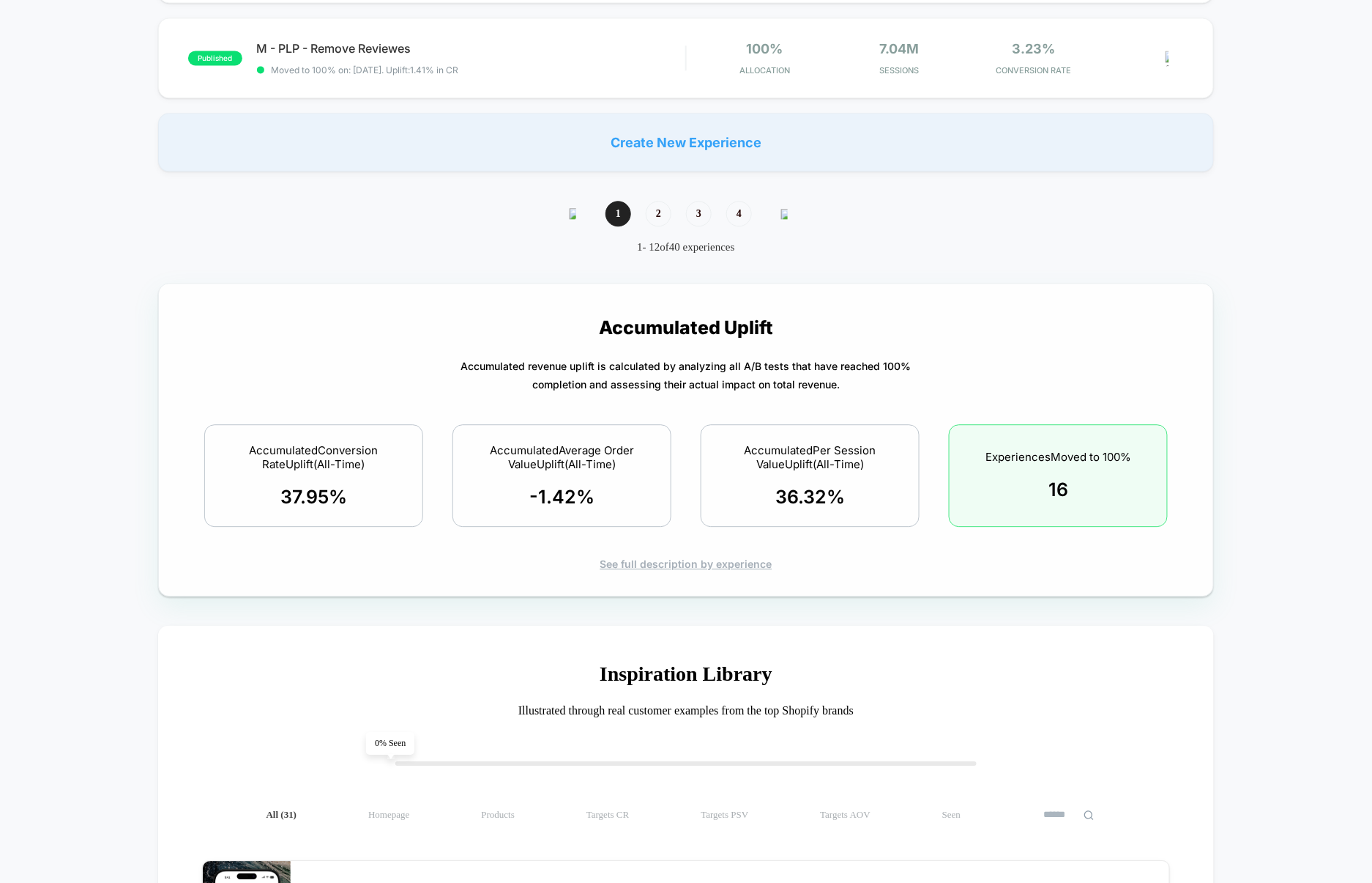
click at [672, 565] on div "See full description by experience" at bounding box center [686, 564] width 1004 height 13
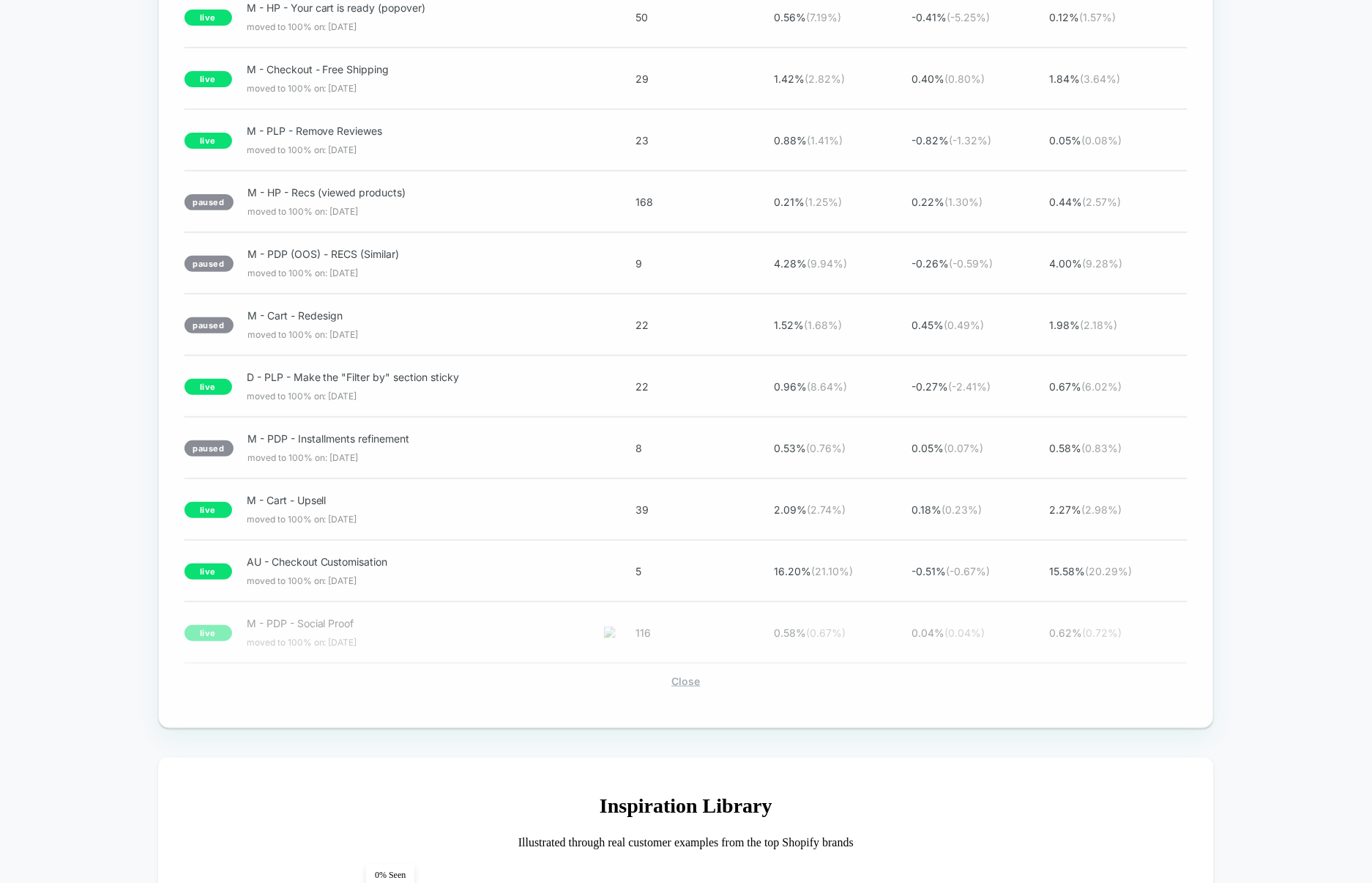
scroll to position [2126, 0]
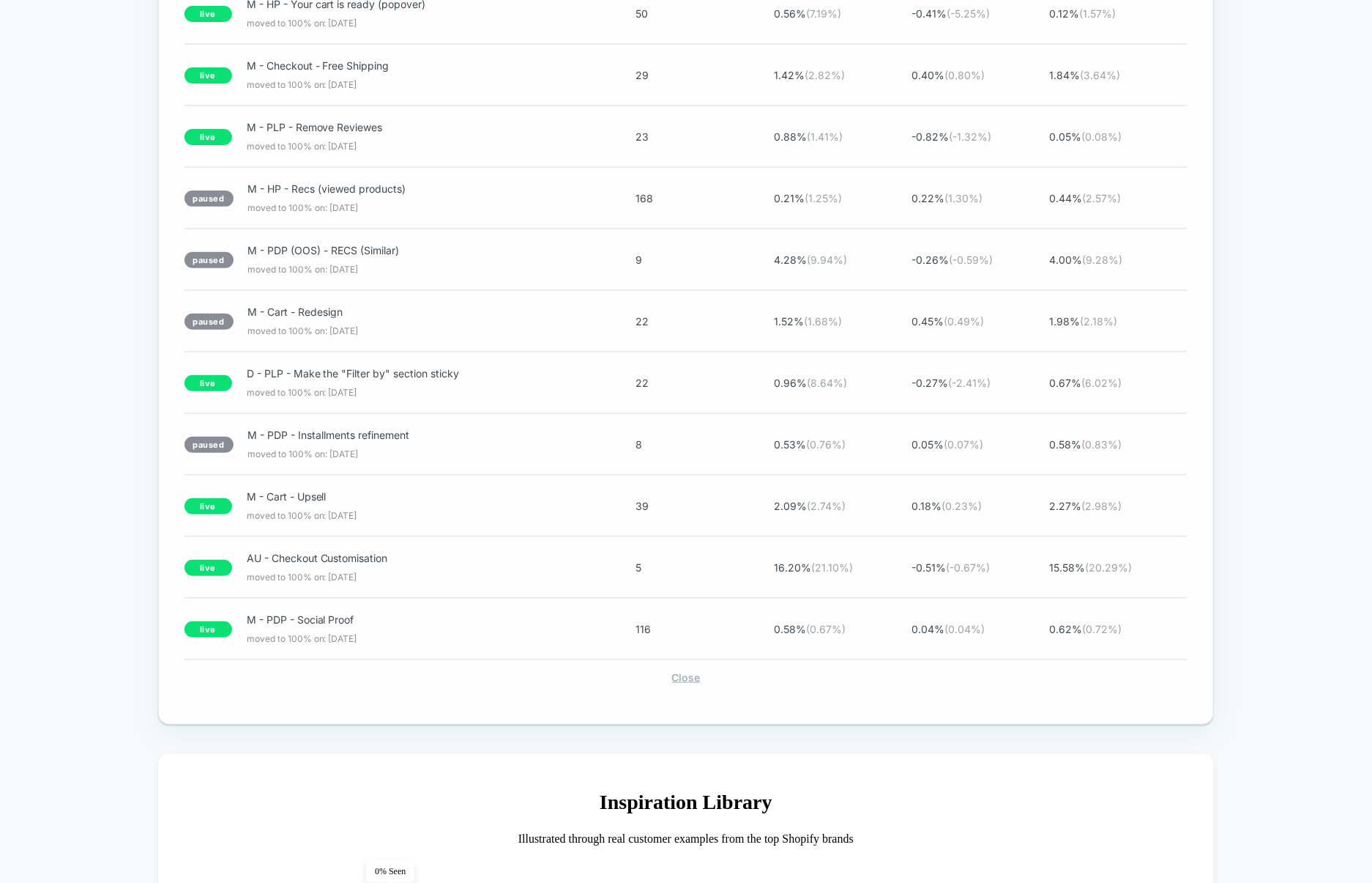
click at [691, 683] on div "Close" at bounding box center [686, 677] width 1004 height 13
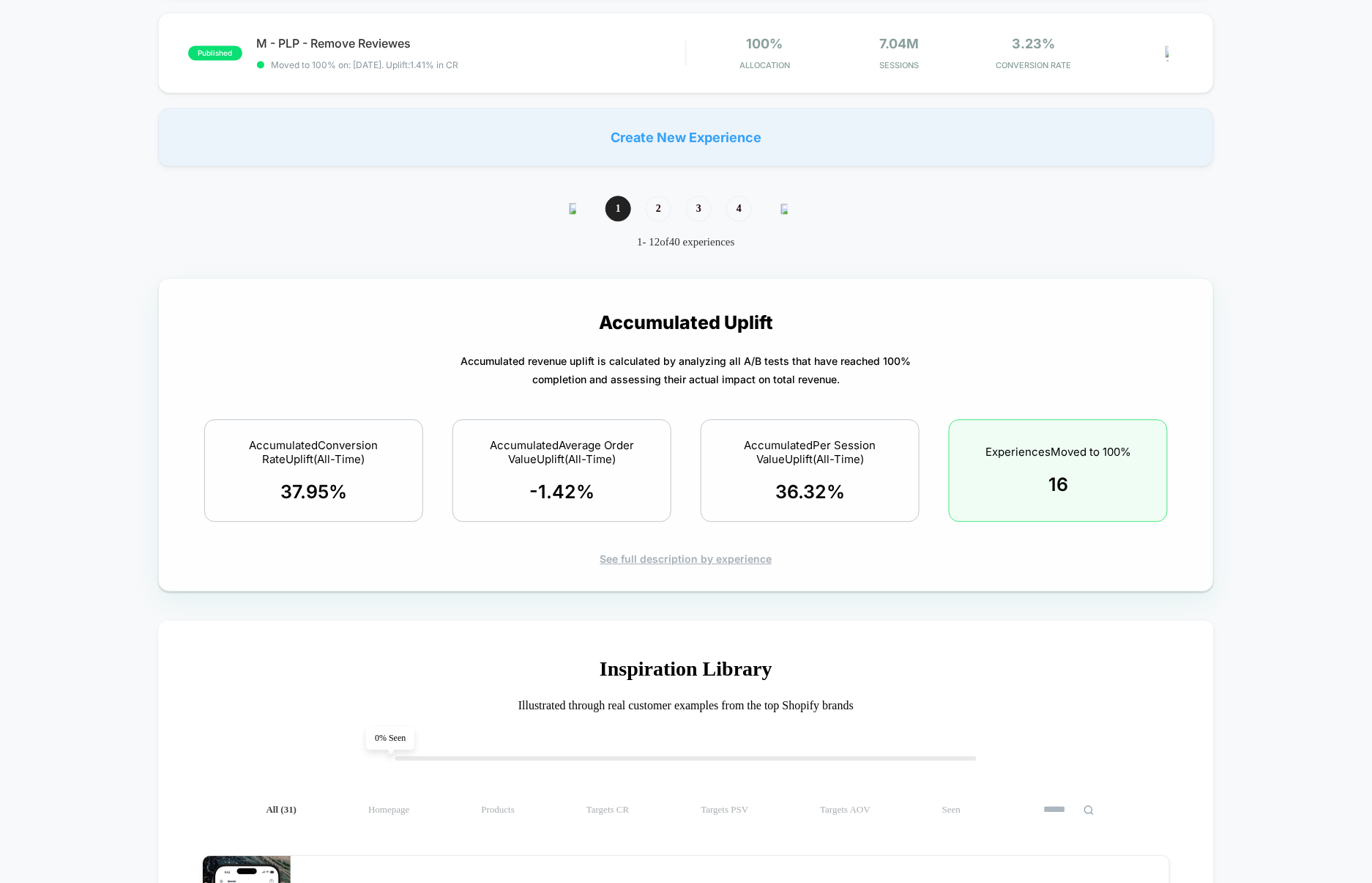
scroll to position [1199, 0]
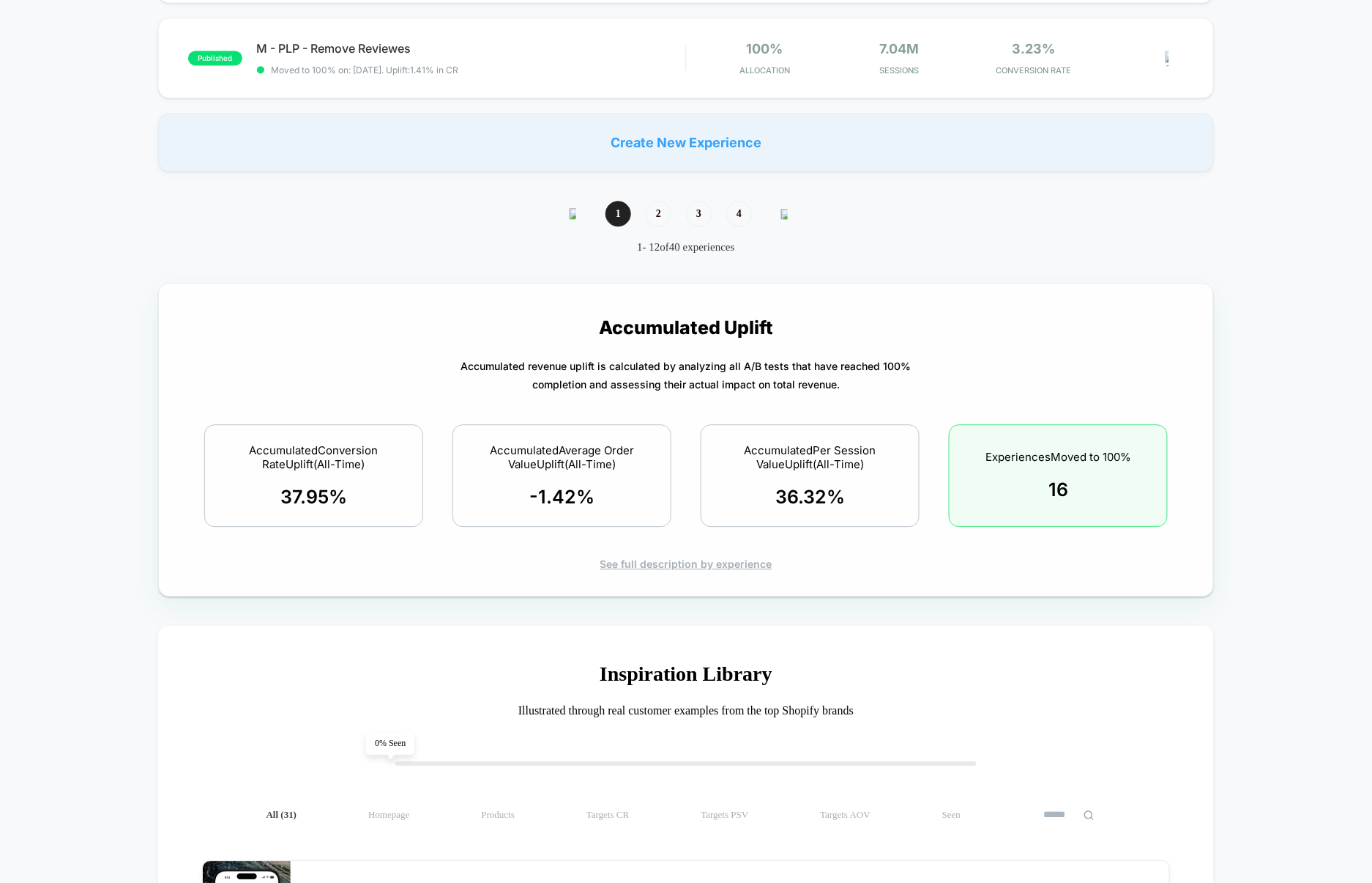
click at [708, 570] on div "See full description by experience" at bounding box center [686, 564] width 1004 height 13
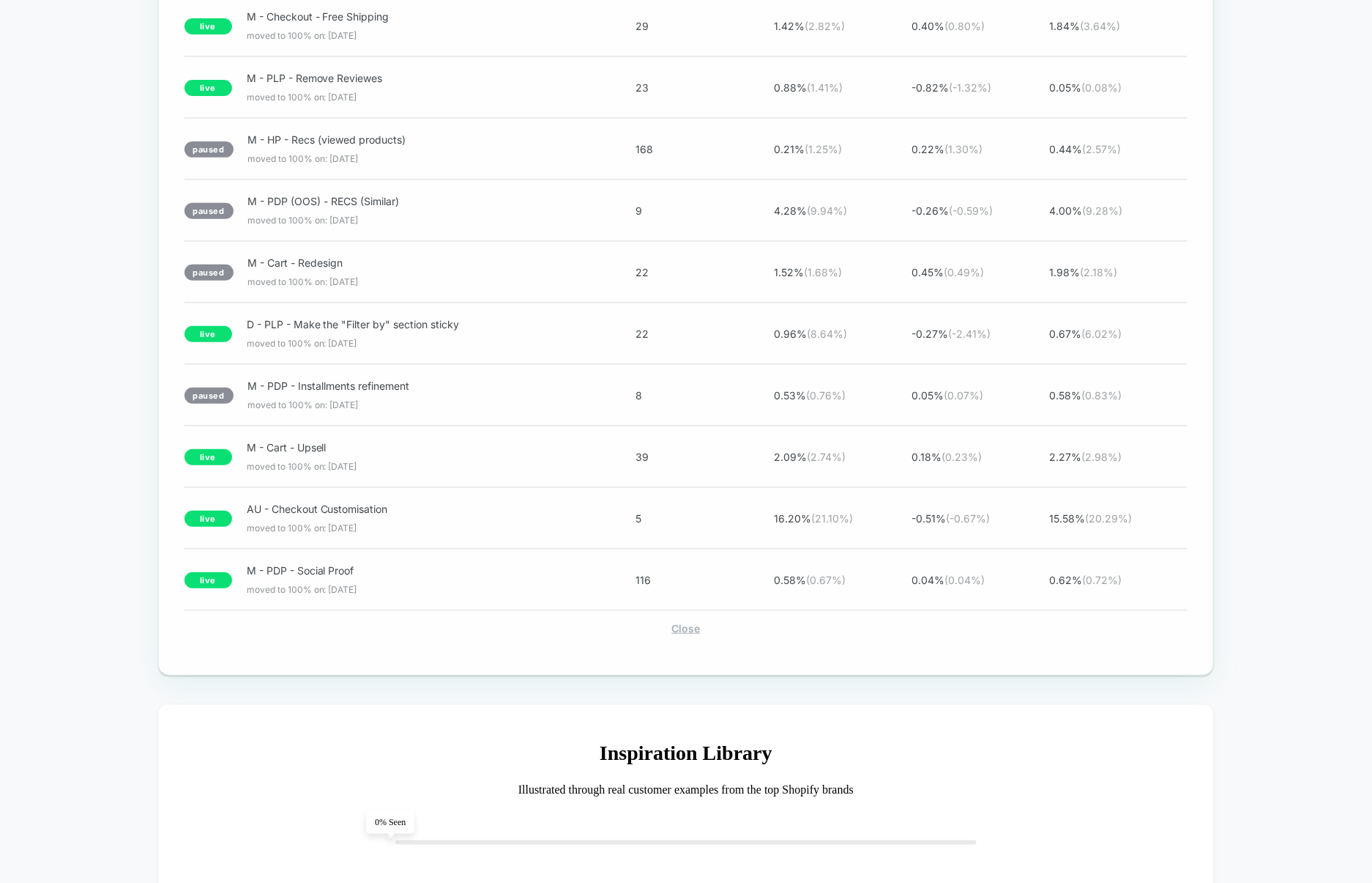
scroll to position [2172, 0]
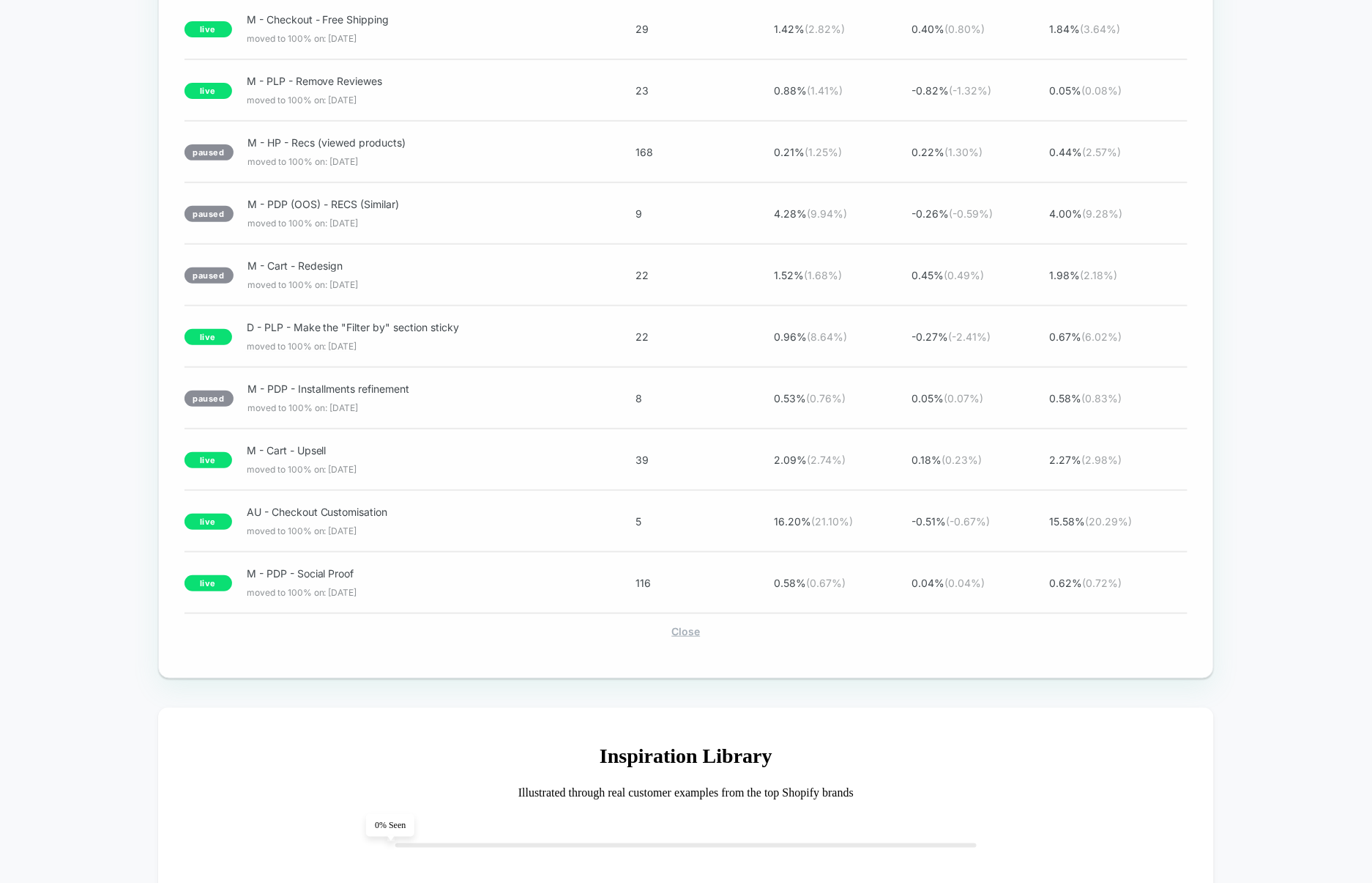
click at [694, 637] on div "Close" at bounding box center [686, 631] width 1004 height 13
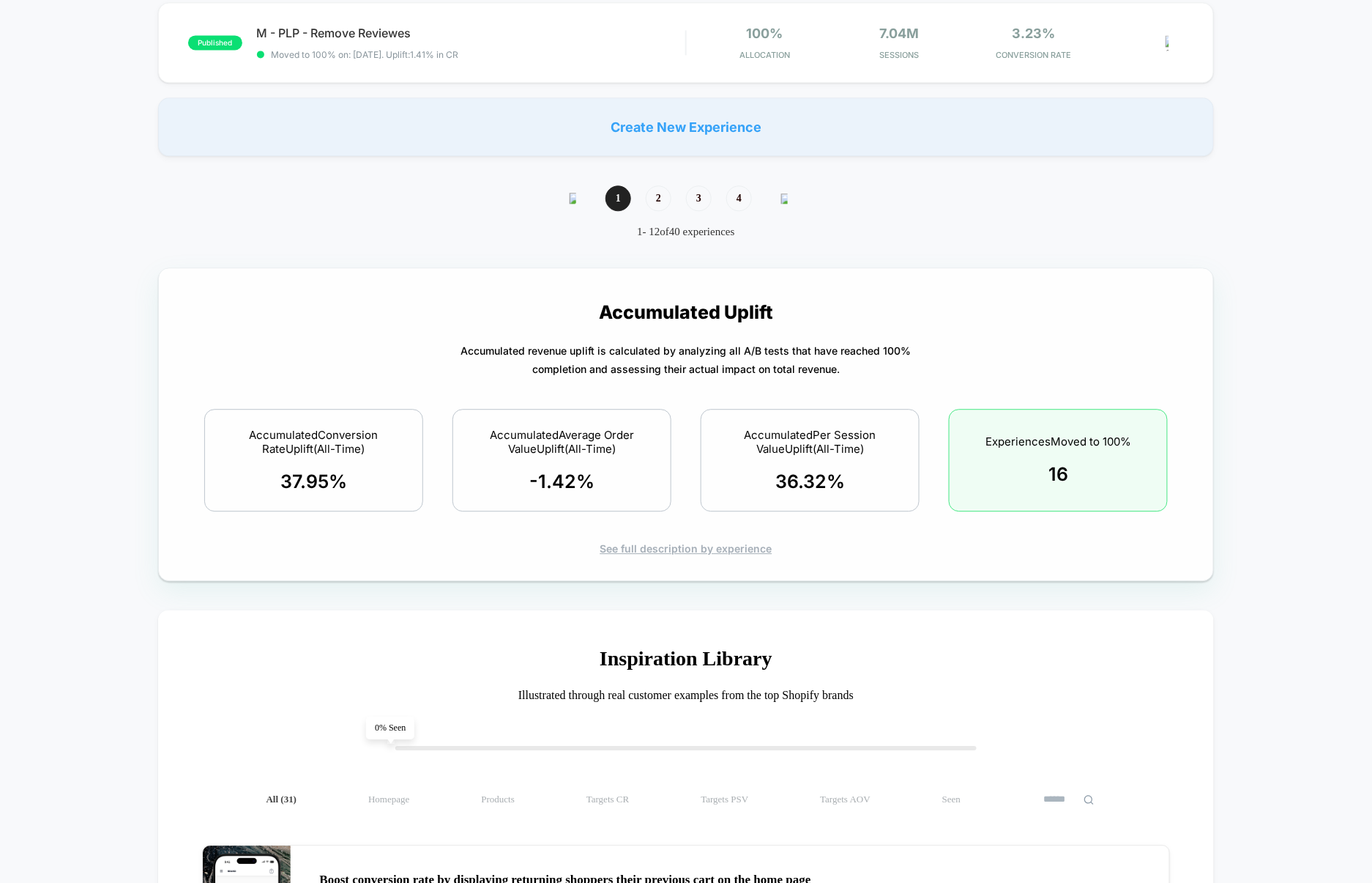
scroll to position [1199, 0]
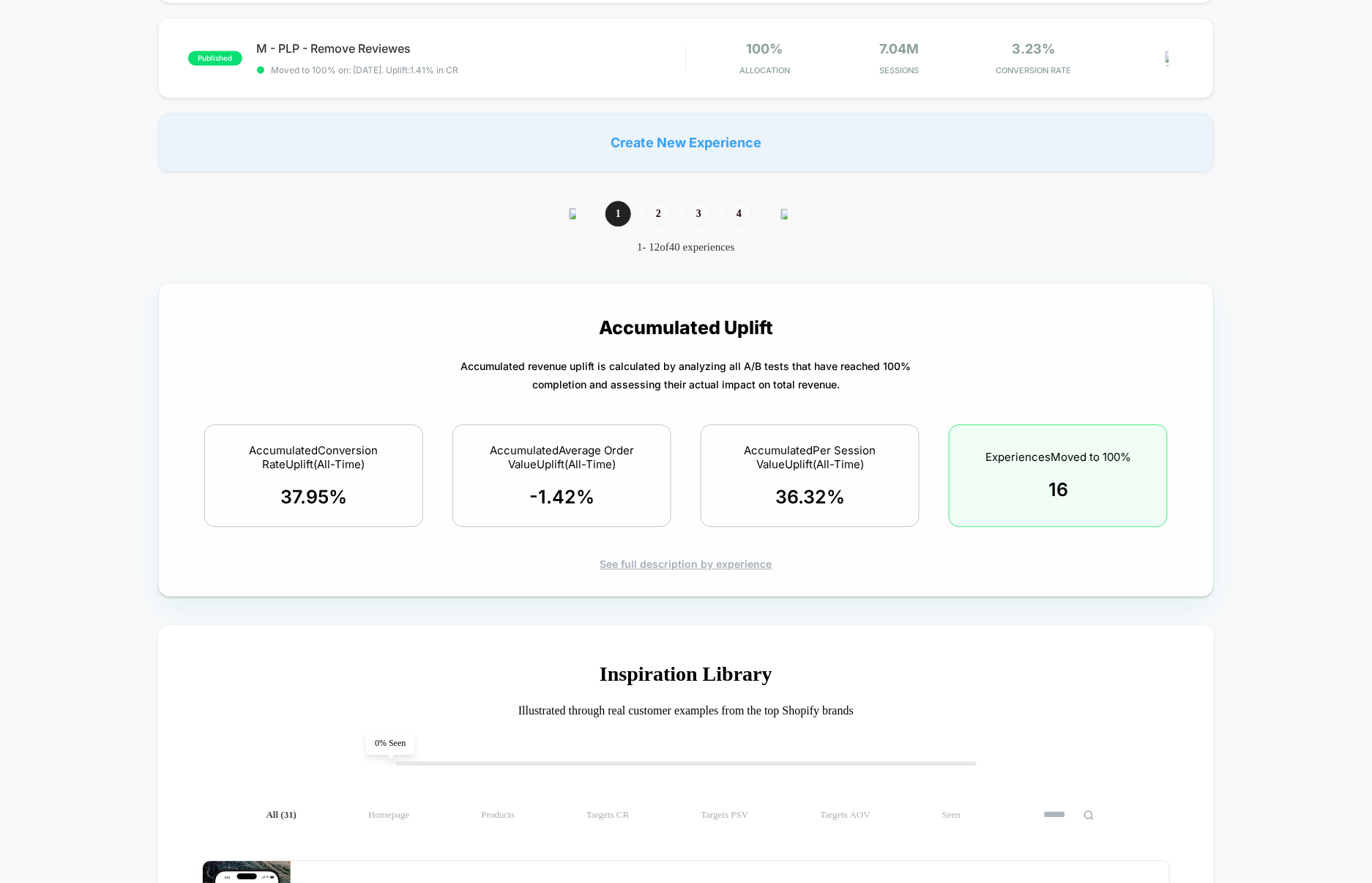
click at [703, 570] on div "See full description by experience" at bounding box center [686, 564] width 1004 height 13
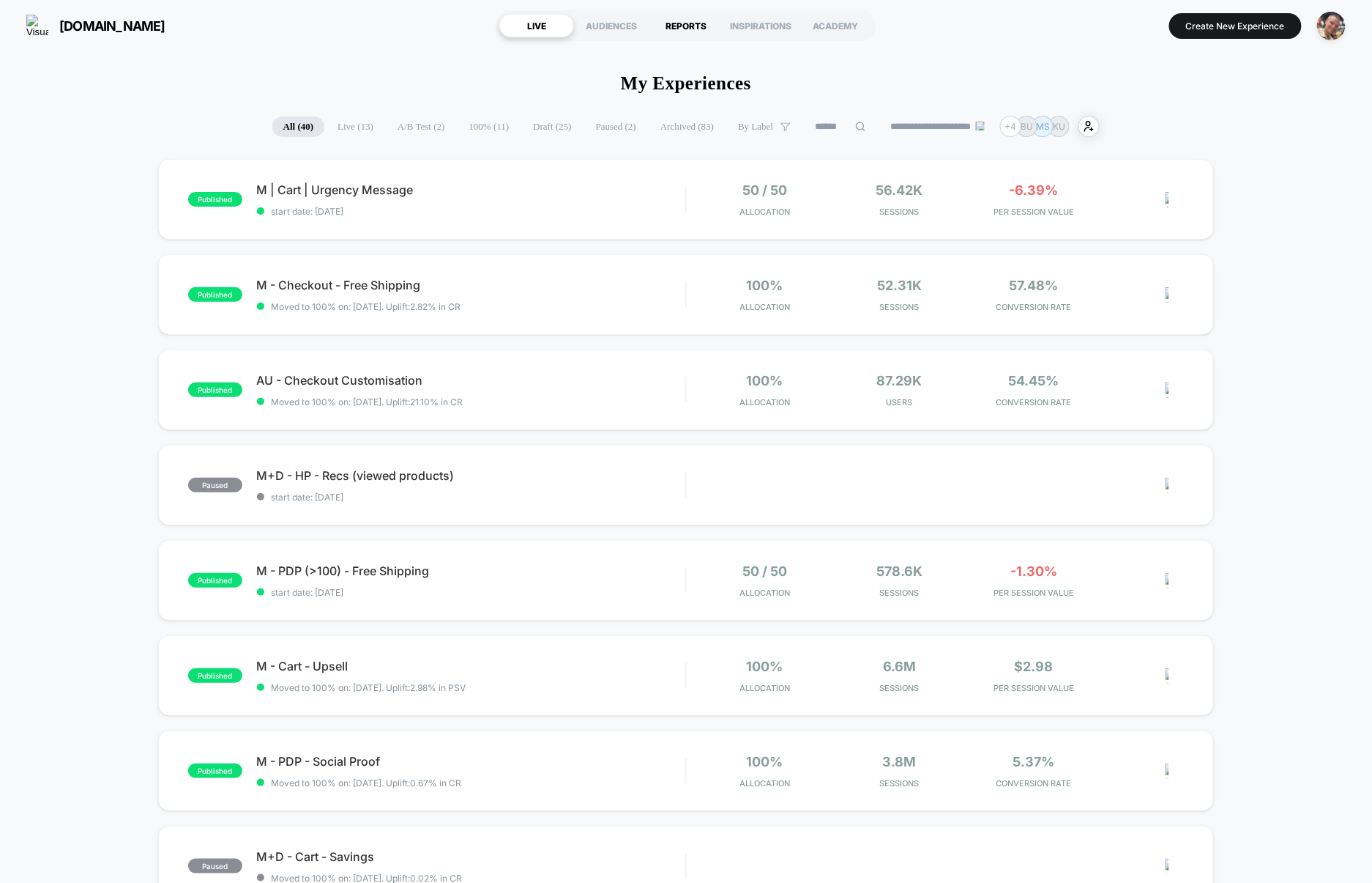
click at [693, 32] on div "REPORTS" at bounding box center [686, 26] width 75 height 23
click at [617, 23] on div "AUDIENCES" at bounding box center [611, 26] width 75 height 23
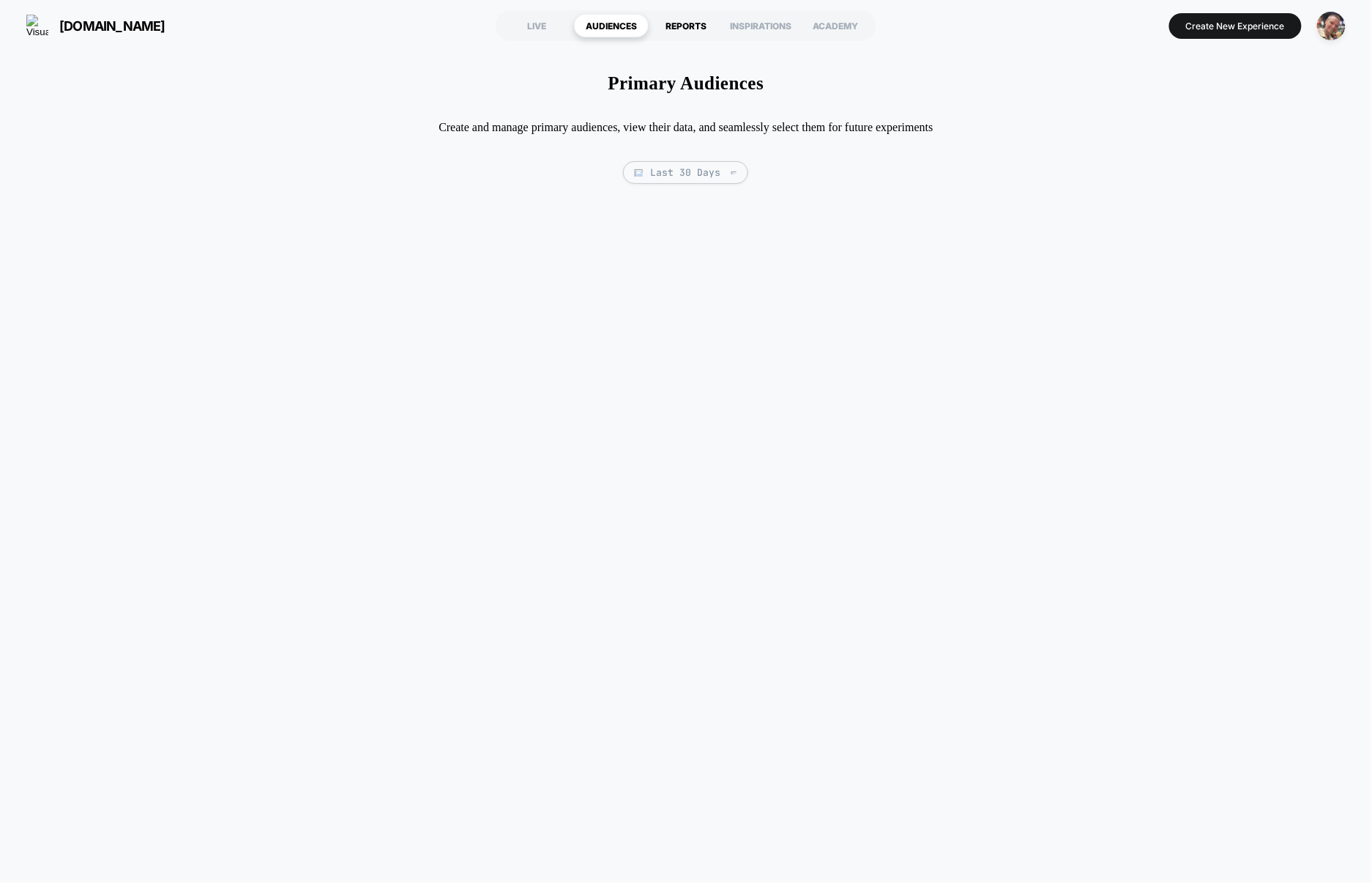
click at [674, 26] on div "REPORTS" at bounding box center [686, 26] width 75 height 23
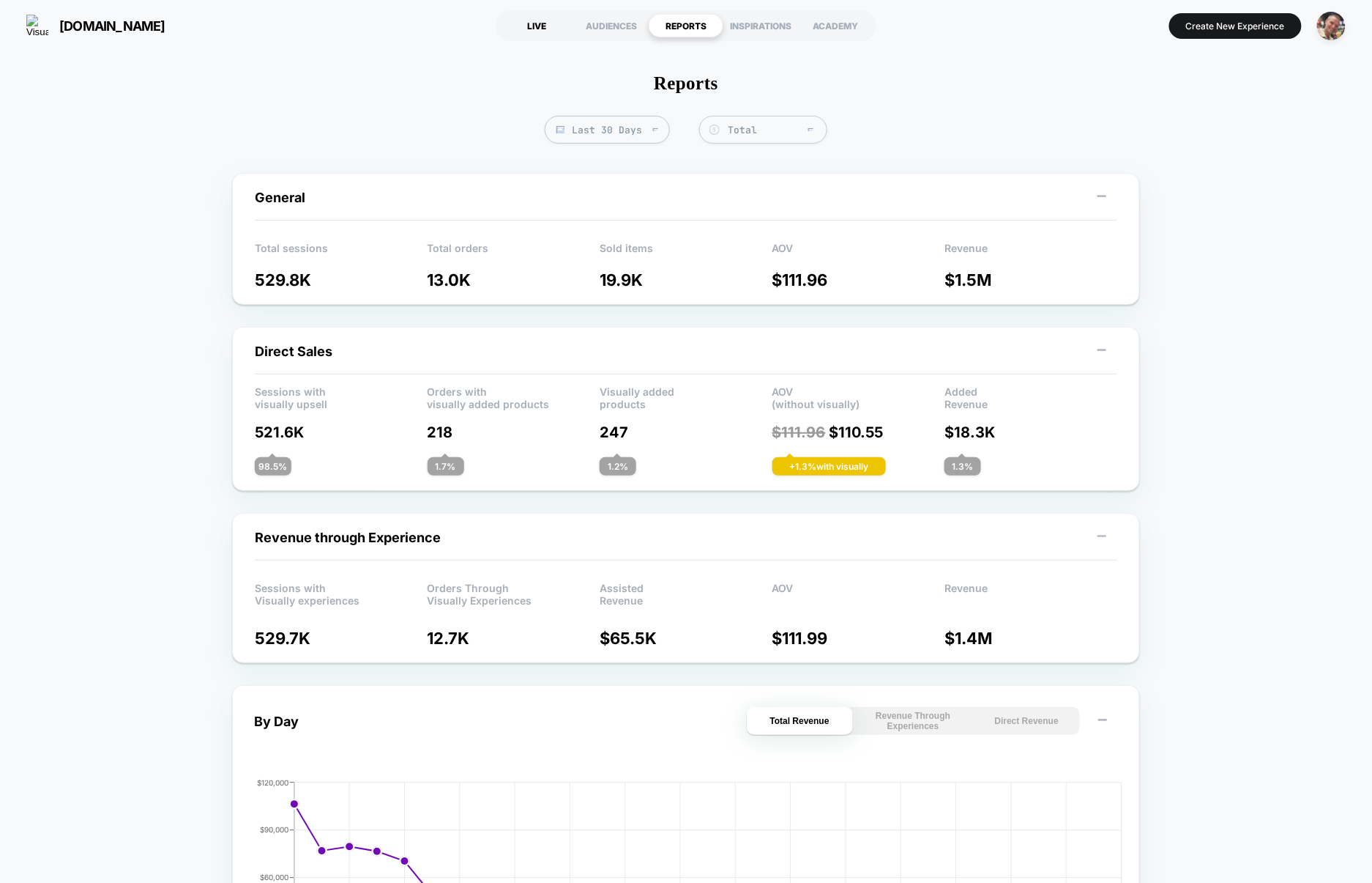
click at [535, 23] on div "LIVE" at bounding box center [536, 26] width 75 height 23
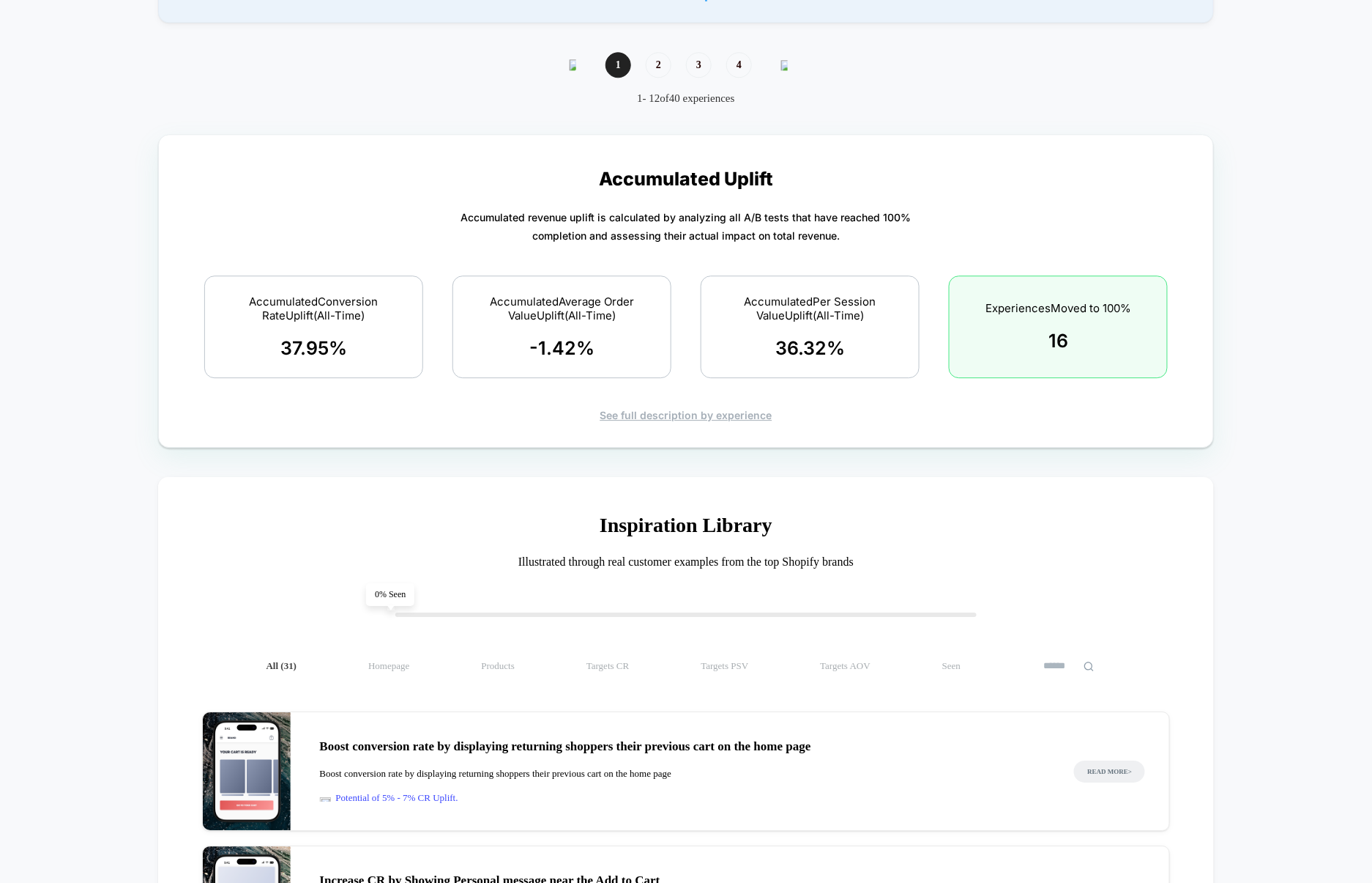
scroll to position [1369, 0]
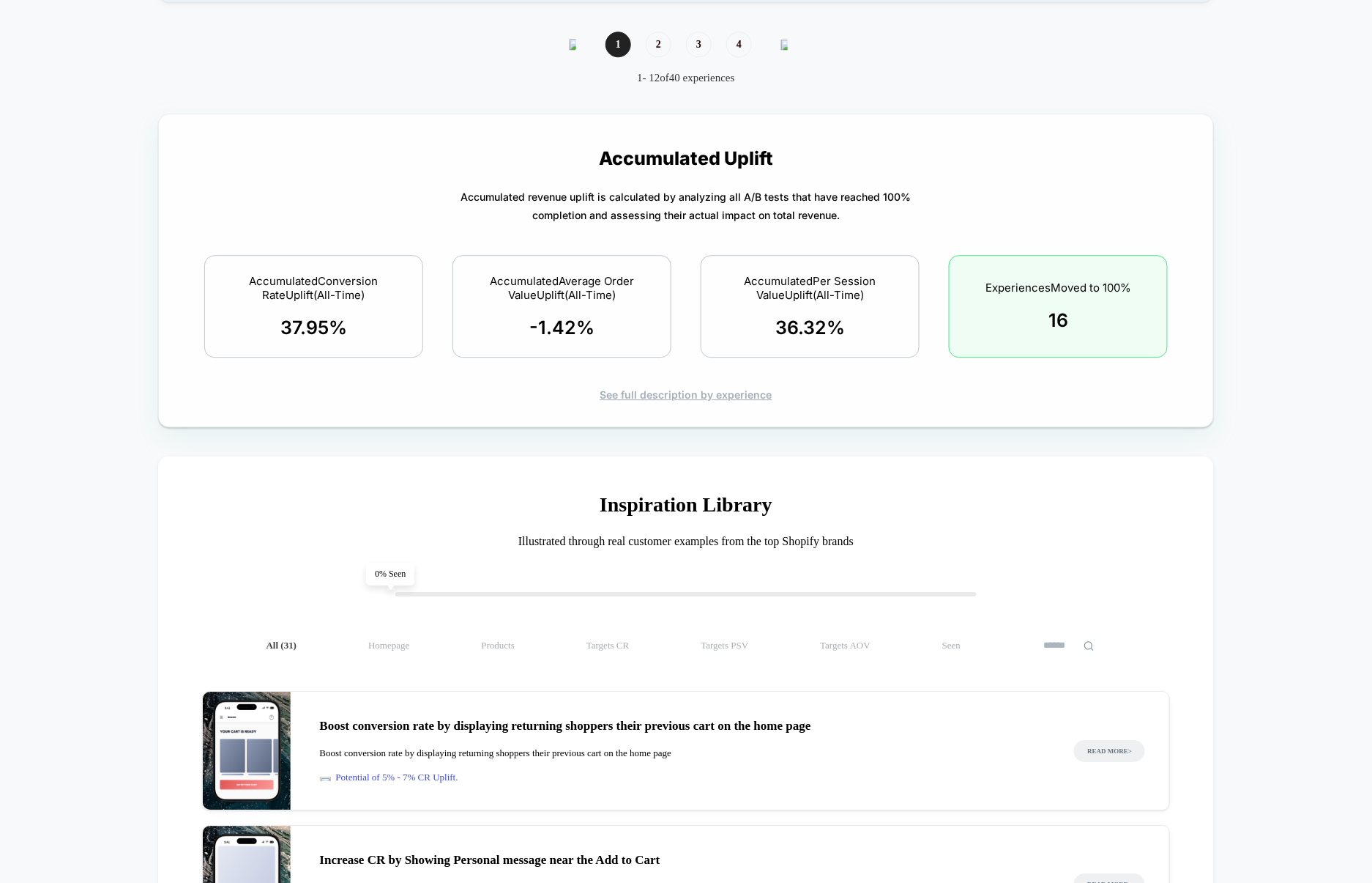
click at [697, 401] on div "See full description by experience" at bounding box center [686, 394] width 1004 height 13
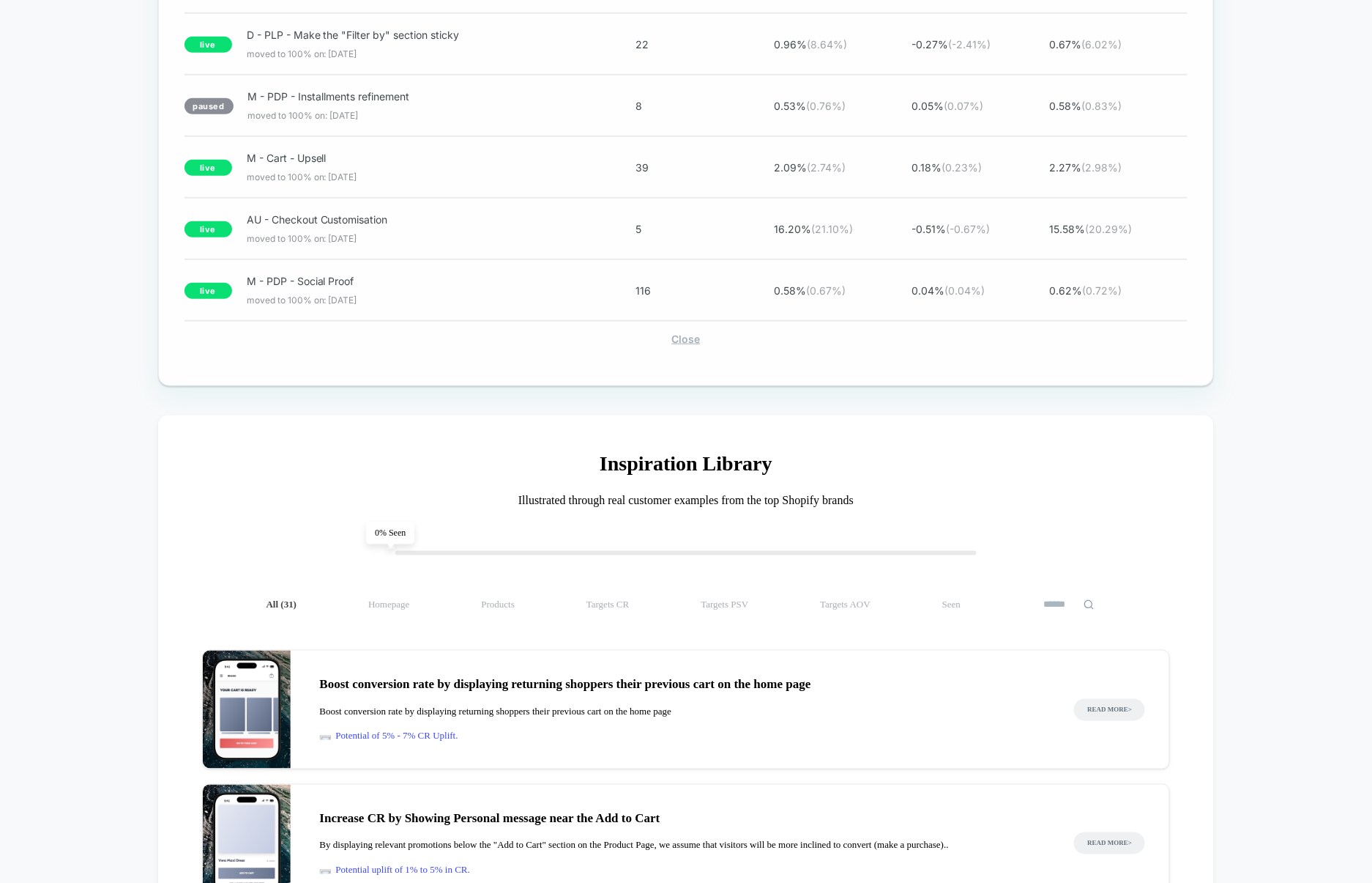
scroll to position [2444, 0]
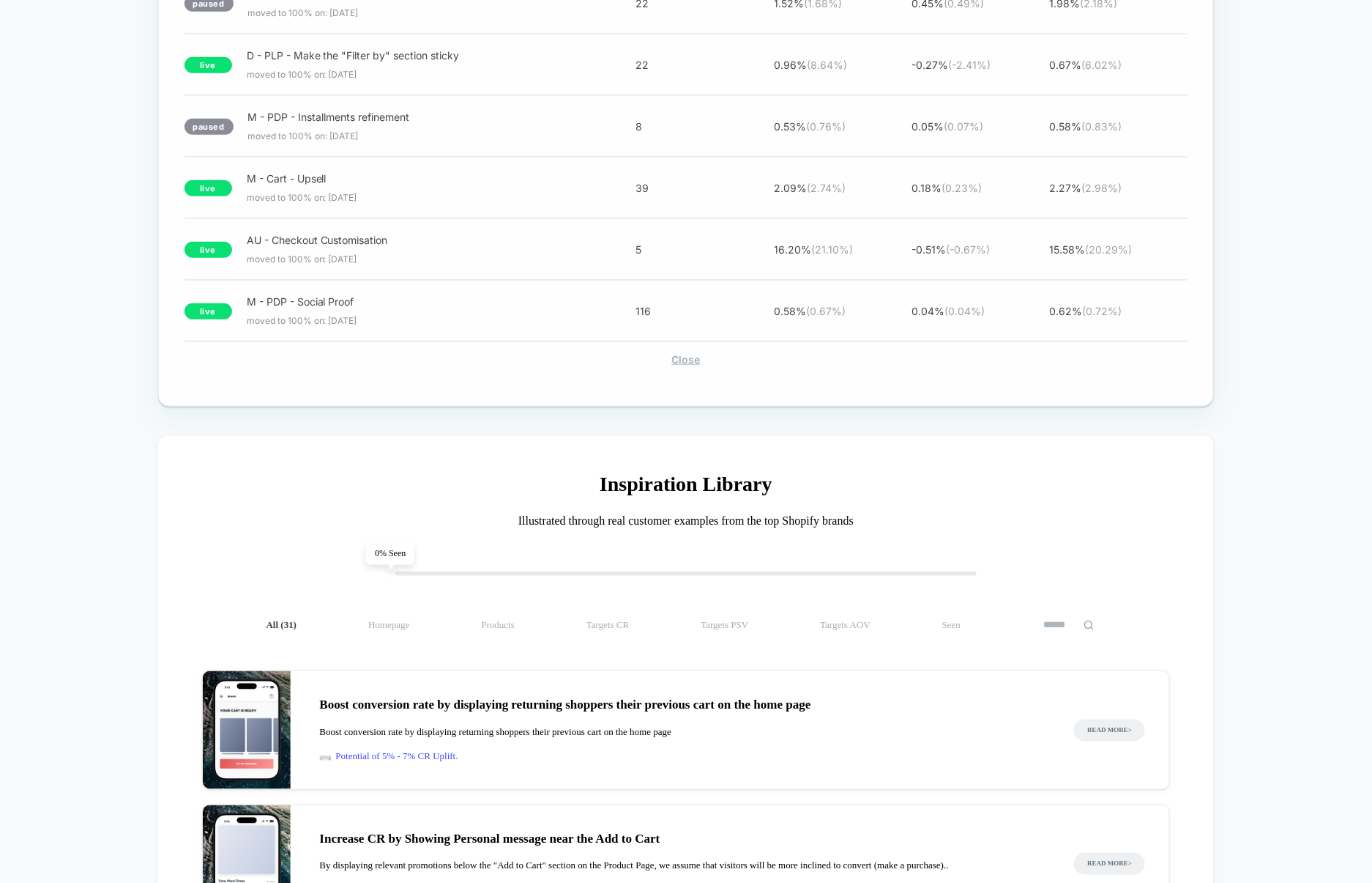
click at [682, 366] on div "Close" at bounding box center [686, 359] width 1004 height 13
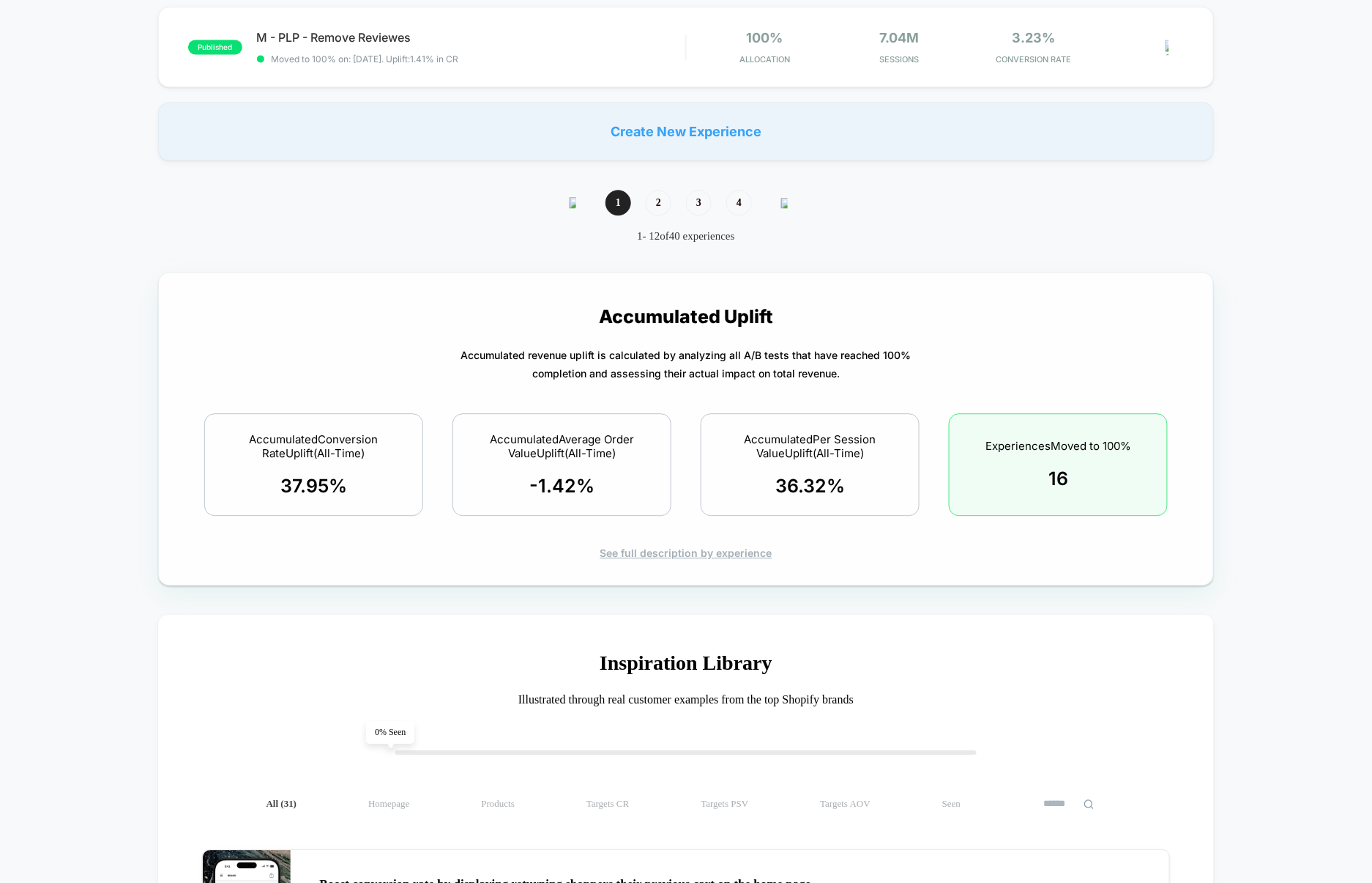
scroll to position [1199, 0]
